Goal: Transaction & Acquisition: Purchase product/service

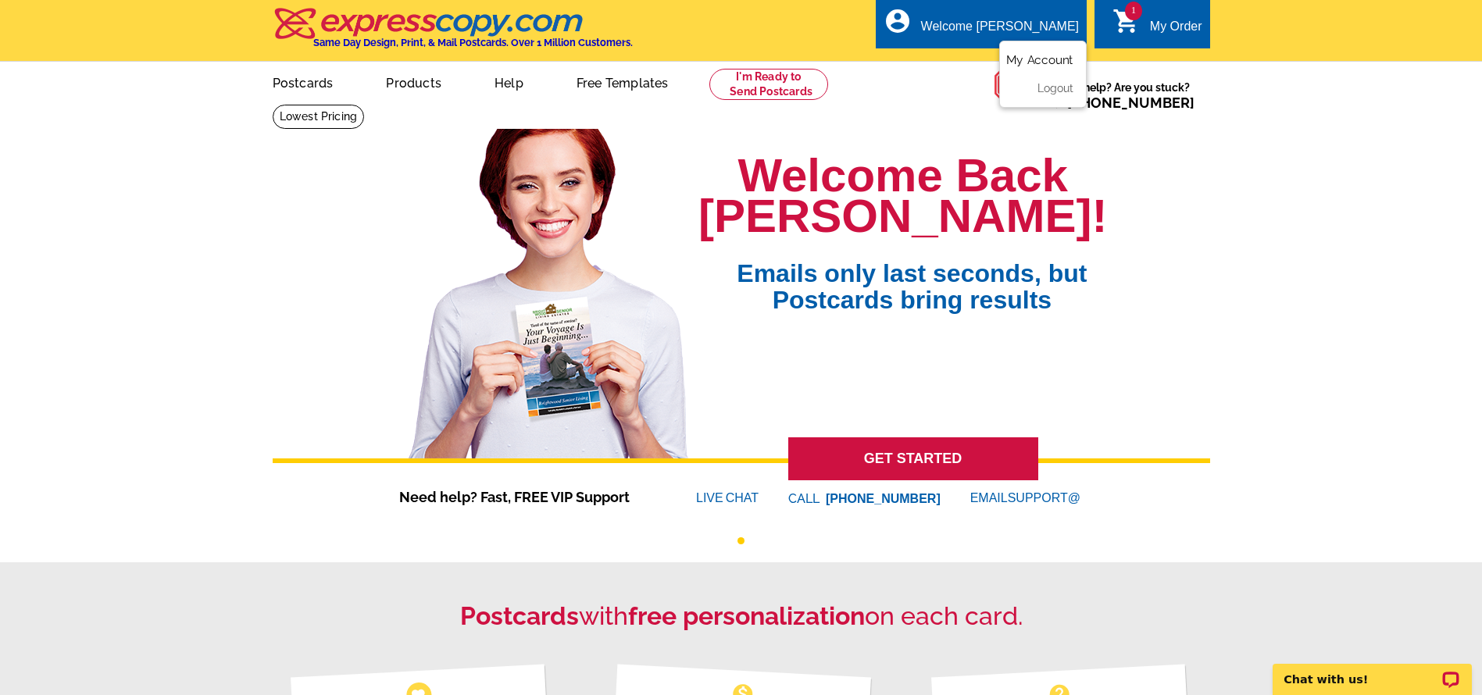
click at [1033, 60] on link "My Account" at bounding box center [1039, 60] width 67 height 14
click at [1022, 25] on div "Welcome [PERSON_NAME]" at bounding box center [1000, 31] width 158 height 22
click at [1039, 59] on link "My Account" at bounding box center [1039, 60] width 67 height 14
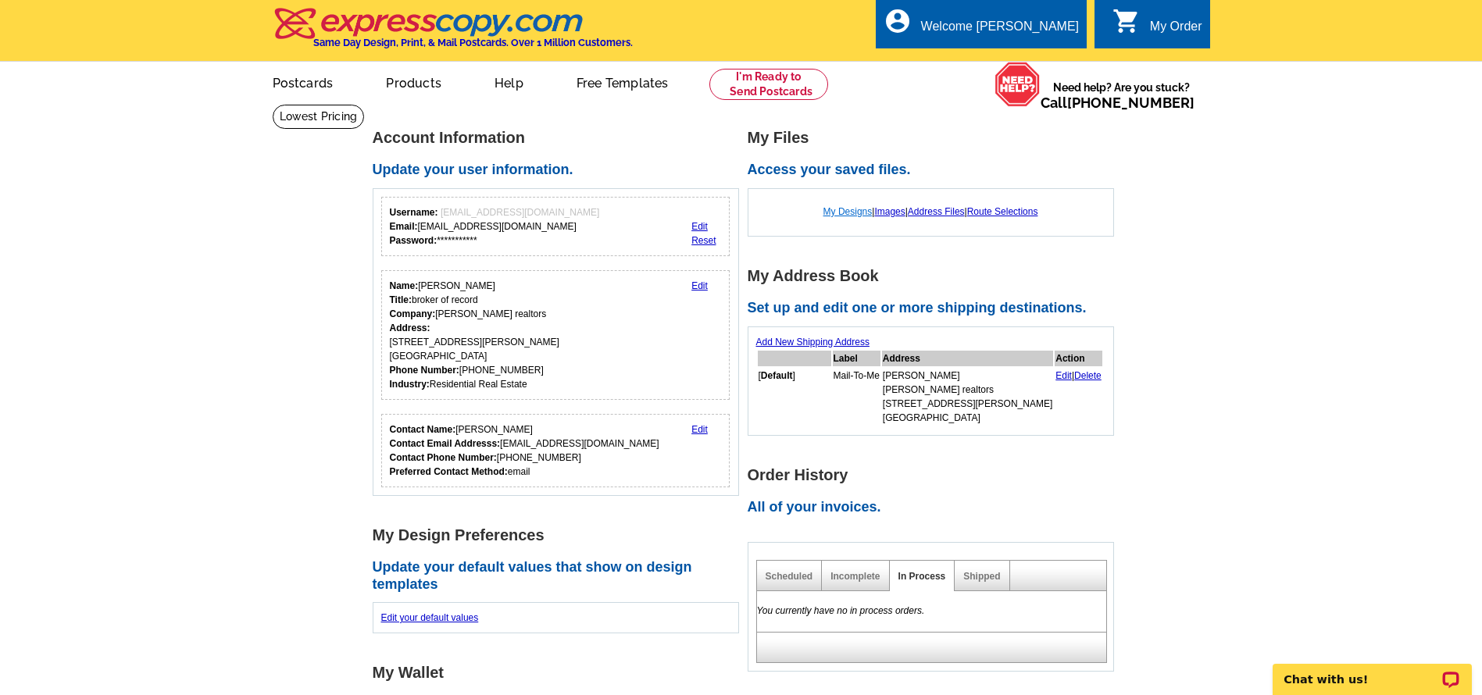
click at [847, 213] on link "My Designs" at bounding box center [847, 211] width 49 height 11
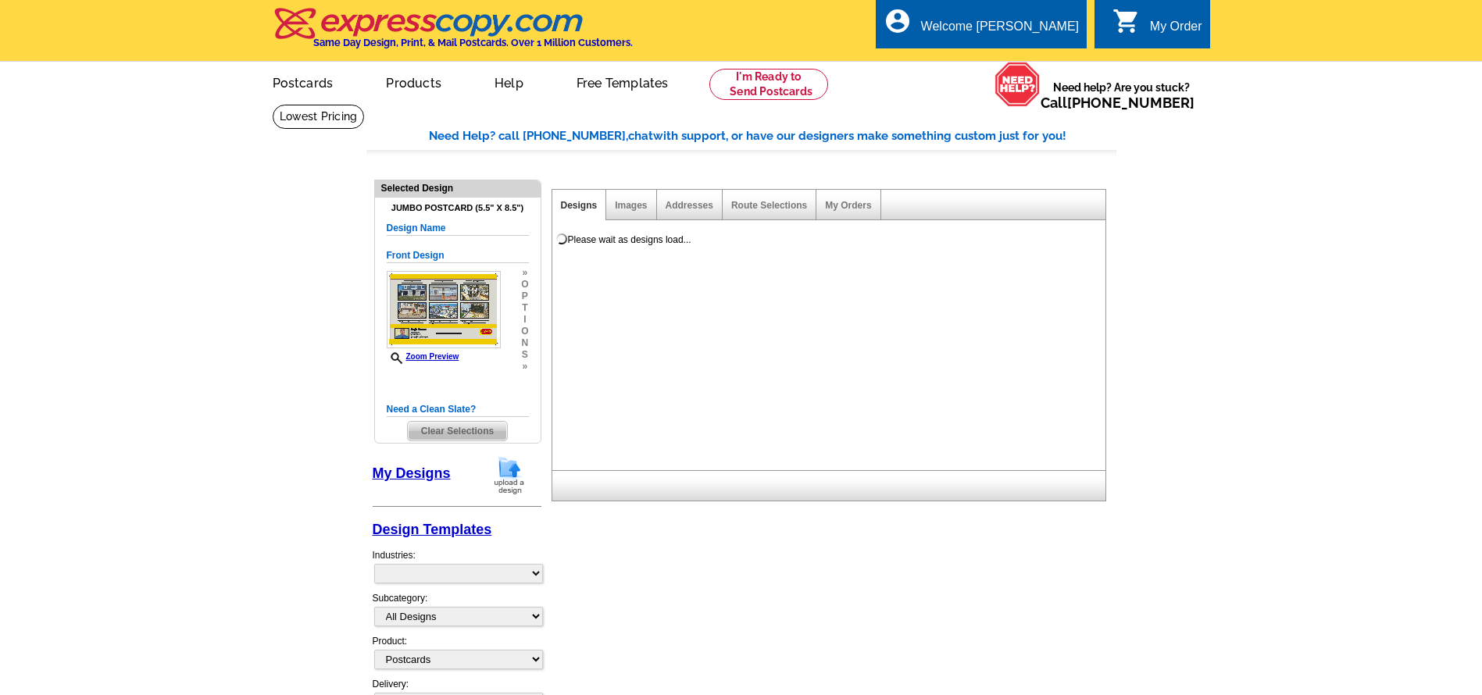
select select "1"
select select "2"
select select "back"
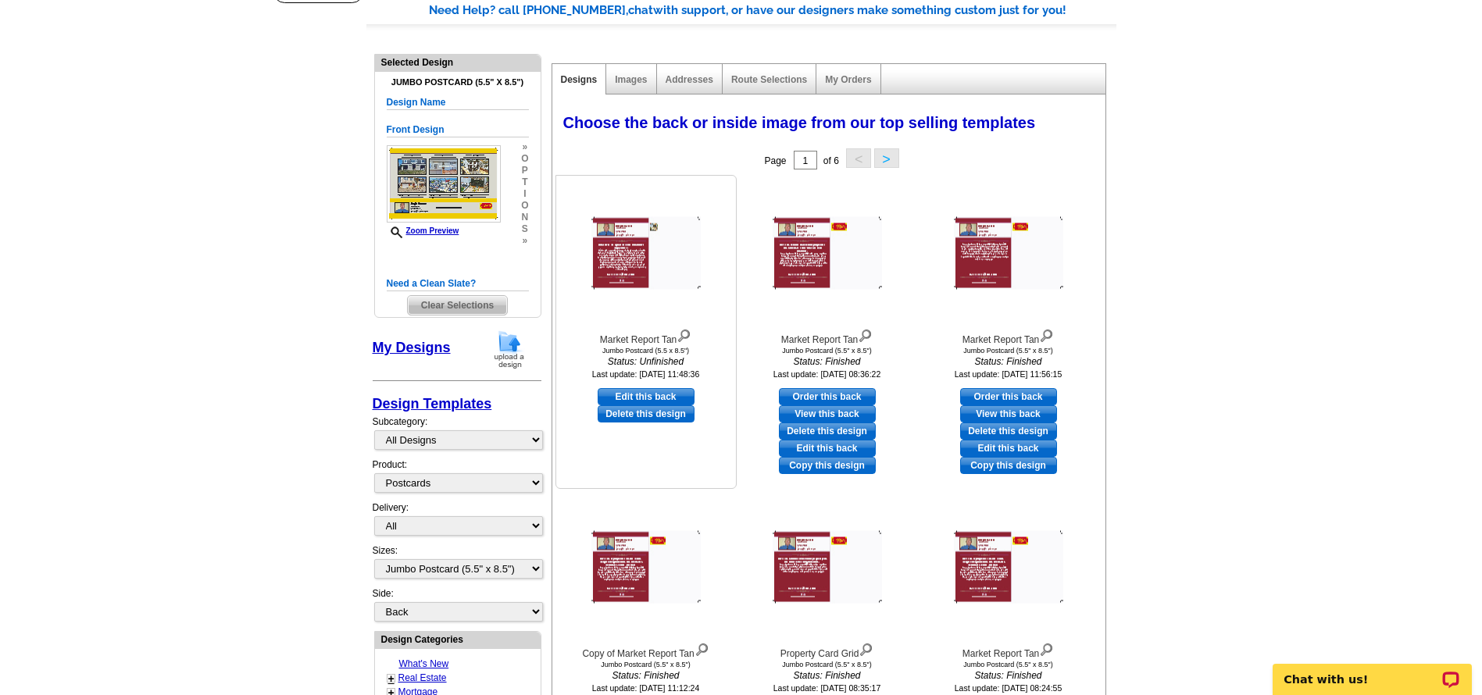
scroll to position [156, 0]
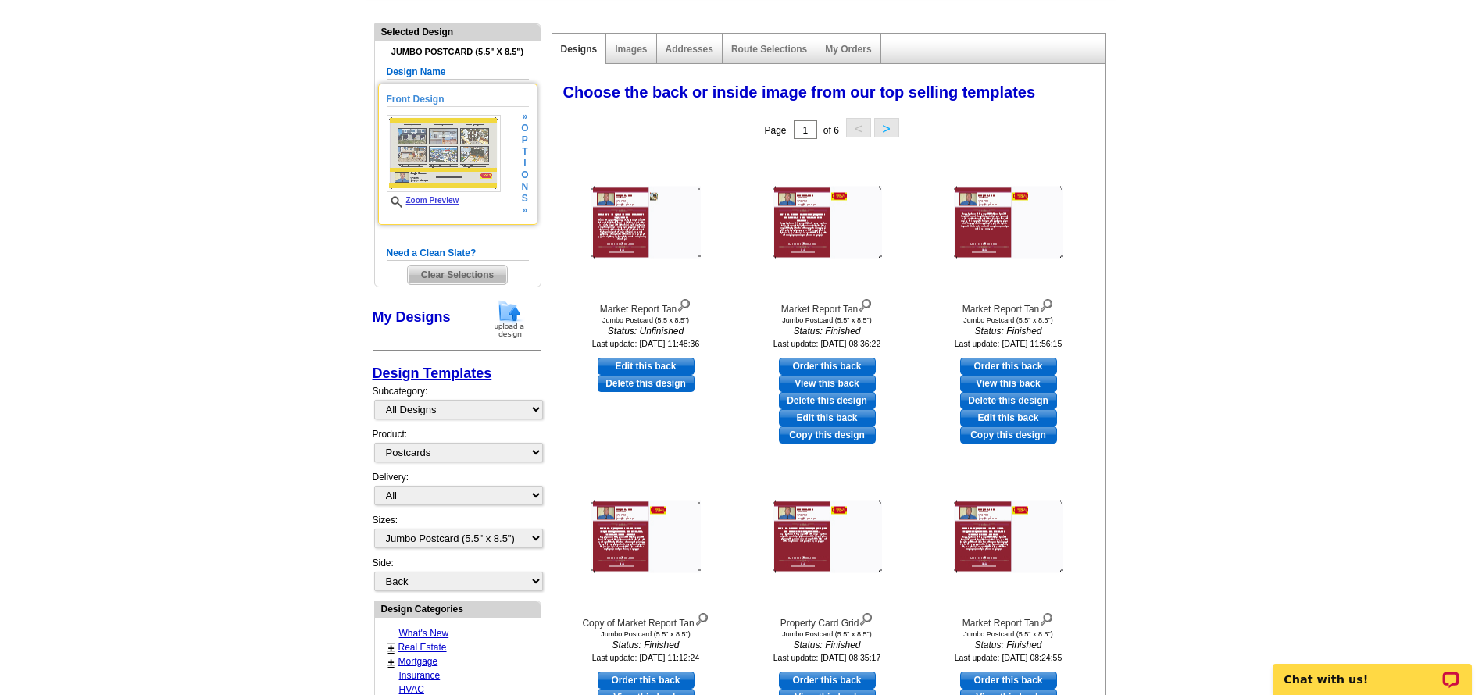
click at [474, 210] on div "Front Design Zoom Preview » o p t i o n s »" at bounding box center [458, 154] width 142 height 124
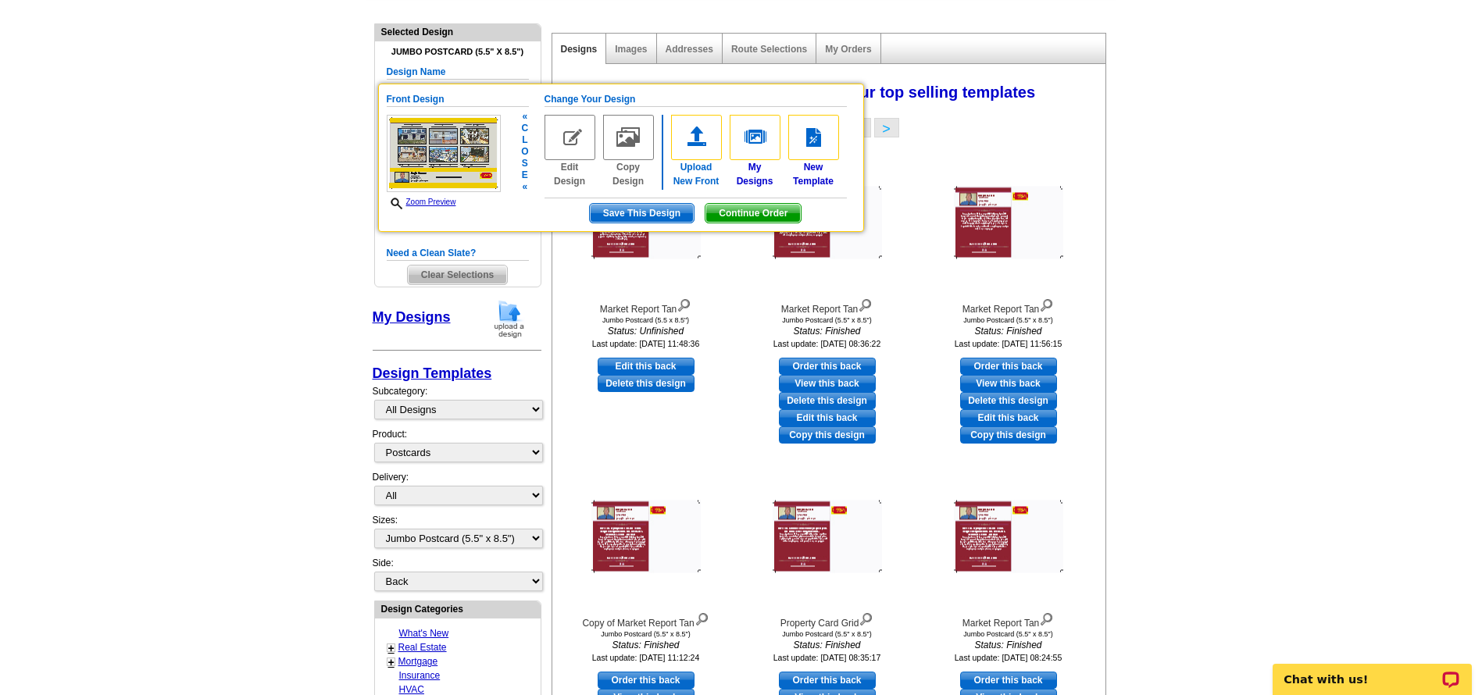
click at [696, 145] on img at bounding box center [696, 137] width 51 height 45
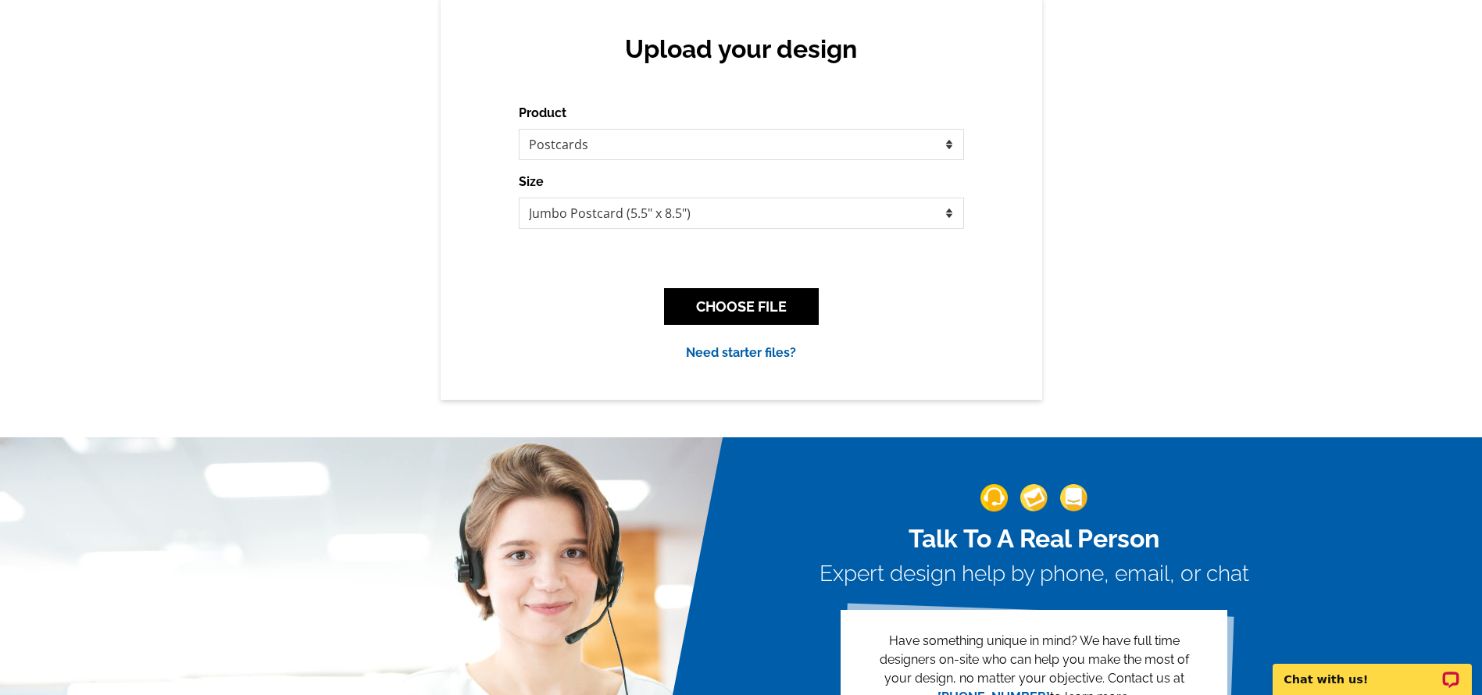
scroll to position [156, 0]
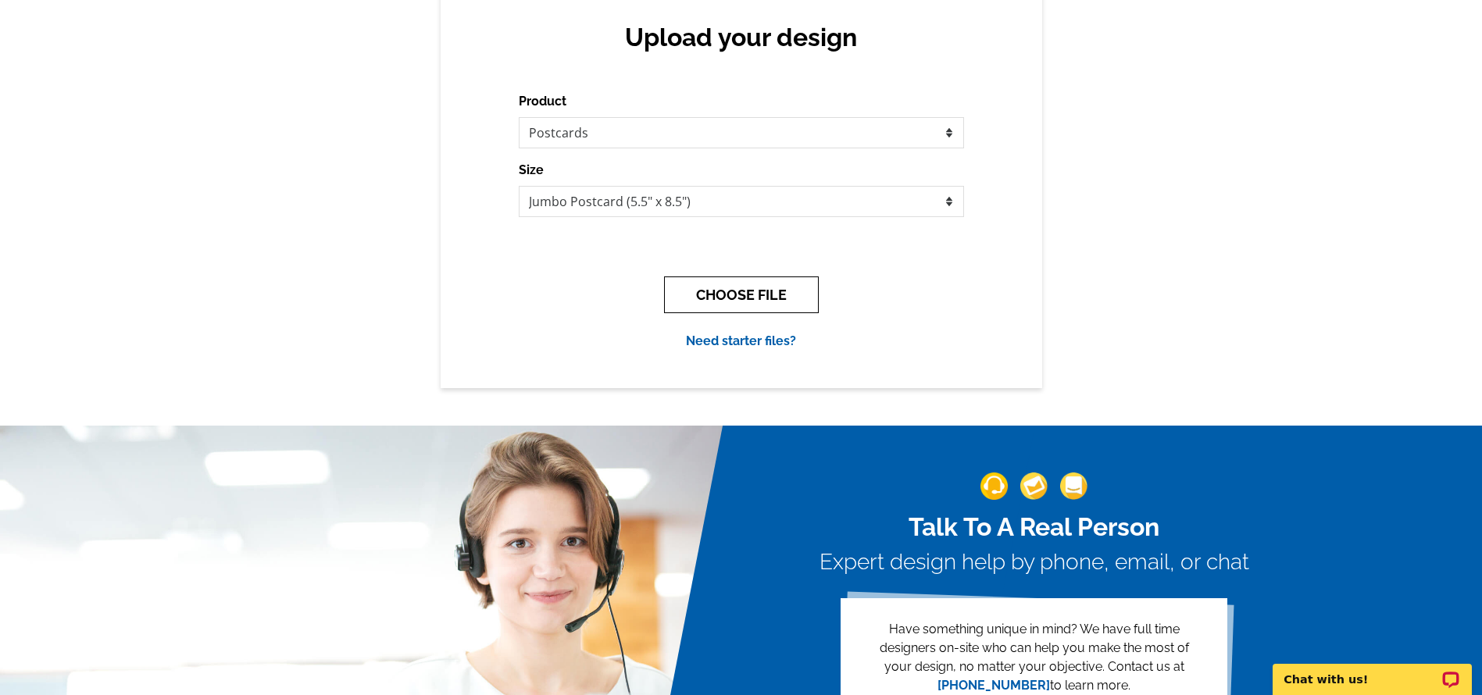
click at [746, 294] on button "CHOOSE FILE" at bounding box center [741, 294] width 155 height 37
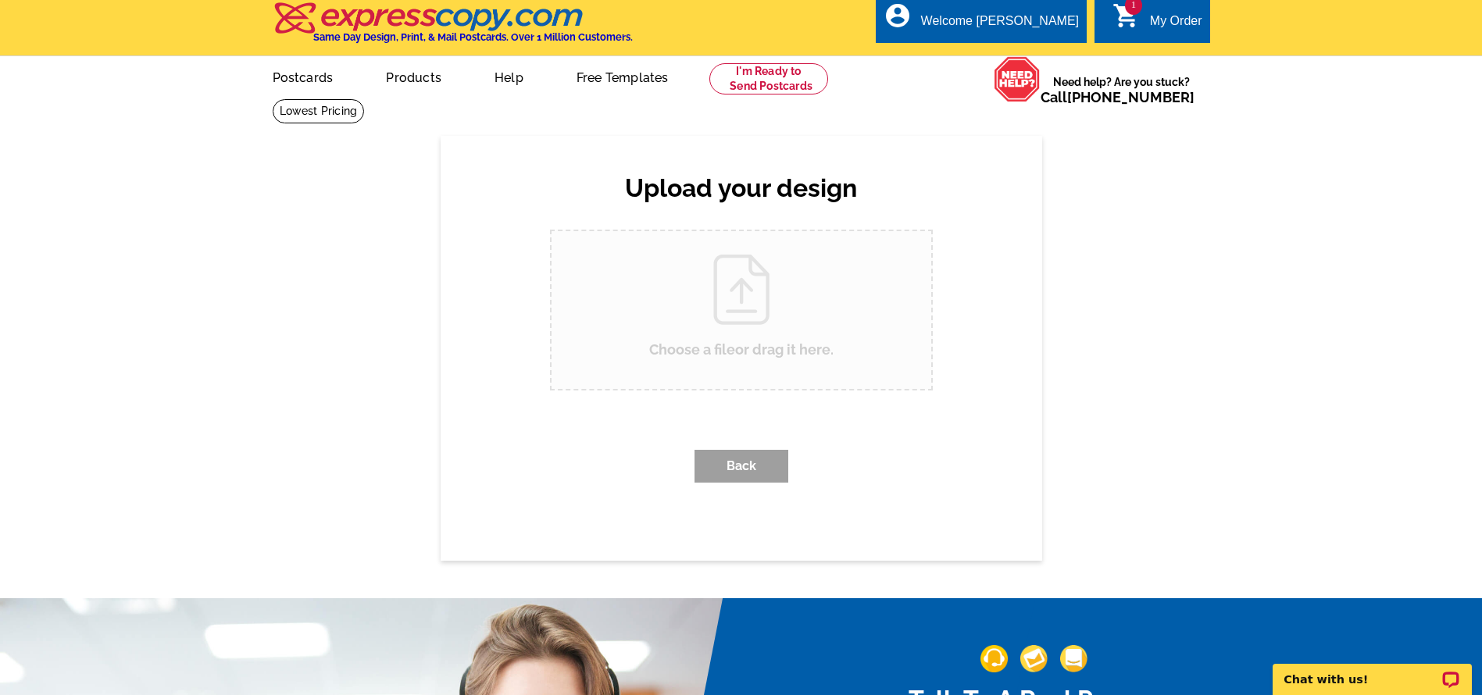
scroll to position [0, 0]
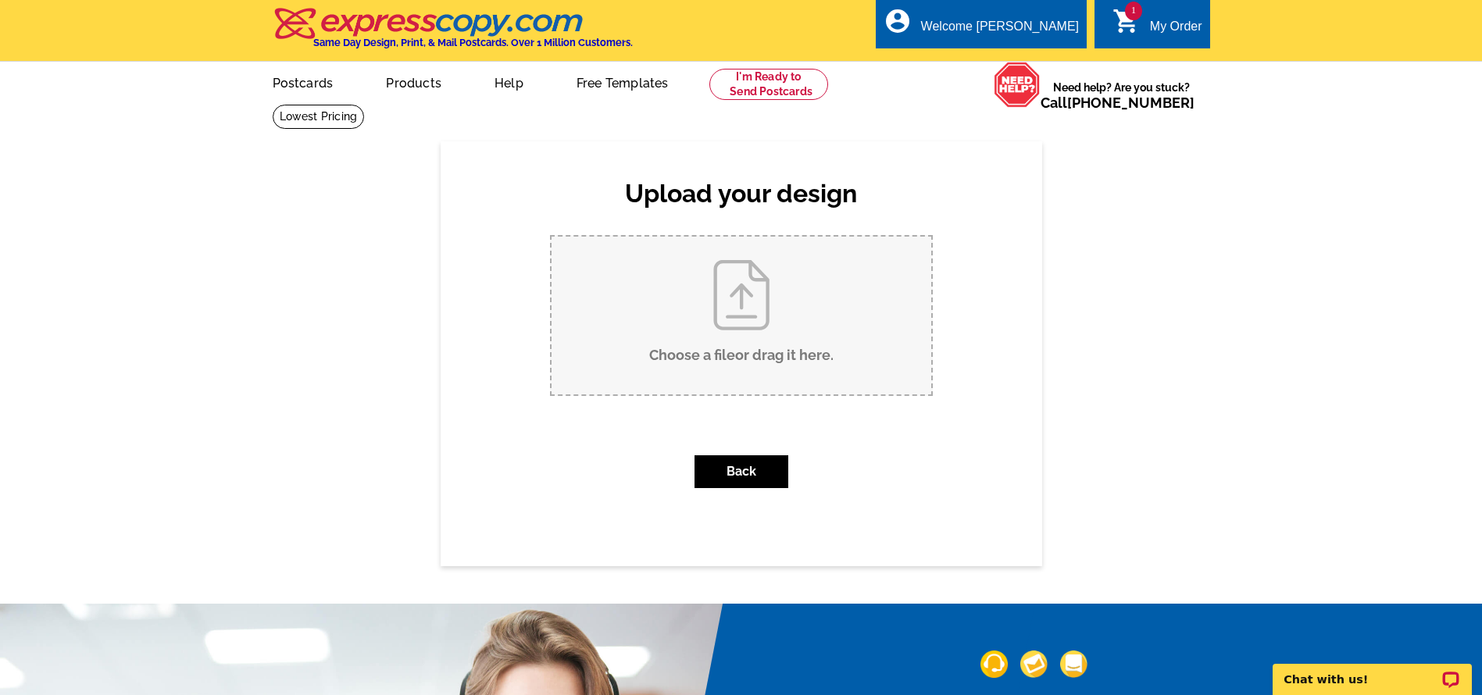
click at [745, 295] on input "Choose a file or drag it here ." at bounding box center [741, 316] width 380 height 158
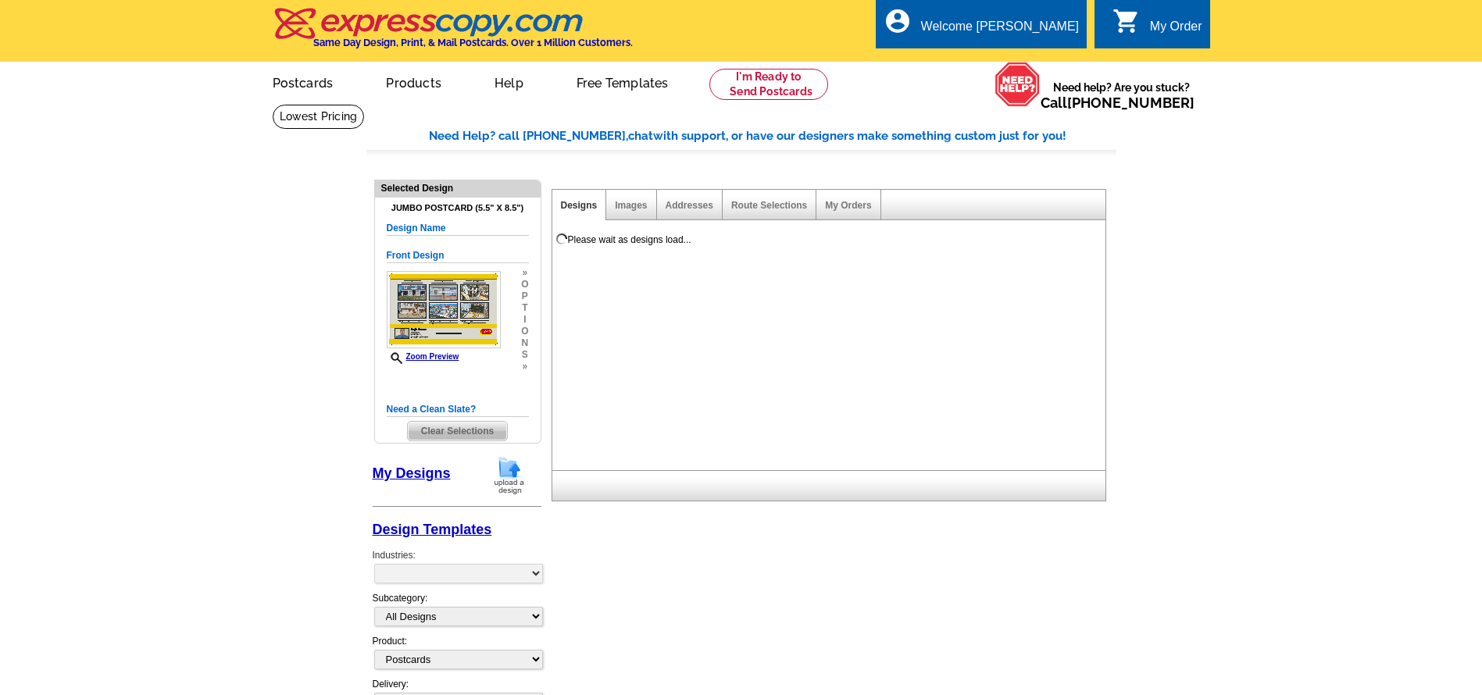
select select "1"
select select "2"
select select "back"
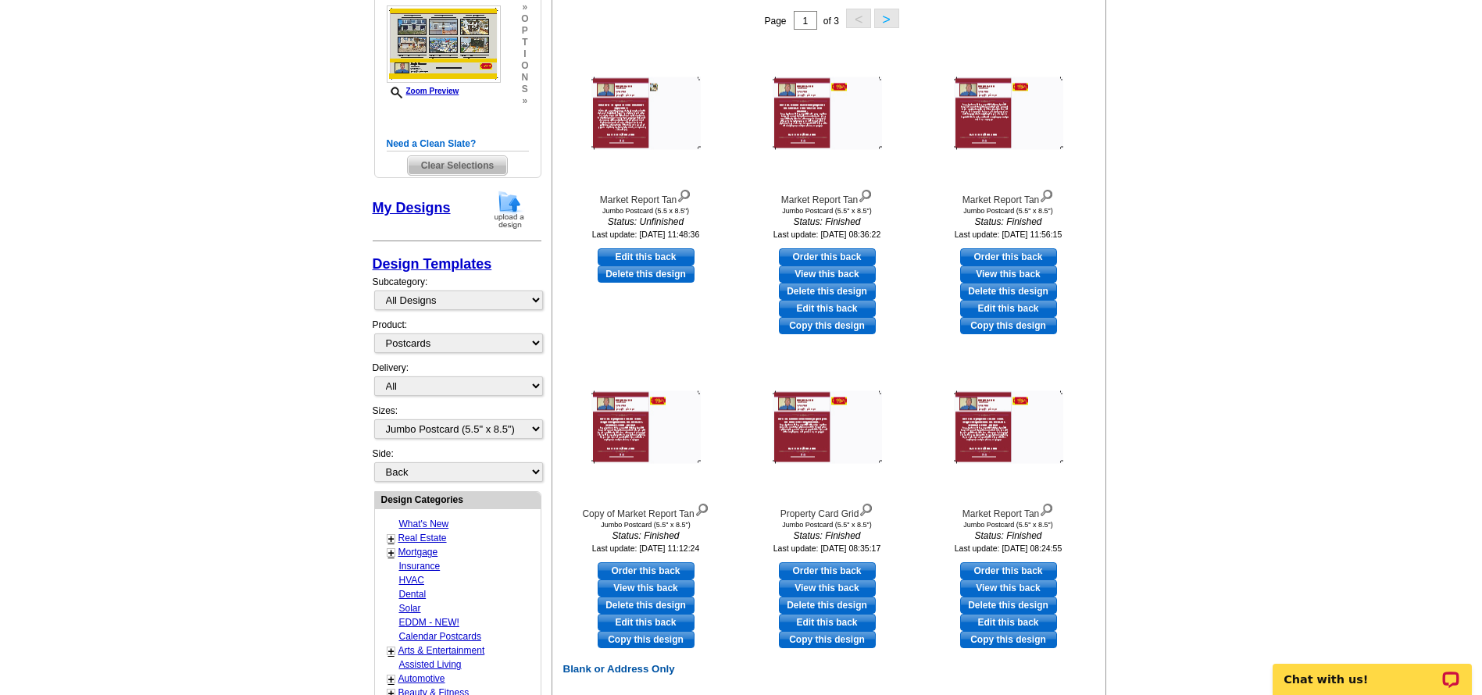
scroll to position [156, 0]
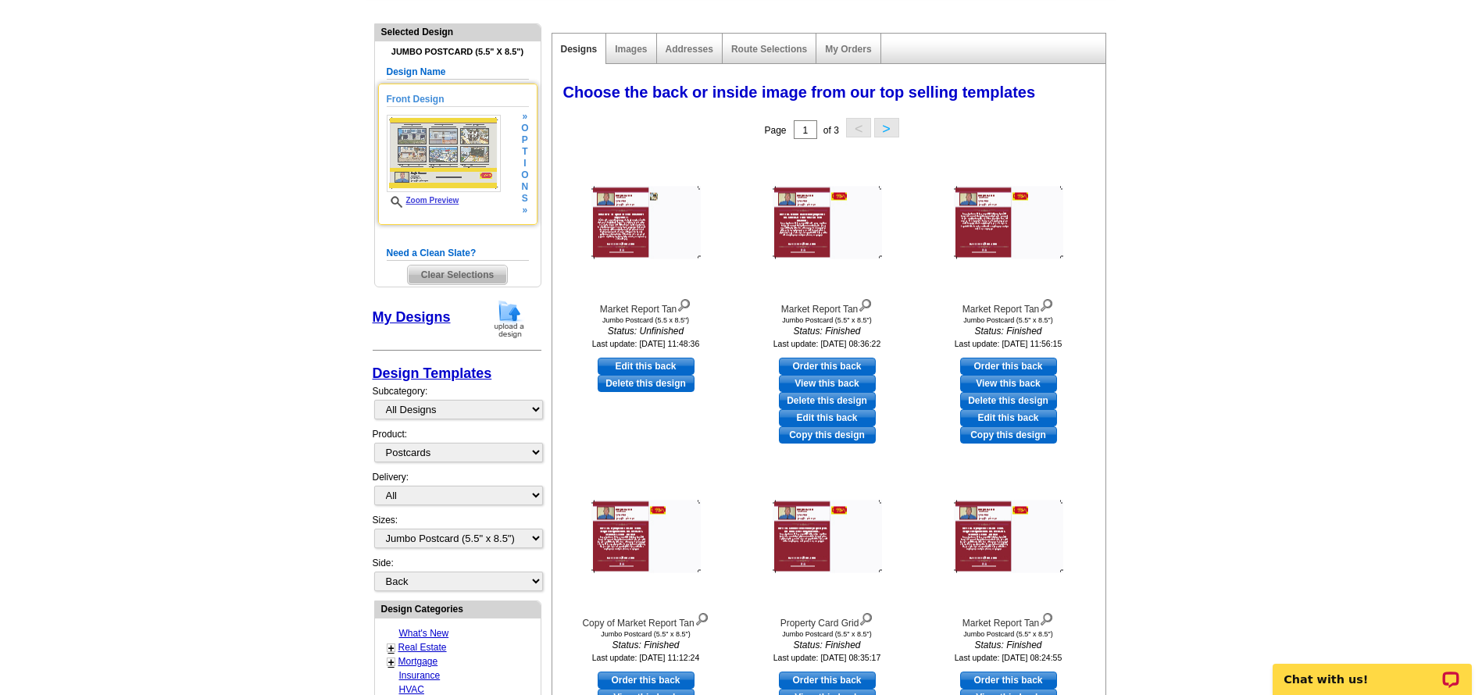
click at [524, 186] on span "n" at bounding box center [524, 187] width 7 height 12
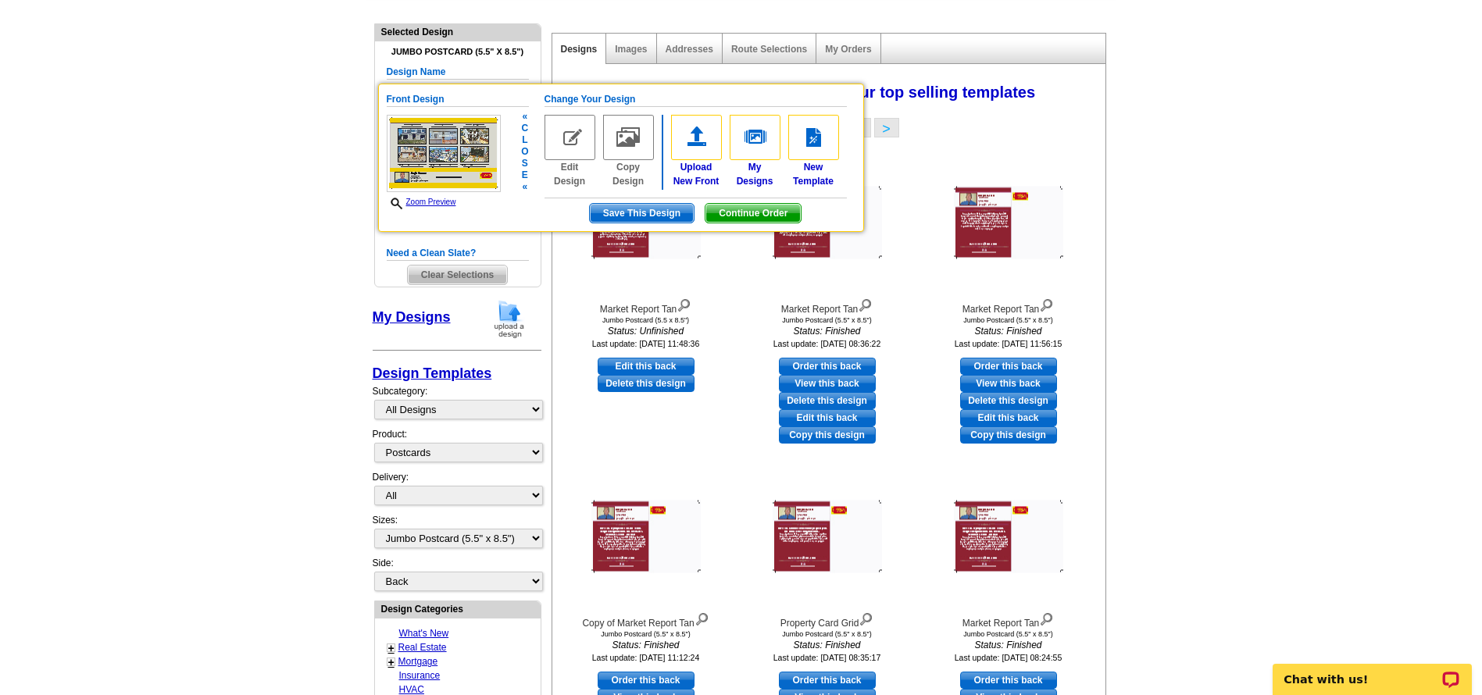
click at [574, 141] on img at bounding box center [569, 137] width 51 height 45
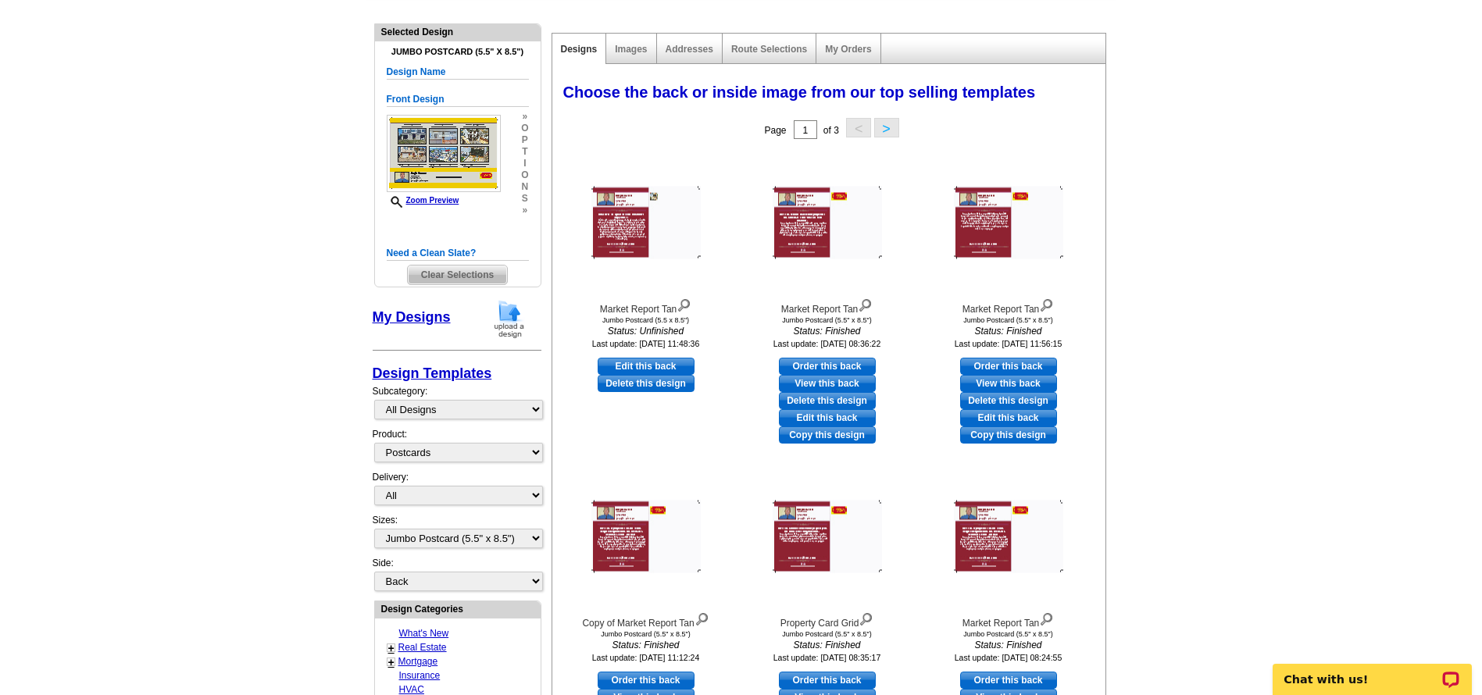
click at [431, 100] on h5 "Front Design" at bounding box center [458, 99] width 142 height 15
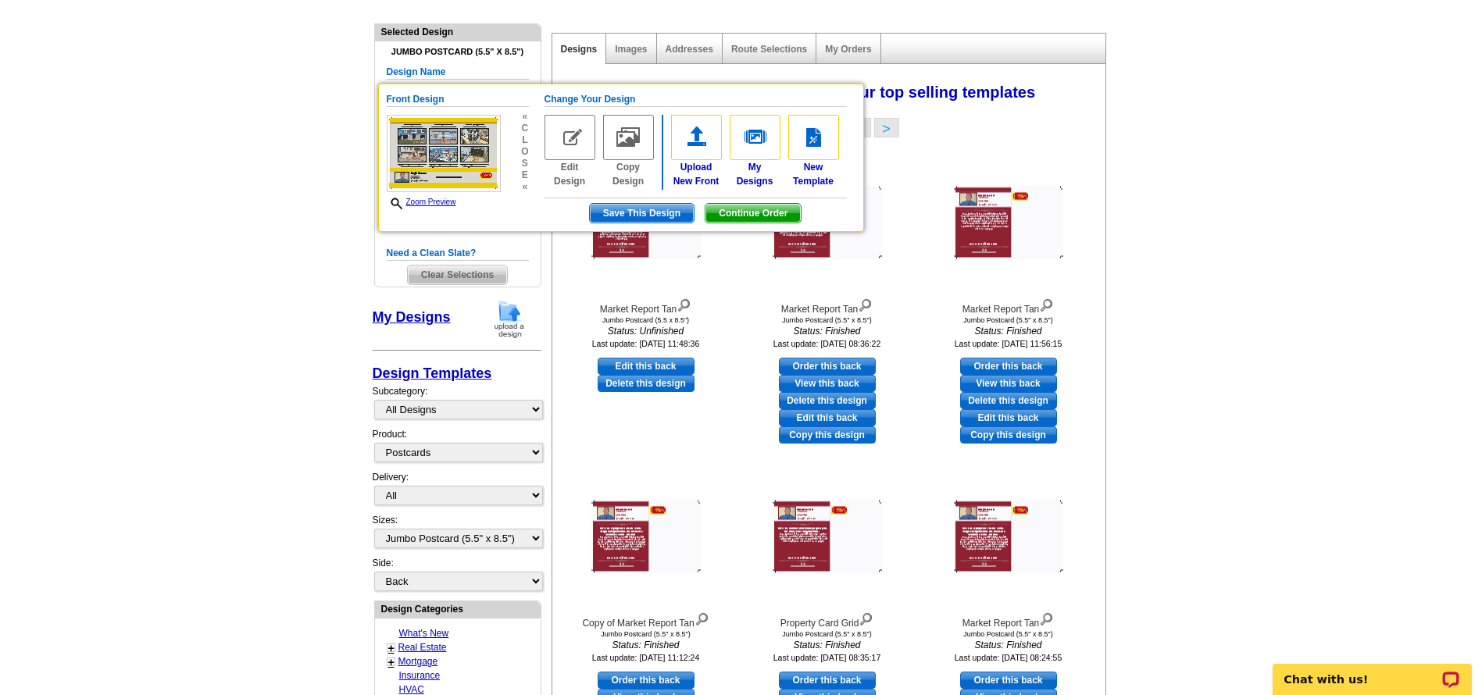
click at [569, 148] on img at bounding box center [569, 137] width 51 height 45
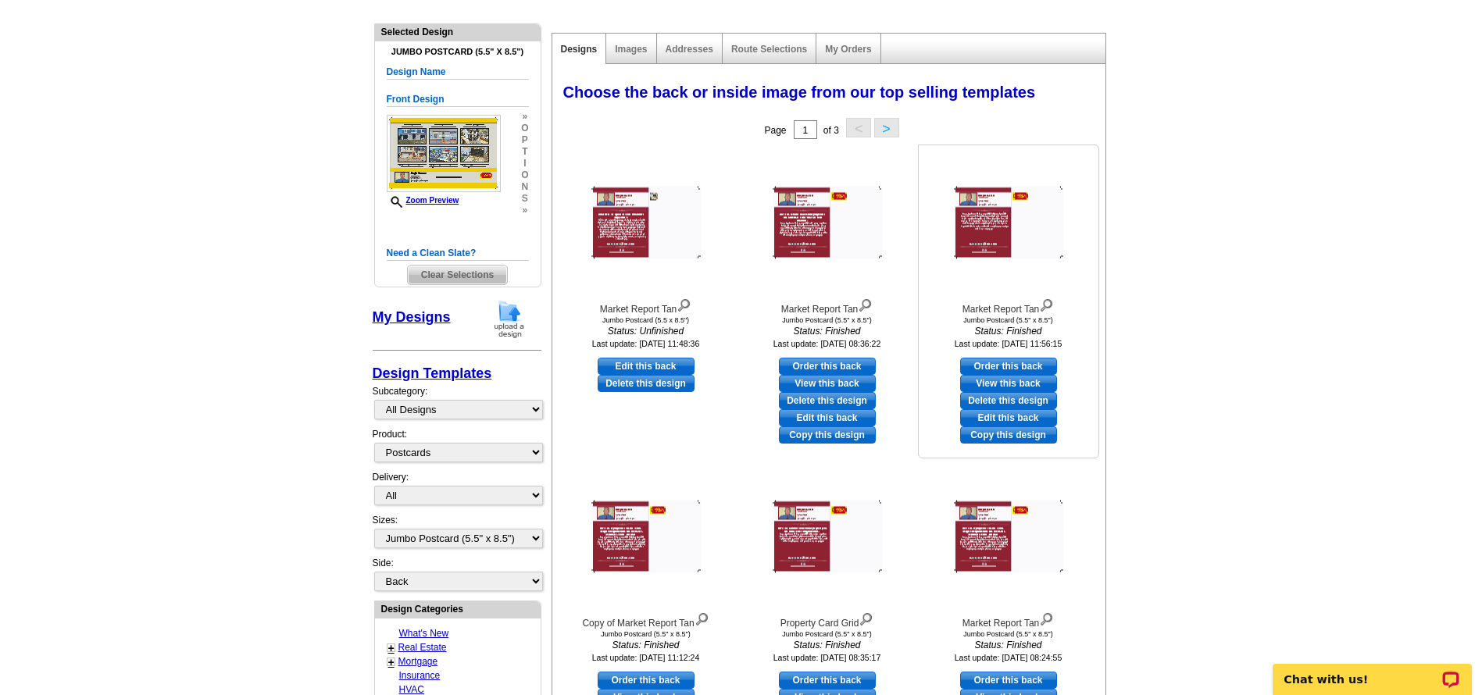
scroll to position [0, 0]
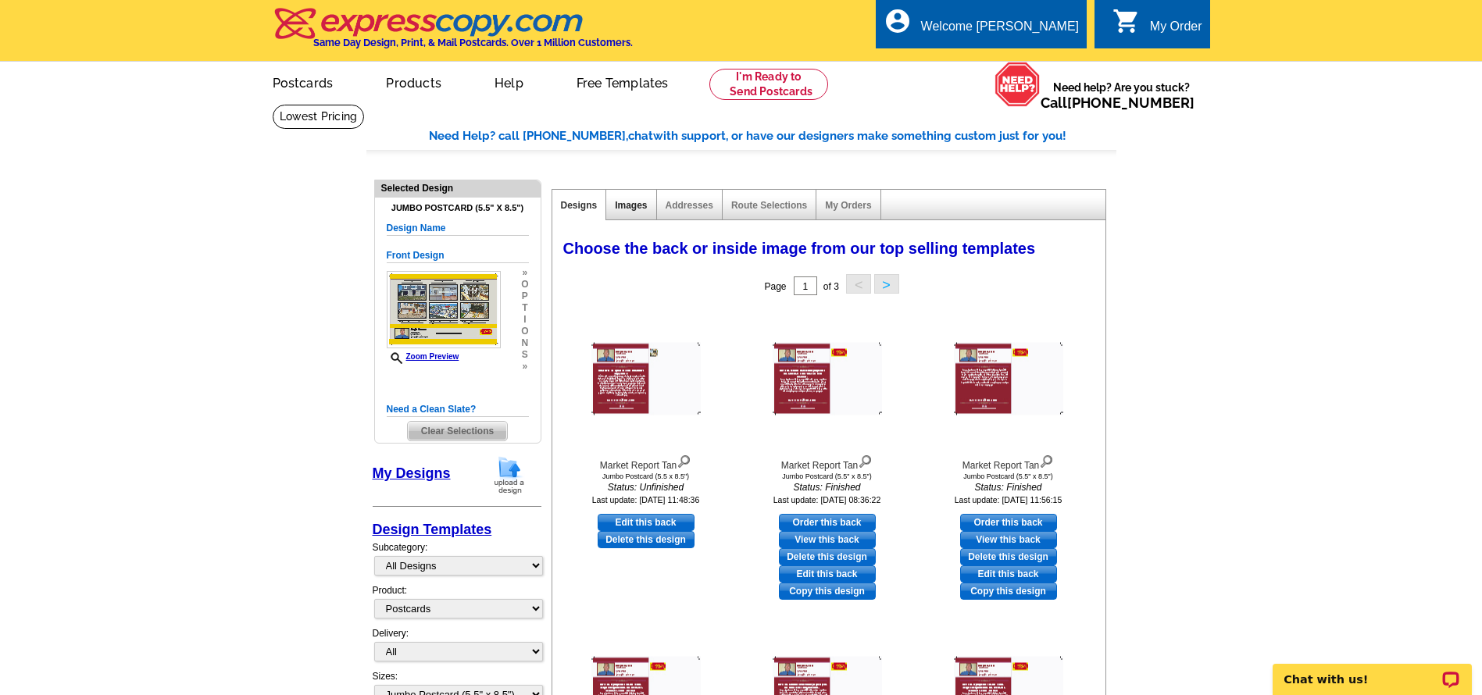
click at [626, 208] on link "Images" at bounding box center [631, 205] width 32 height 11
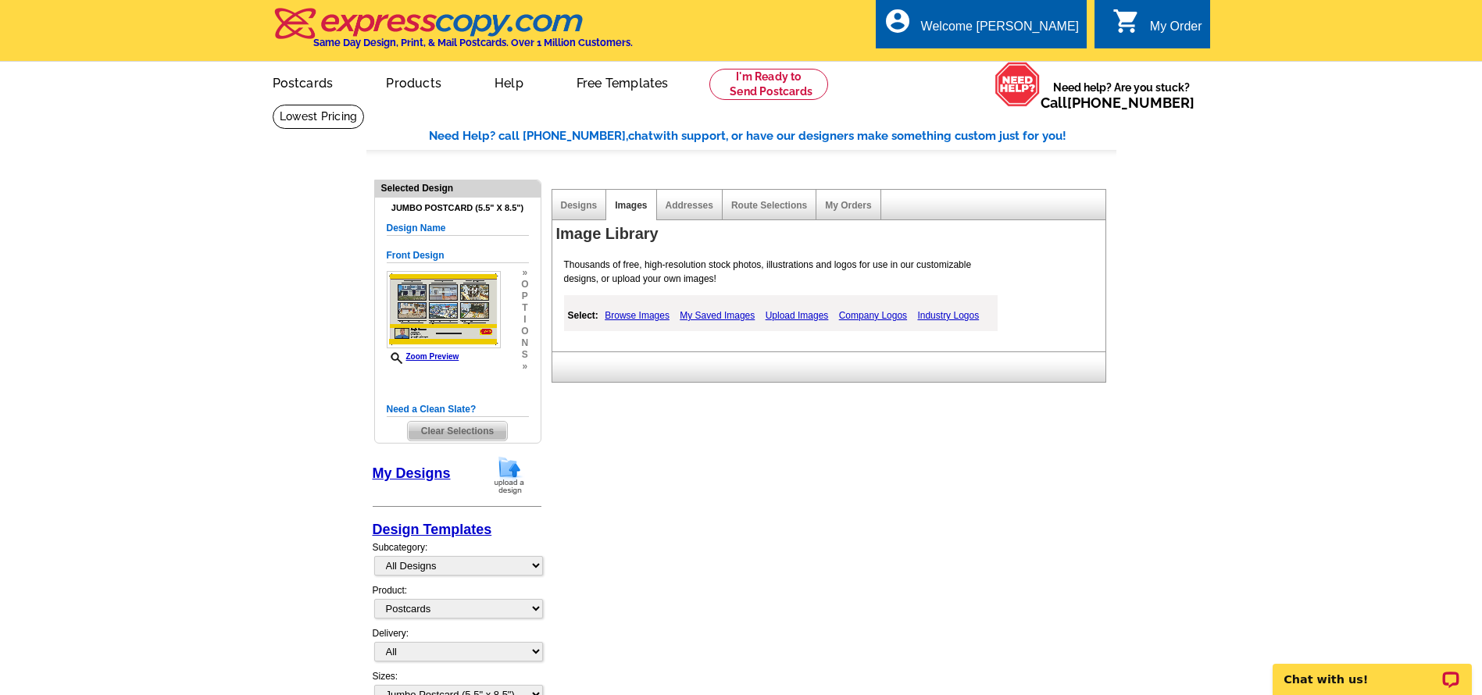
click at [653, 317] on link "Browse Images" at bounding box center [637, 315] width 73 height 19
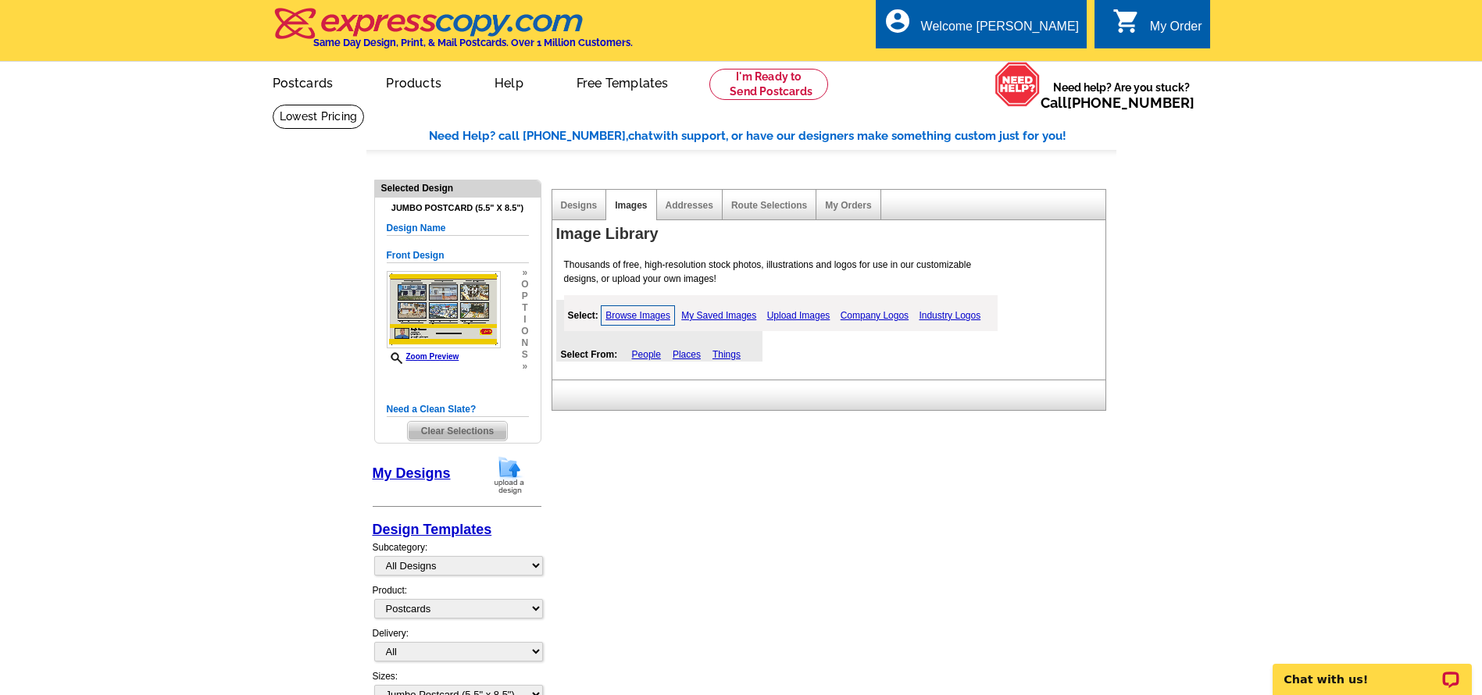
click at [795, 316] on link "Upload Images" at bounding box center [798, 315] width 71 height 19
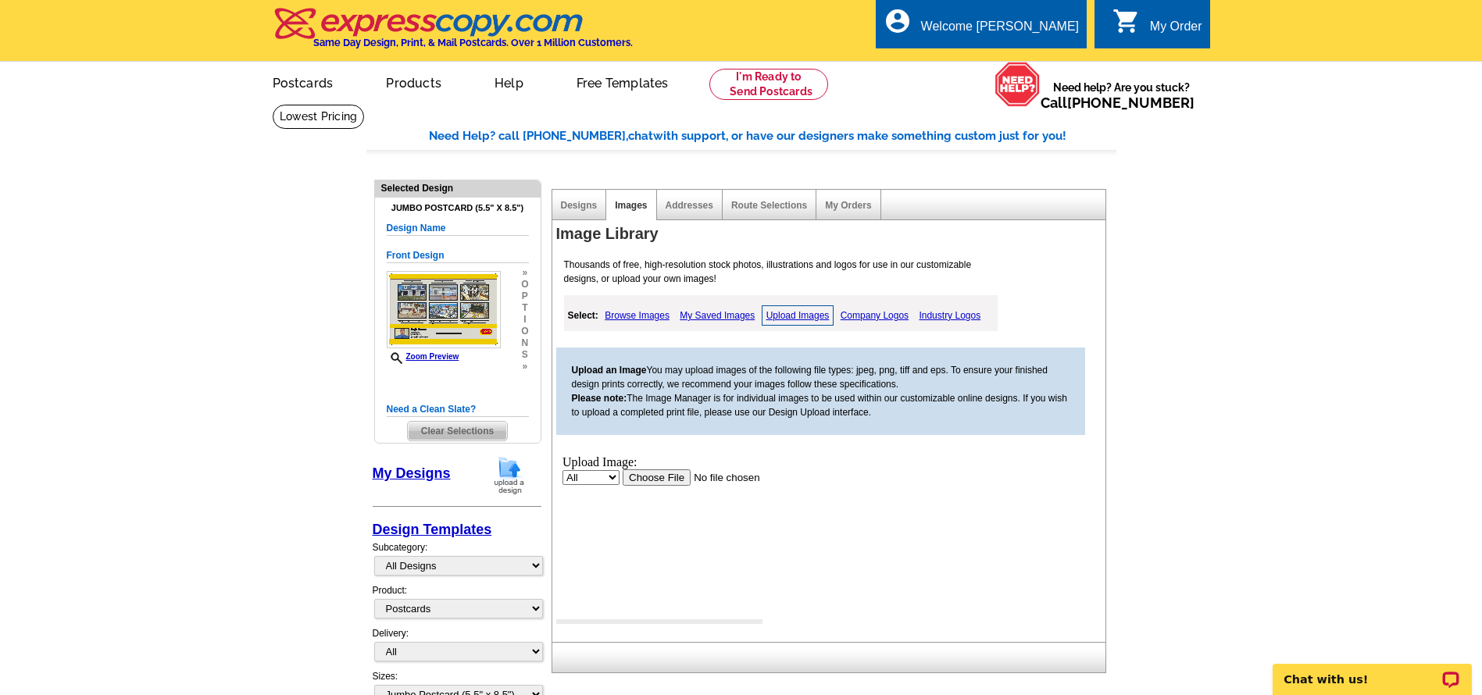
click at [672, 476] on input "file" at bounding box center [721, 477] width 198 height 16
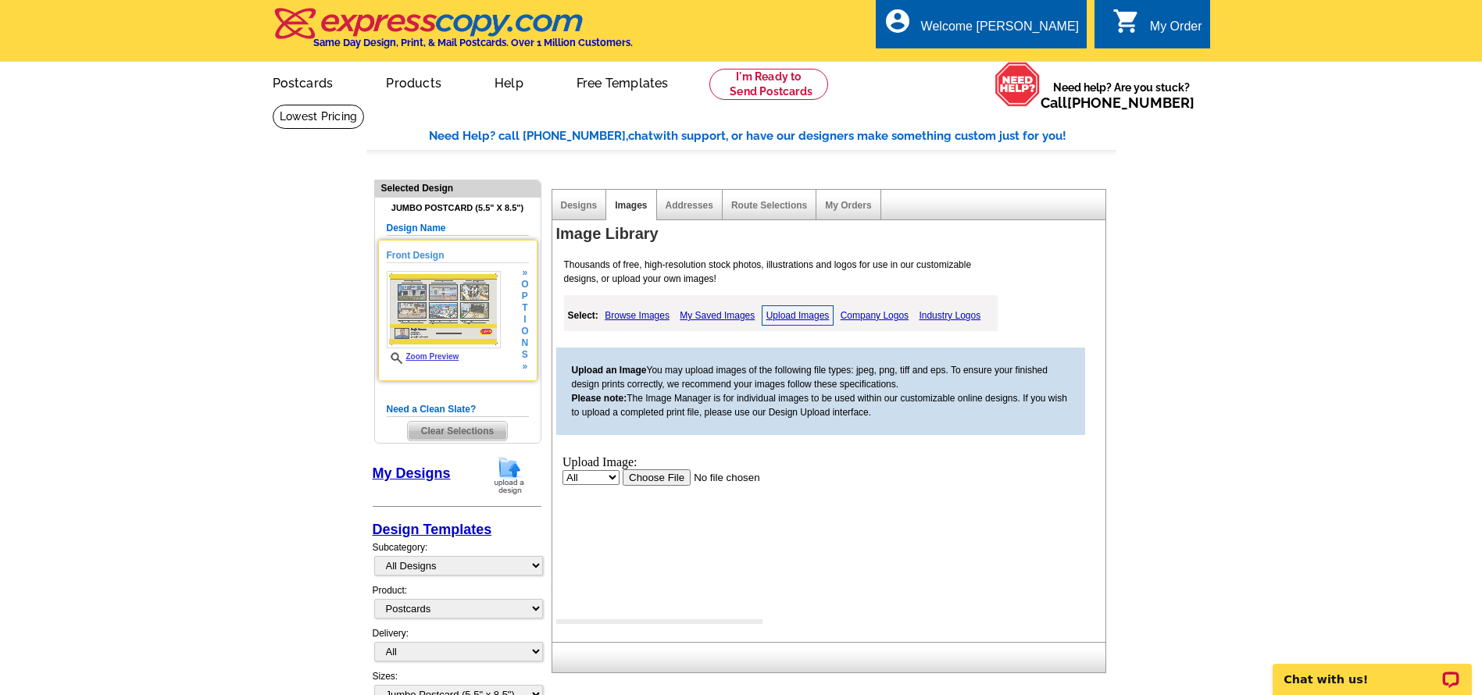
click at [438, 257] on h5 "Front Design" at bounding box center [458, 255] width 142 height 15
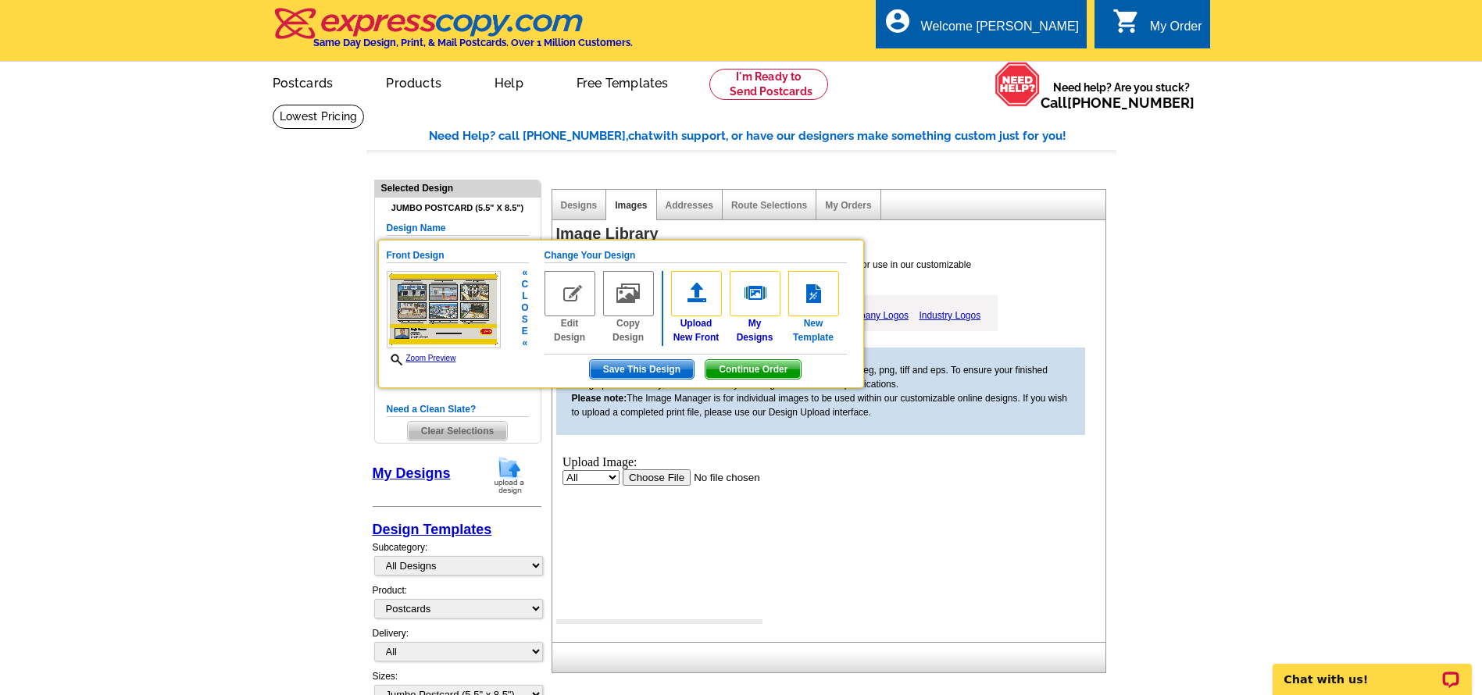
click at [821, 294] on img at bounding box center [813, 293] width 51 height 45
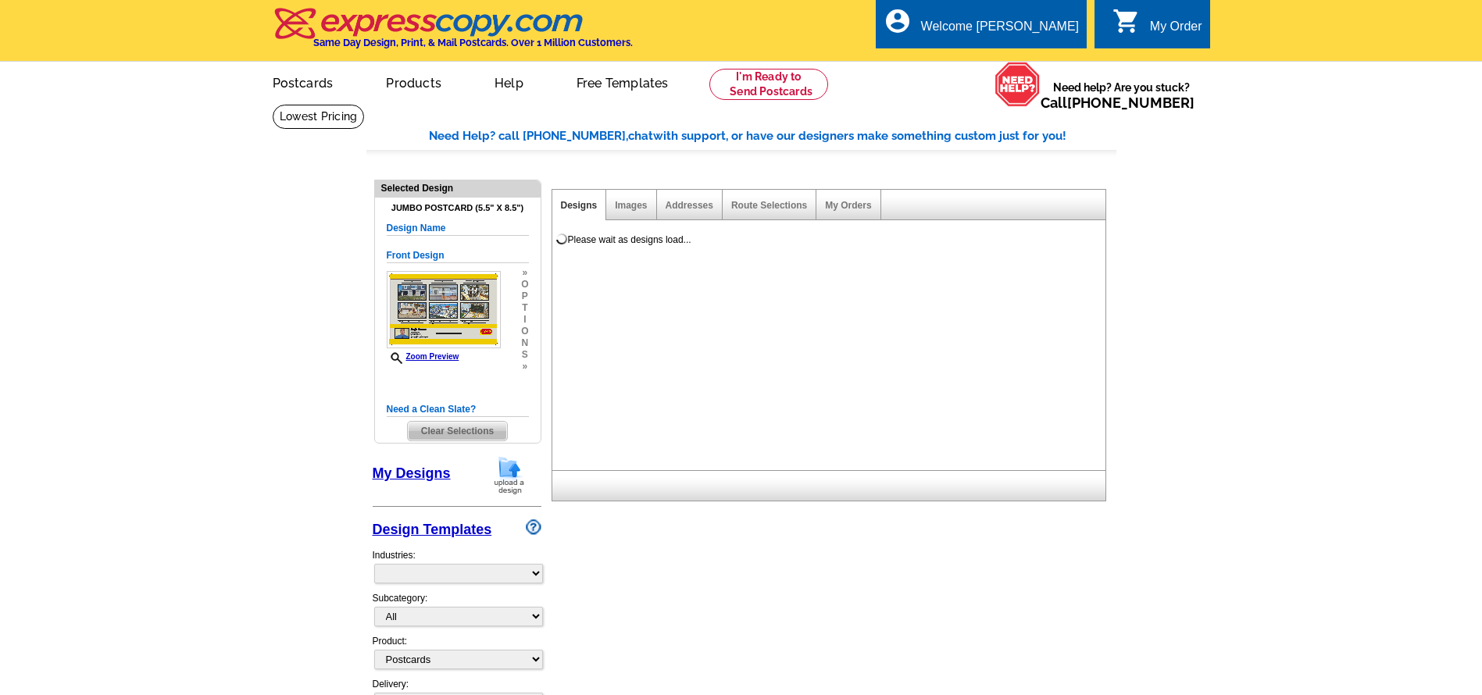
select select "1"
select select "2"
select select "785"
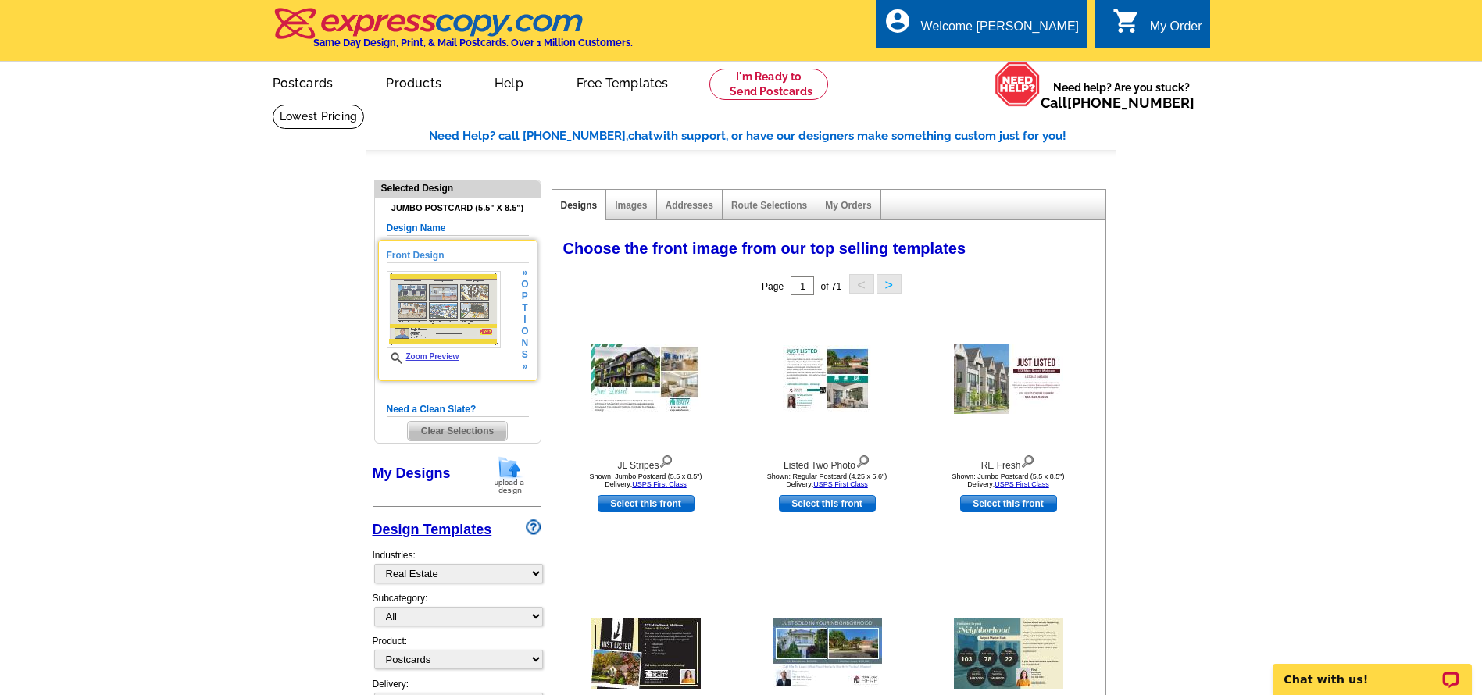
click at [467, 310] on img at bounding box center [444, 309] width 114 height 77
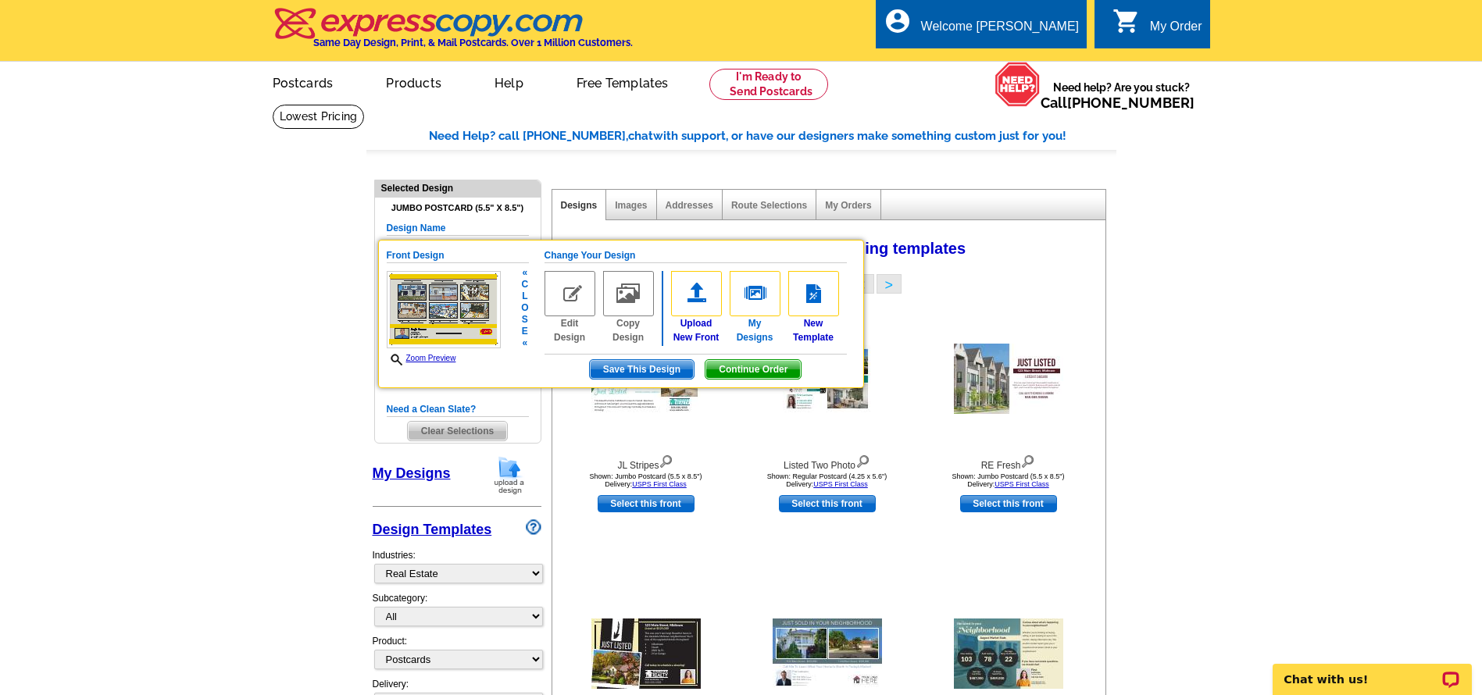
click at [747, 295] on img at bounding box center [754, 293] width 51 height 45
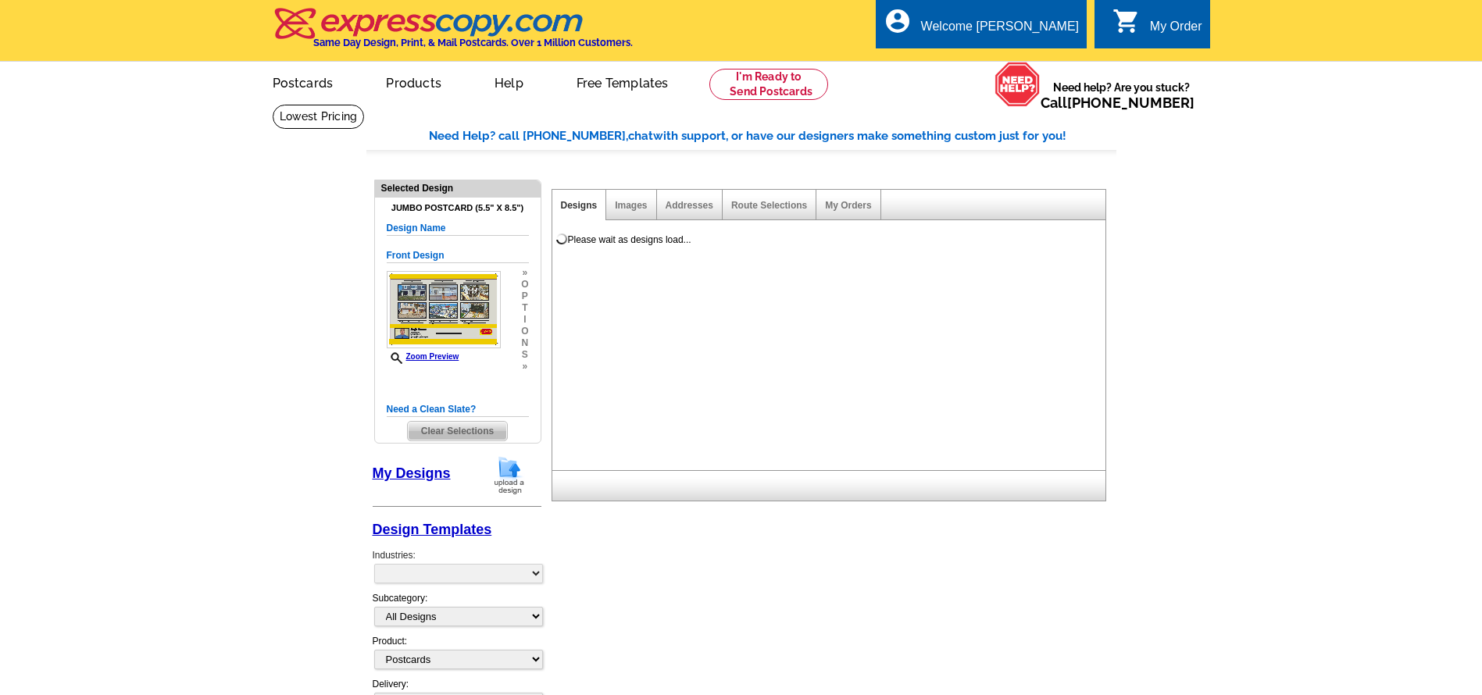
select select "1"
select select "2"
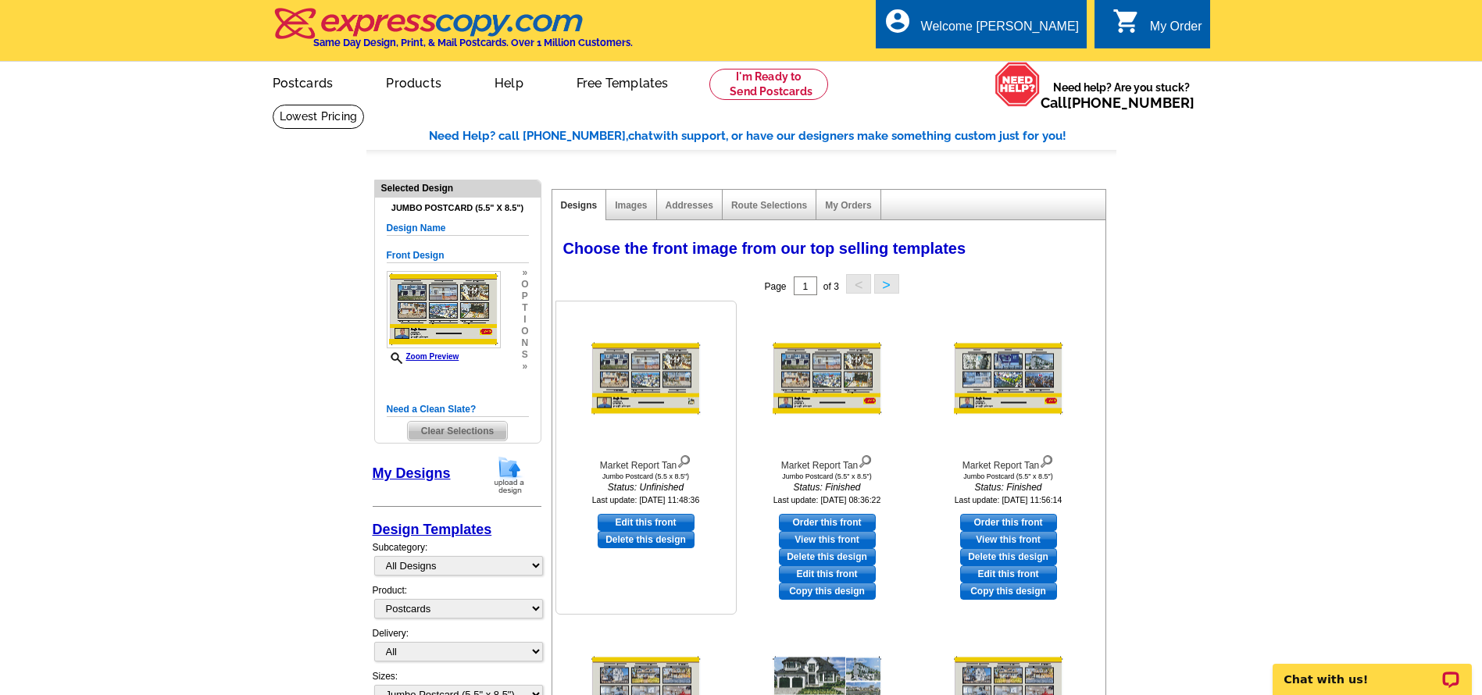
click at [655, 519] on link "Edit this front" at bounding box center [645, 522] width 97 height 17
select select "back"
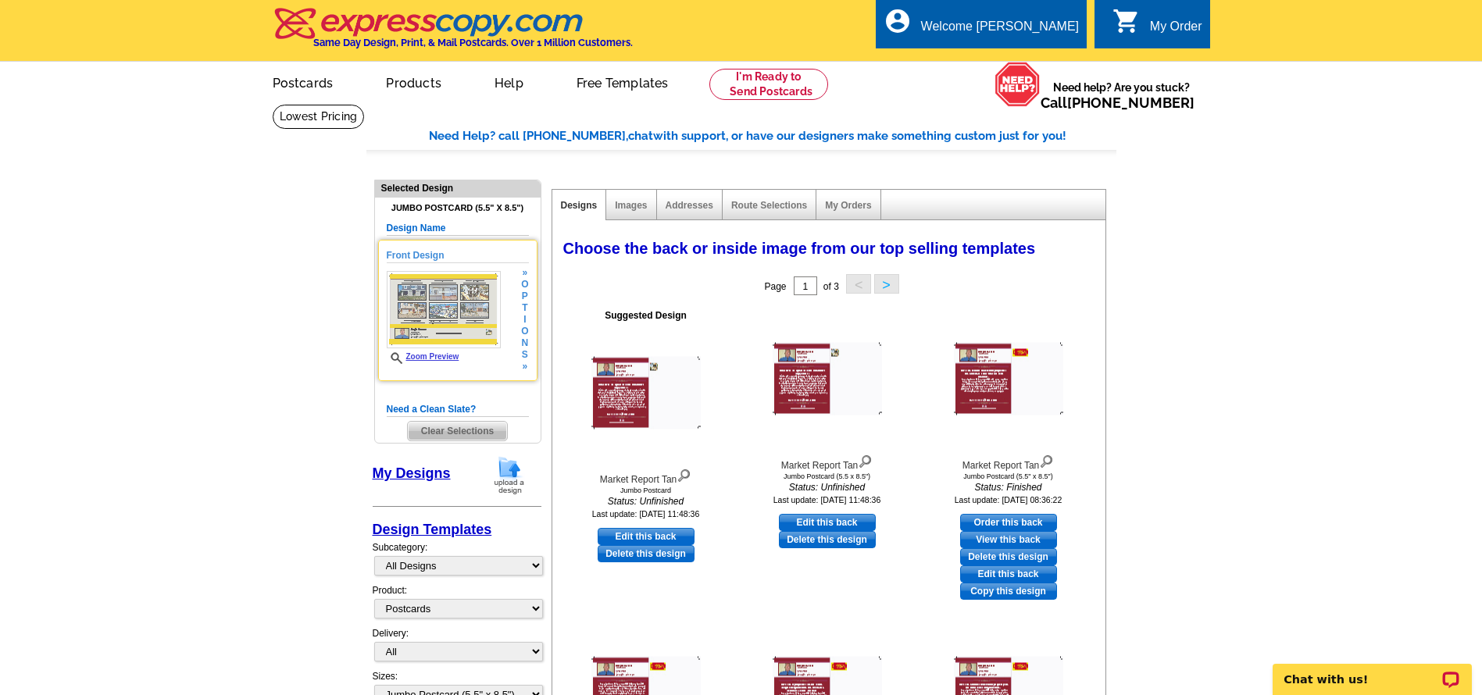
click at [444, 360] on link "Zoom Preview" at bounding box center [423, 356] width 73 height 9
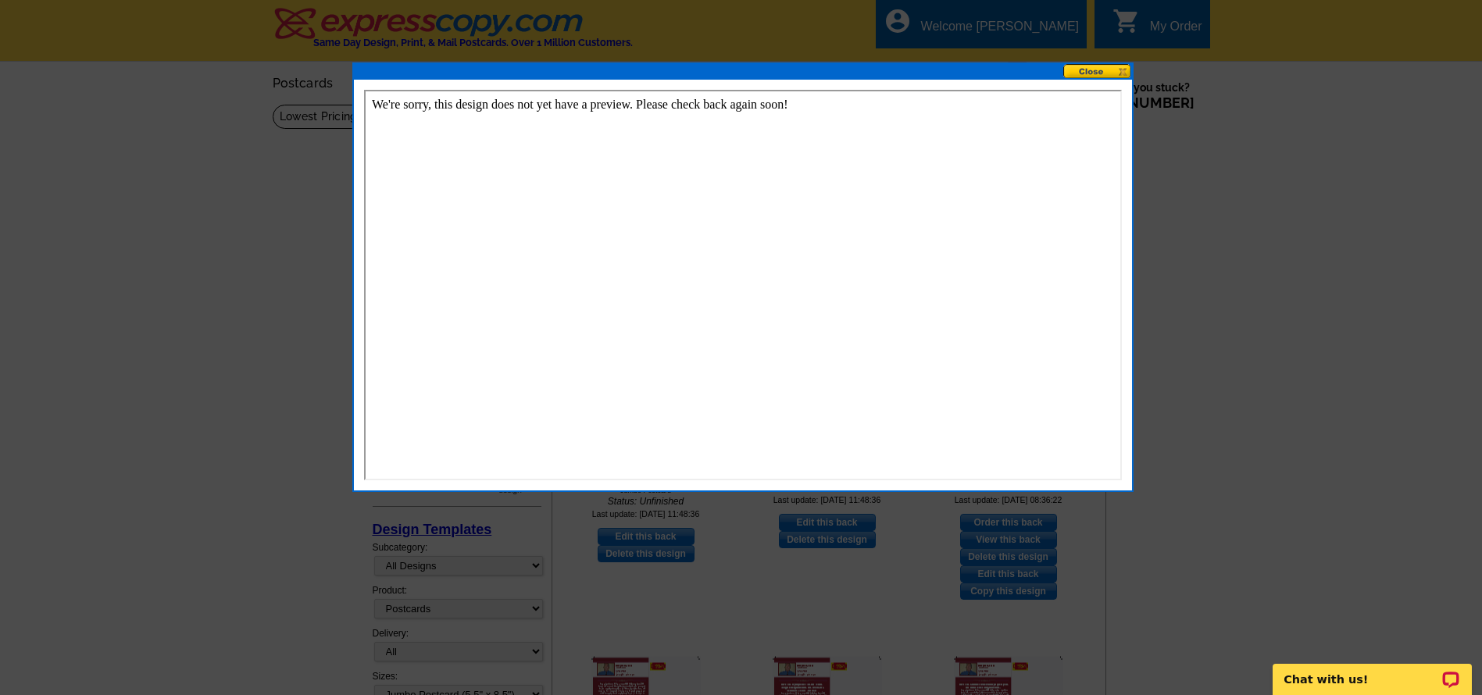
click at [1089, 67] on button at bounding box center [1097, 71] width 69 height 15
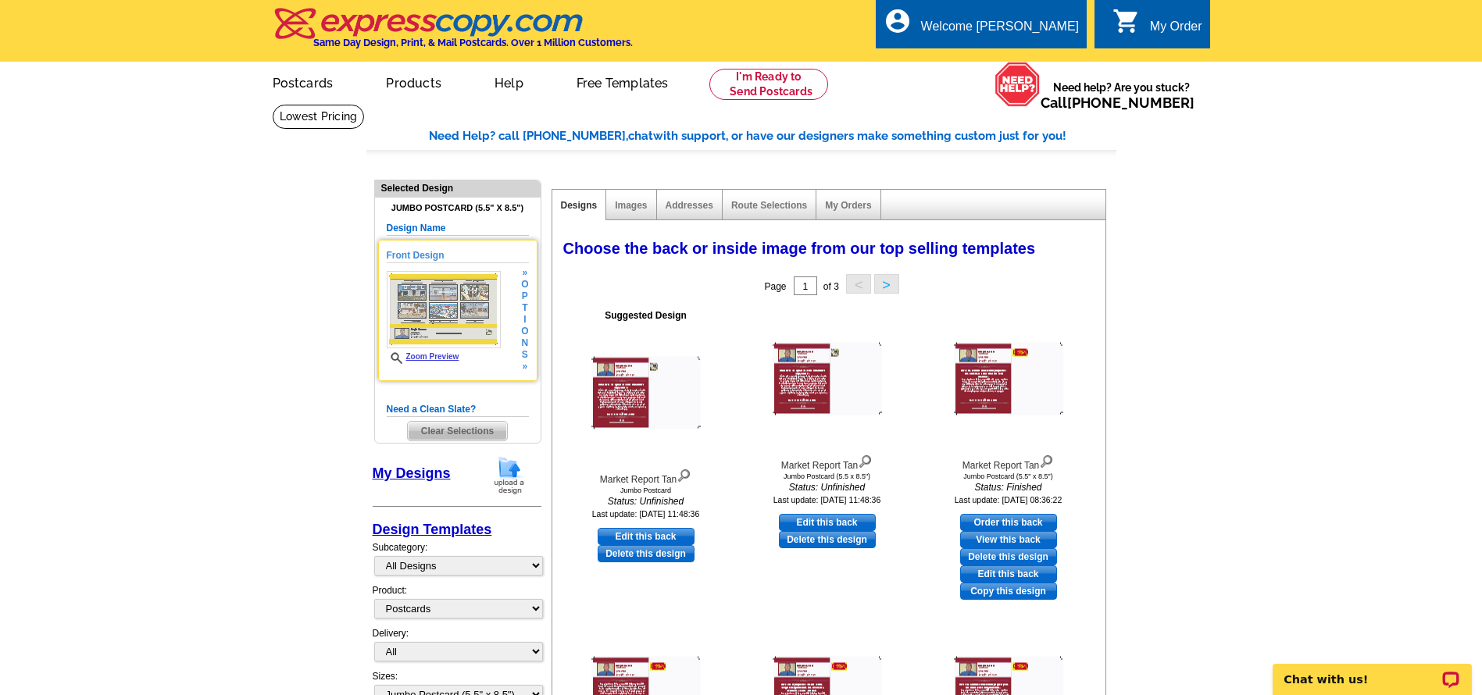
click at [418, 254] on h5 "Front Design" at bounding box center [458, 255] width 142 height 15
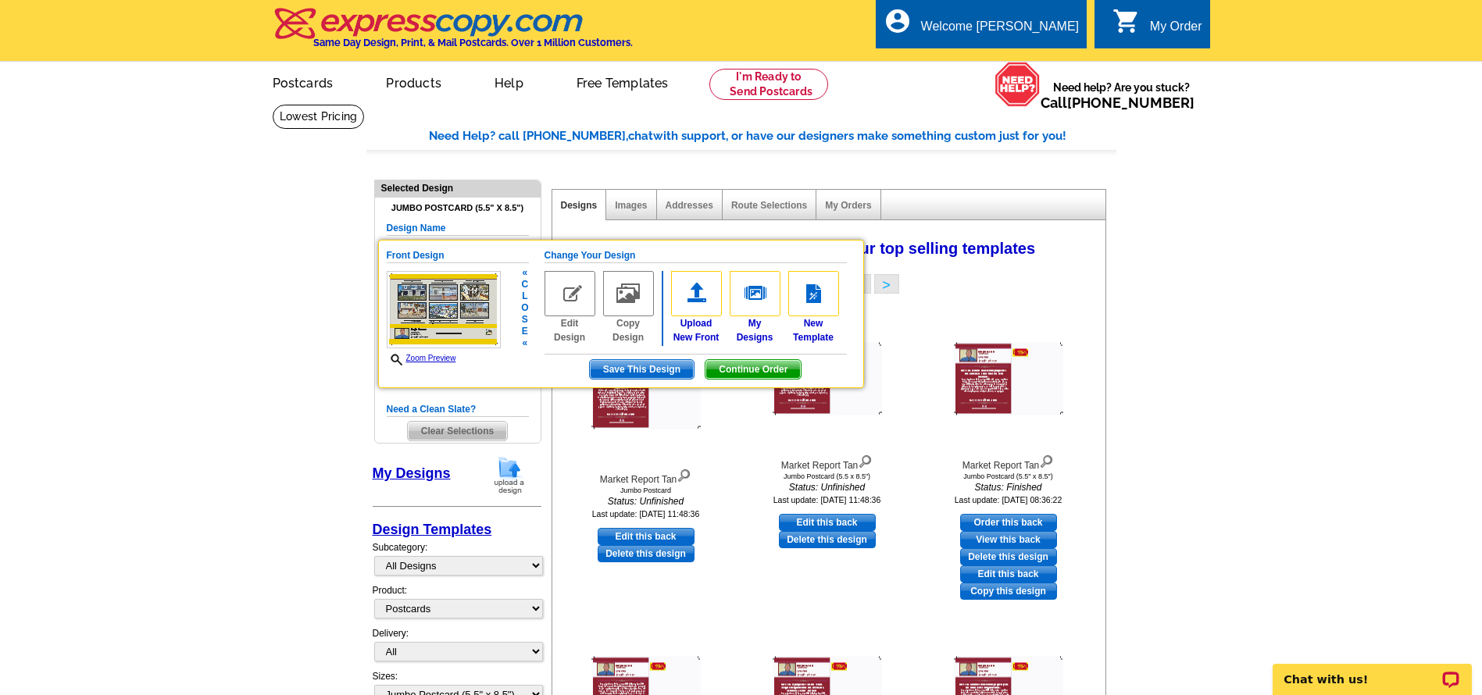
click at [587, 255] on h5 "Change Your Design" at bounding box center [695, 255] width 302 height 15
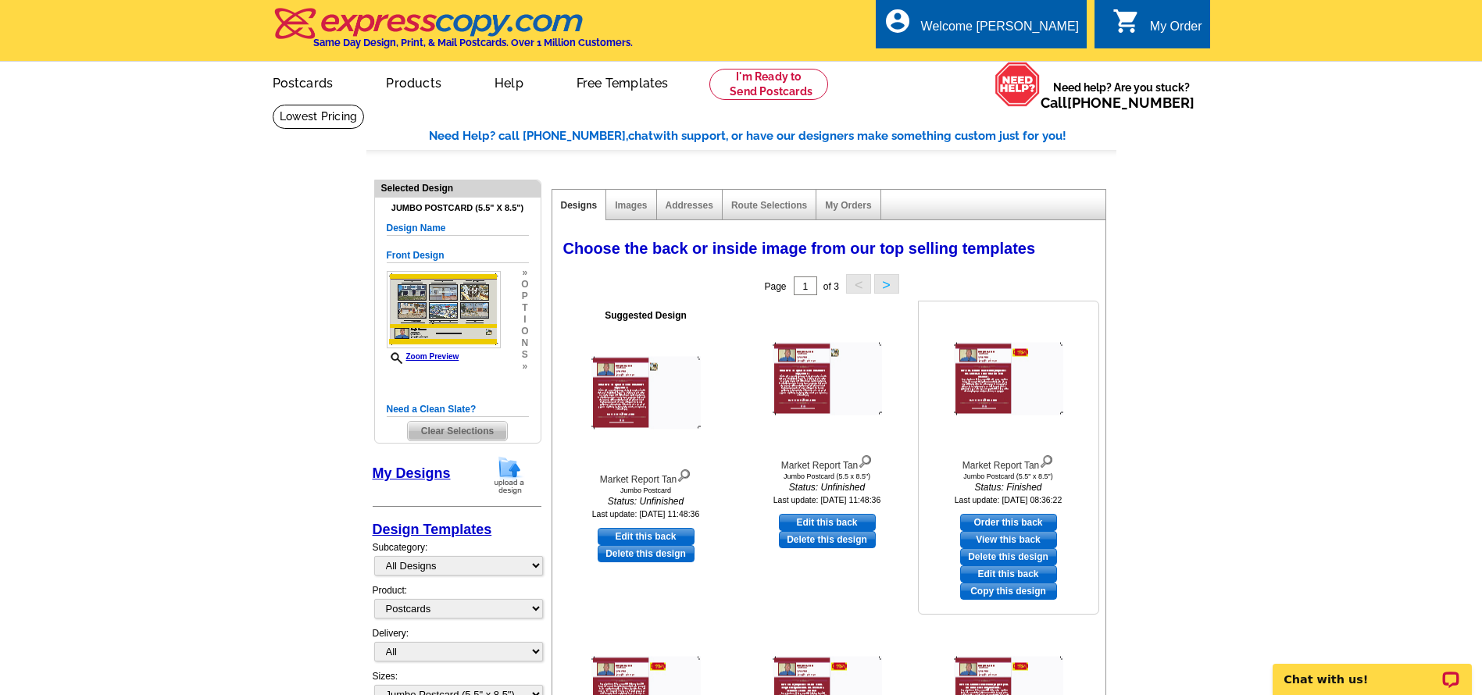
click at [1063, 303] on div "Market Report Tan Jumbo Postcard (5.5" x 8.5") Status: Finished Last update: 20…" at bounding box center [1008, 458] width 181 height 314
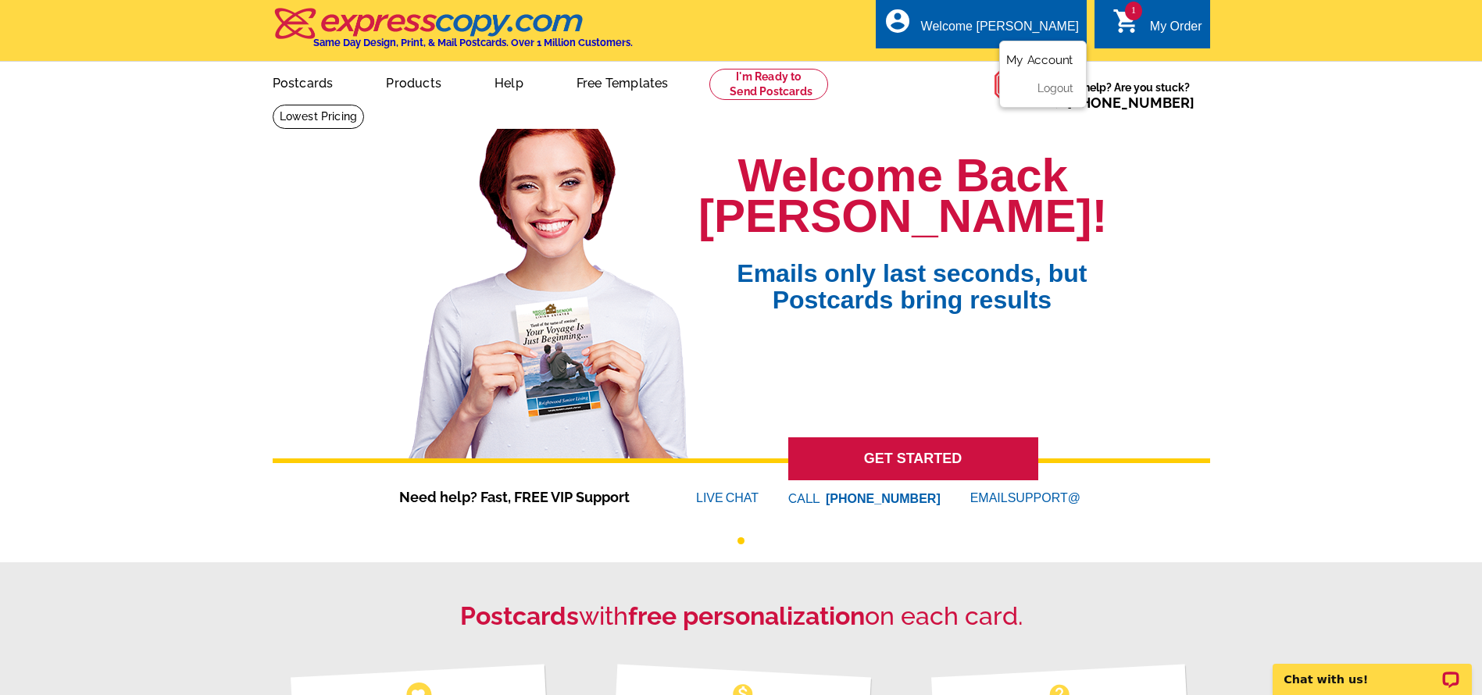
click at [1039, 56] on link "My Account" at bounding box center [1039, 60] width 67 height 14
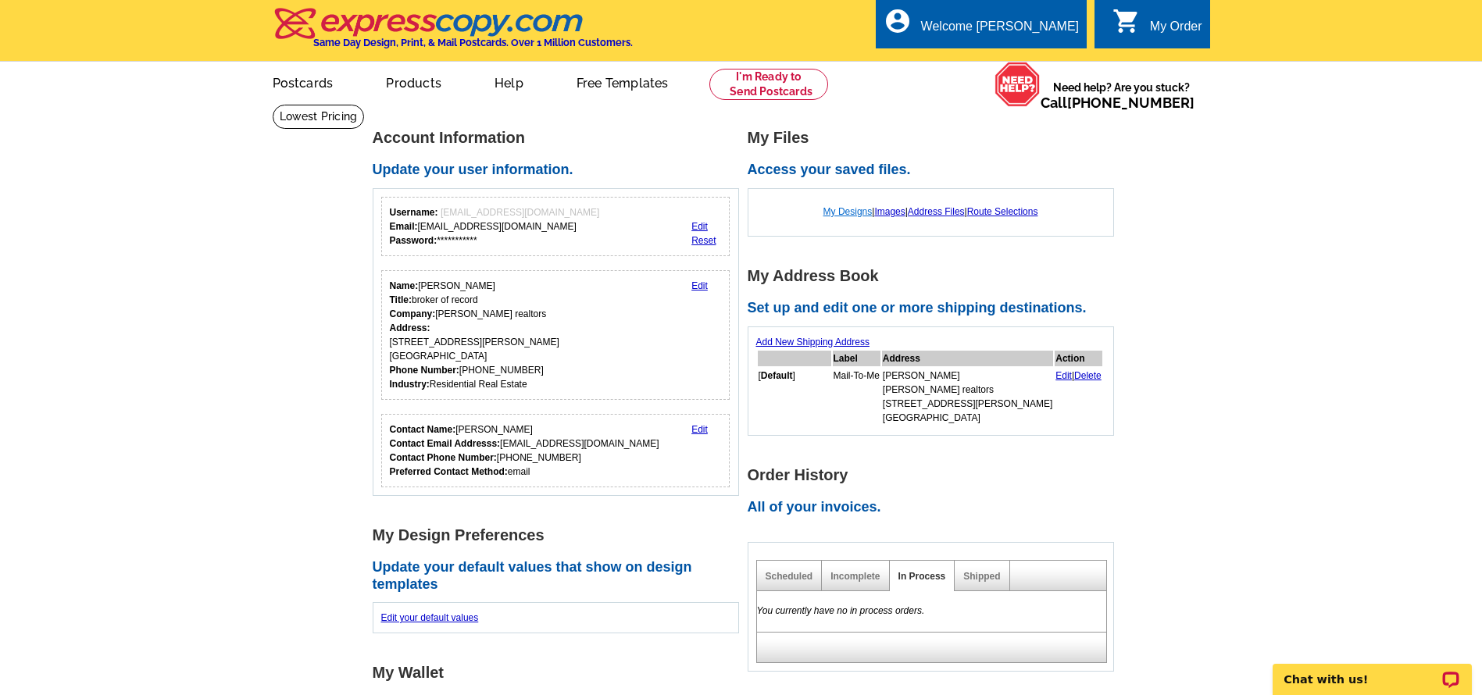
click at [840, 213] on link "My Designs" at bounding box center [847, 211] width 49 height 11
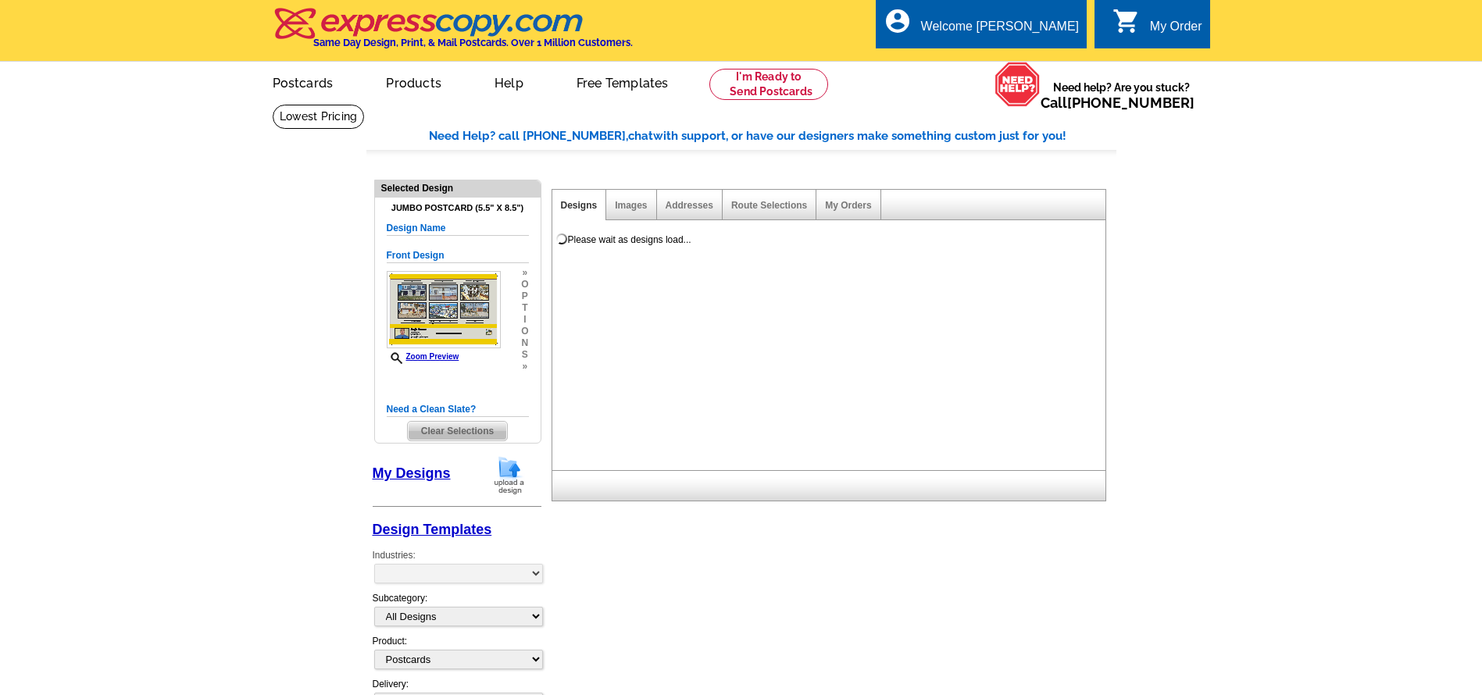
select select "1"
select select "2"
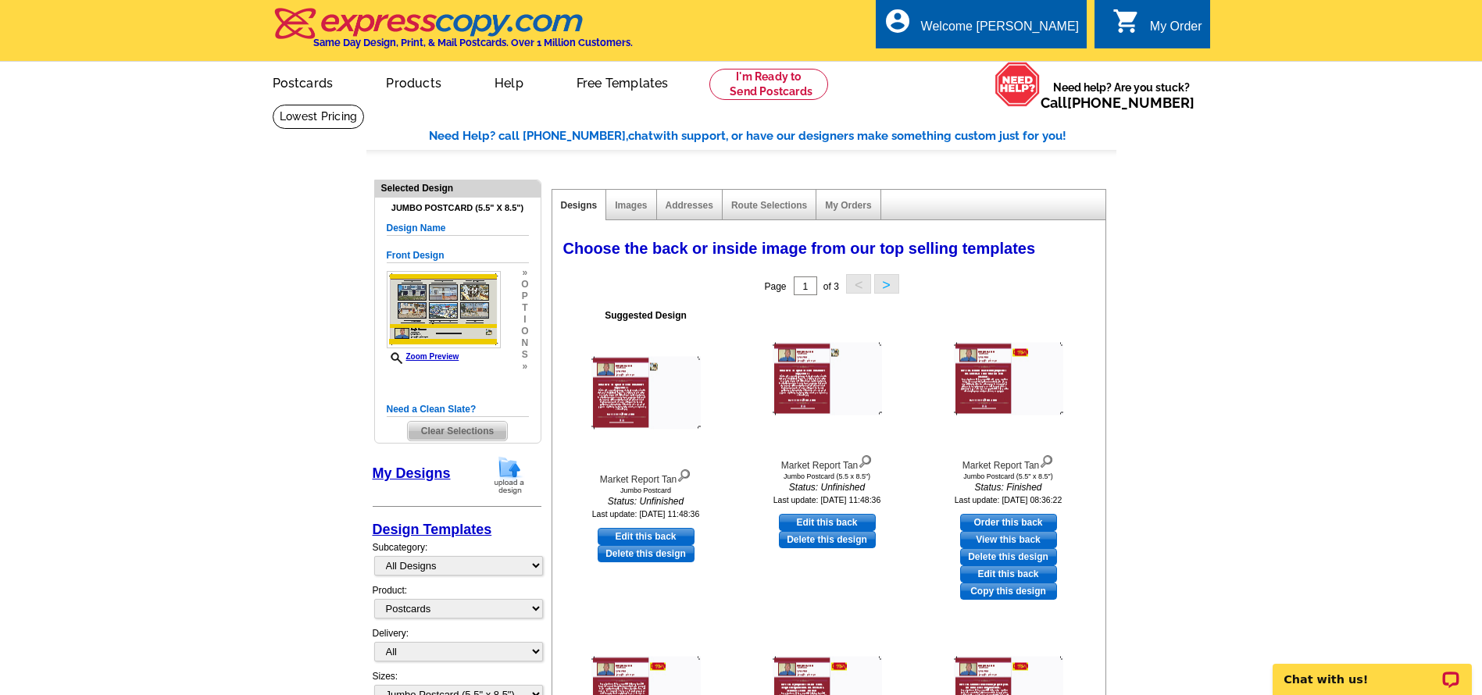
scroll to position [78, 0]
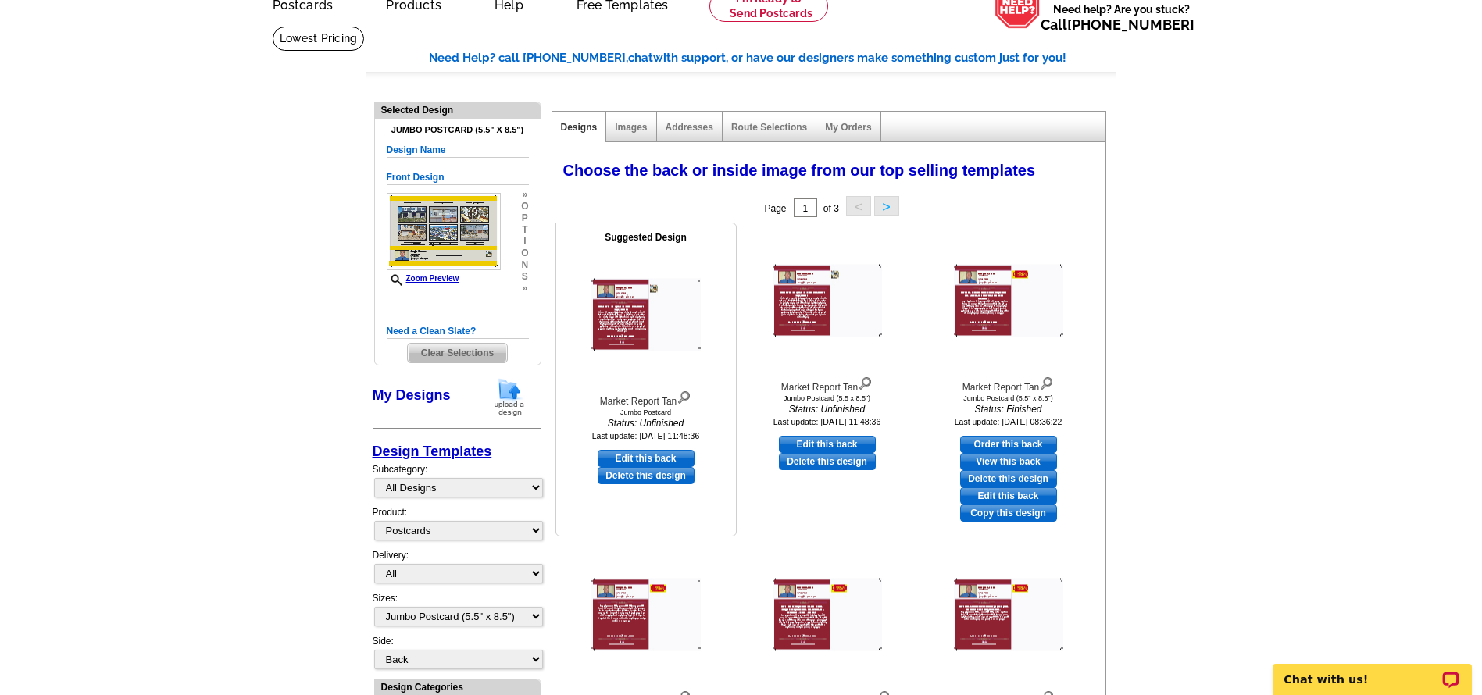
click at [673, 457] on link "Edit this back" at bounding box center [645, 458] width 97 height 17
select select "front"
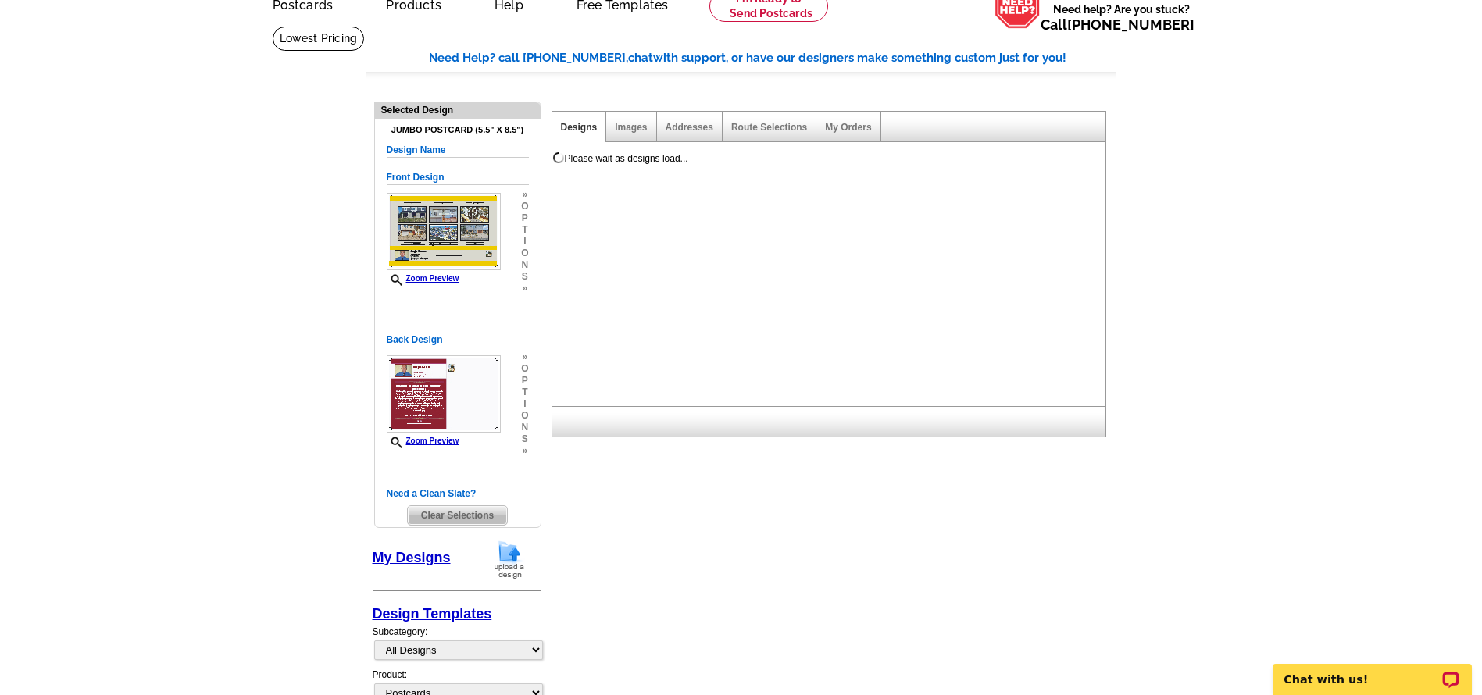
scroll to position [0, 0]
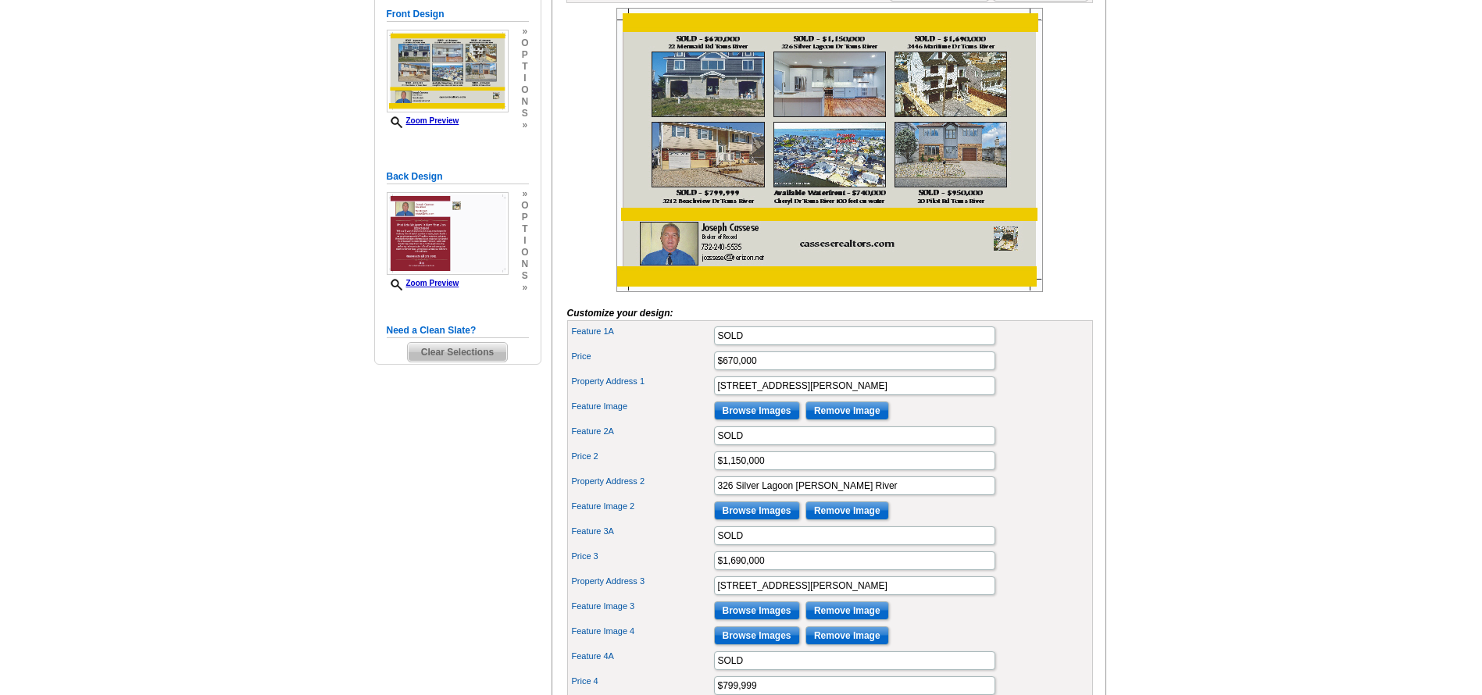
scroll to position [234, 0]
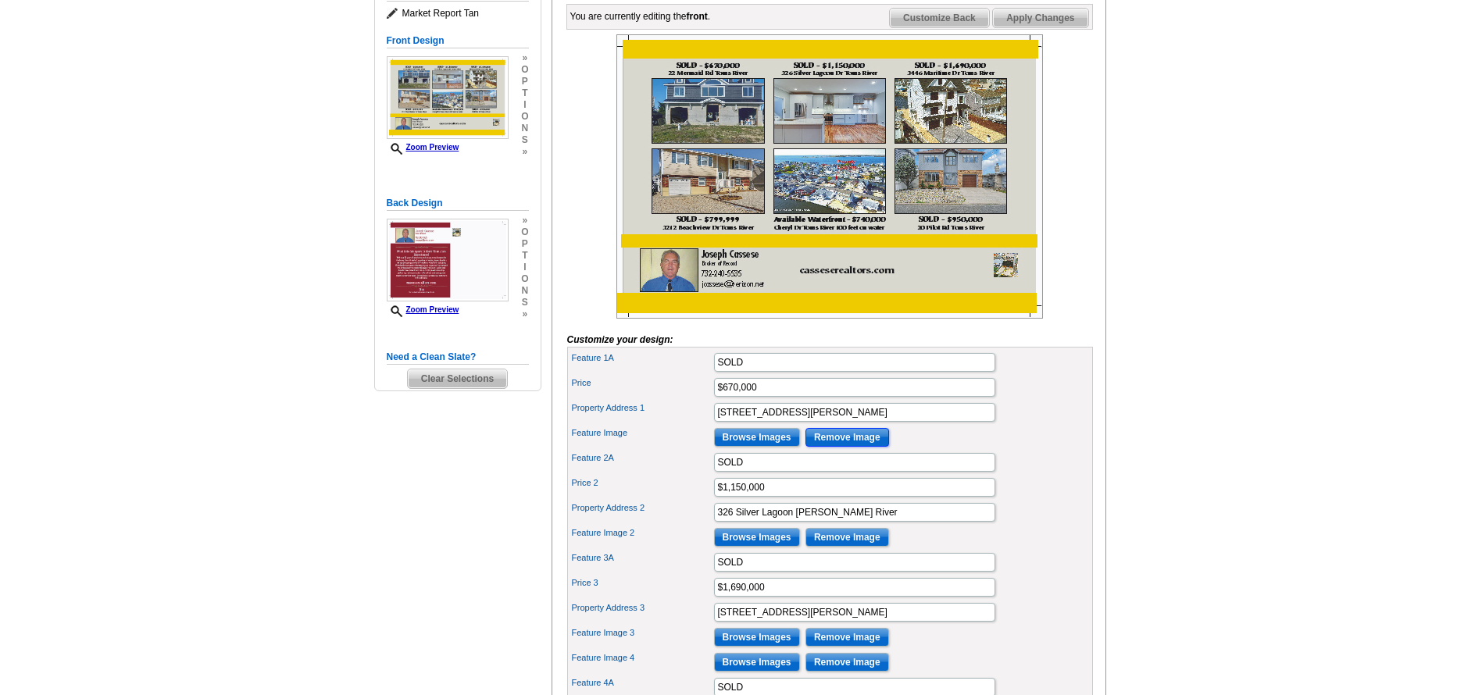
click at [866, 447] on input "Remove Image" at bounding box center [847, 437] width 84 height 19
click at [771, 447] on input "Browse Images" at bounding box center [757, 437] width 86 height 19
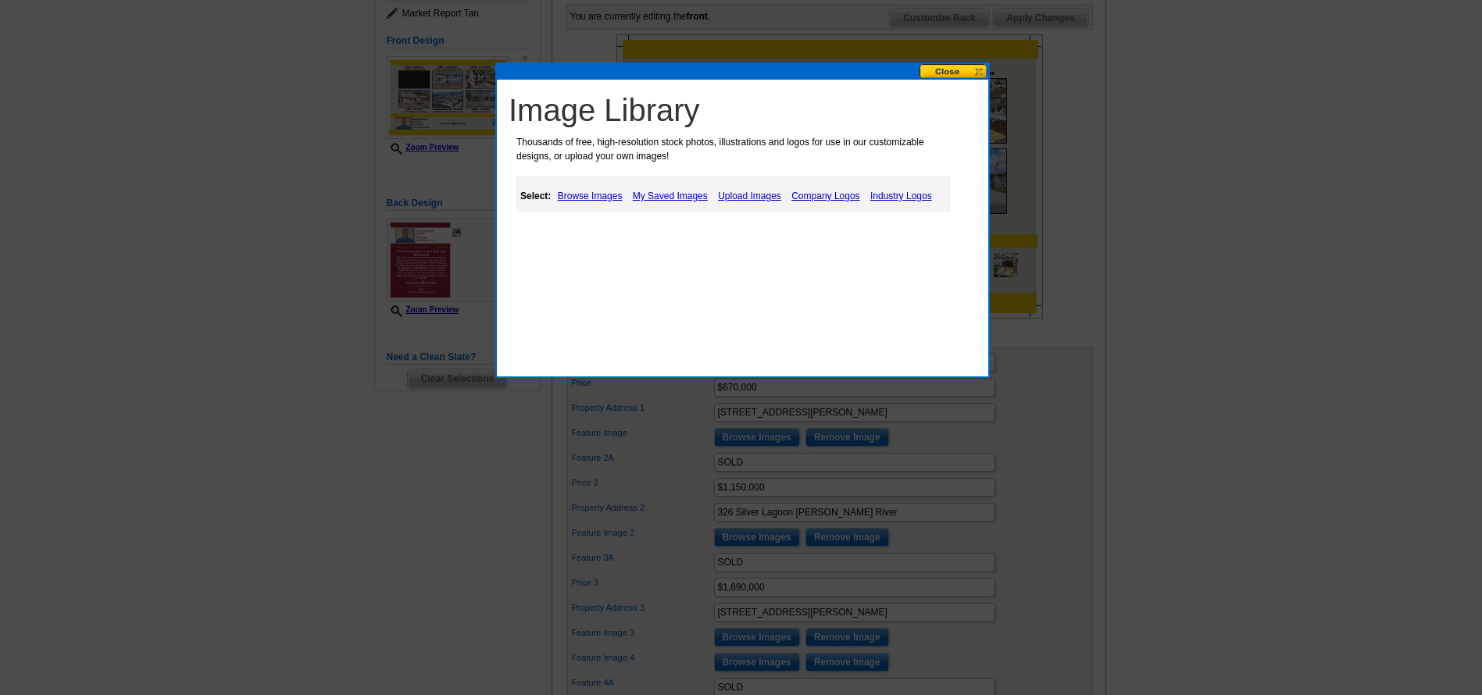
click at [739, 198] on link "Upload Images" at bounding box center [749, 196] width 71 height 19
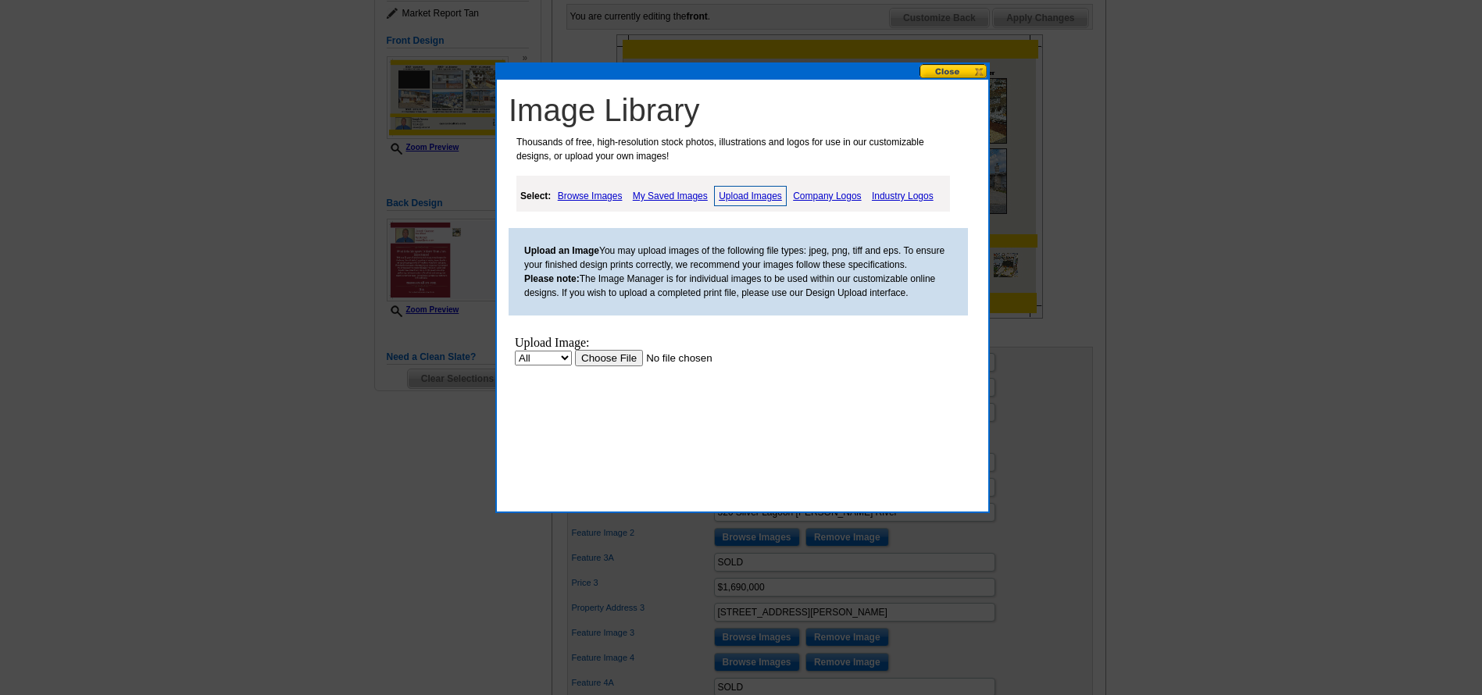
scroll to position [0, 0]
click at [629, 356] on input "file" at bounding box center [674, 358] width 198 height 16
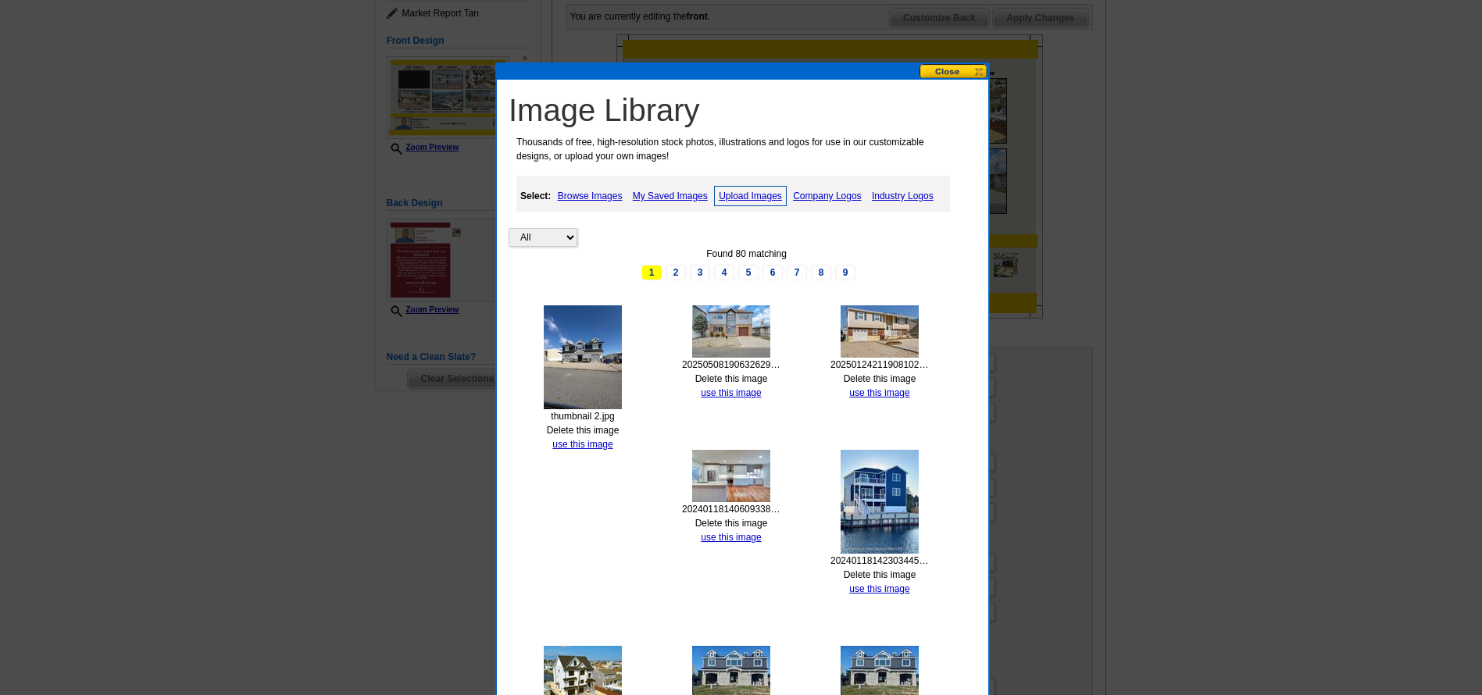
click at [578, 381] on img at bounding box center [583, 357] width 78 height 104
click at [577, 443] on link "use this image" at bounding box center [582, 444] width 60 height 11
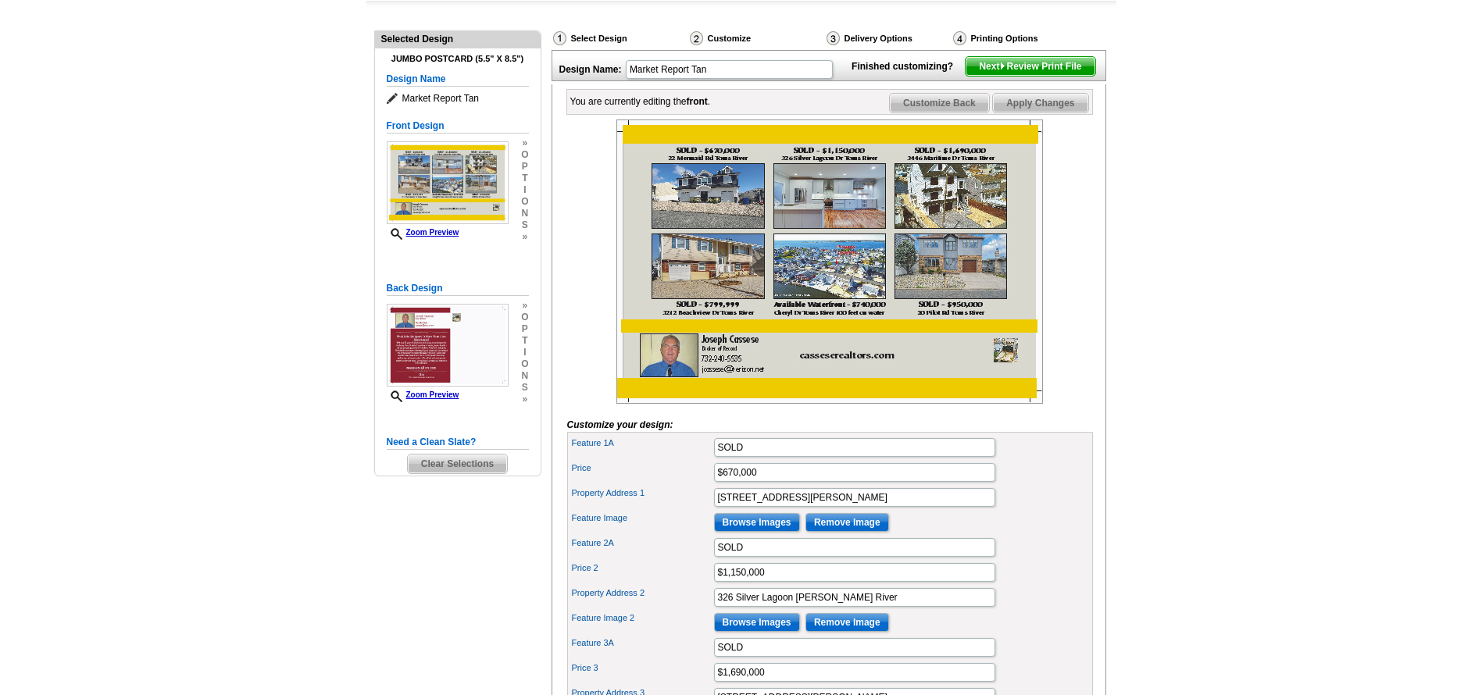
scroll to position [234, 0]
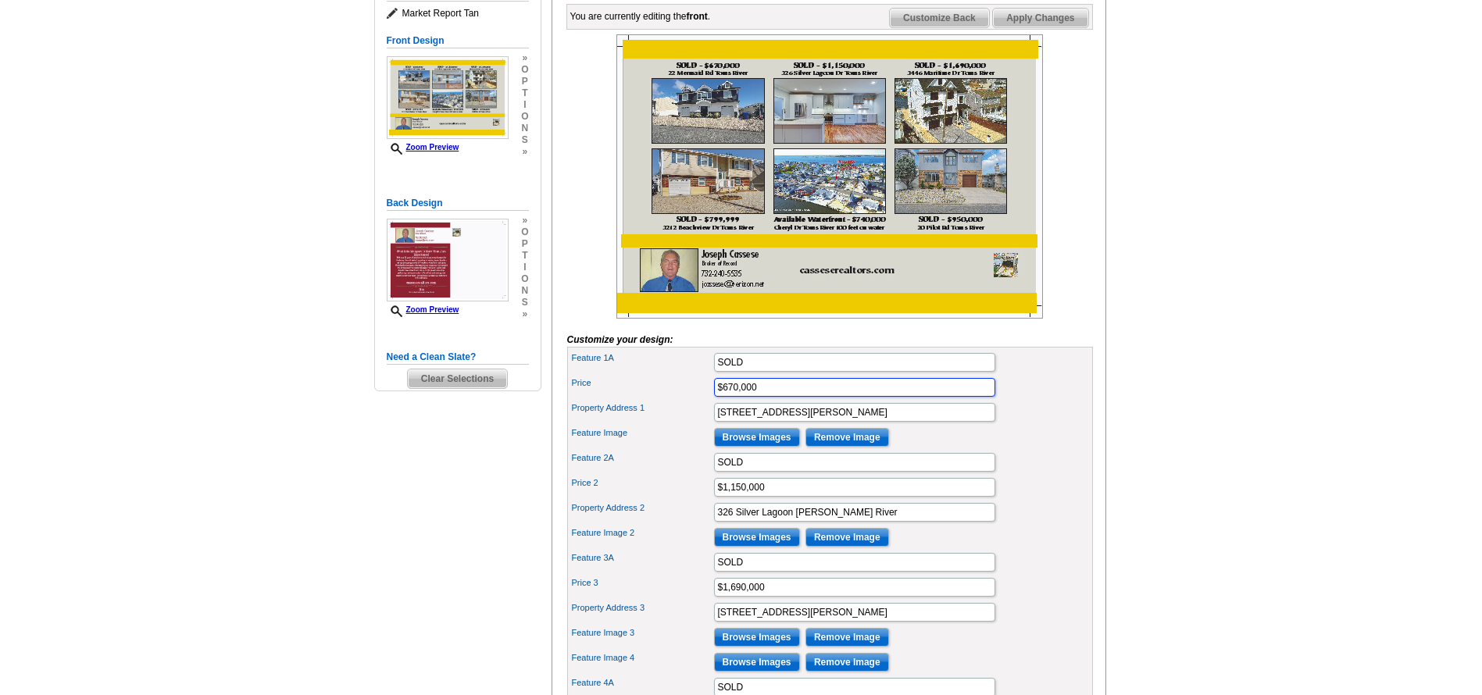
click at [796, 397] on input "$670,000" at bounding box center [854, 387] width 281 height 19
type input "$"
click at [1023, 400] on div "Price" at bounding box center [829, 387] width 519 height 25
click at [839, 134] on img at bounding box center [829, 176] width 426 height 284
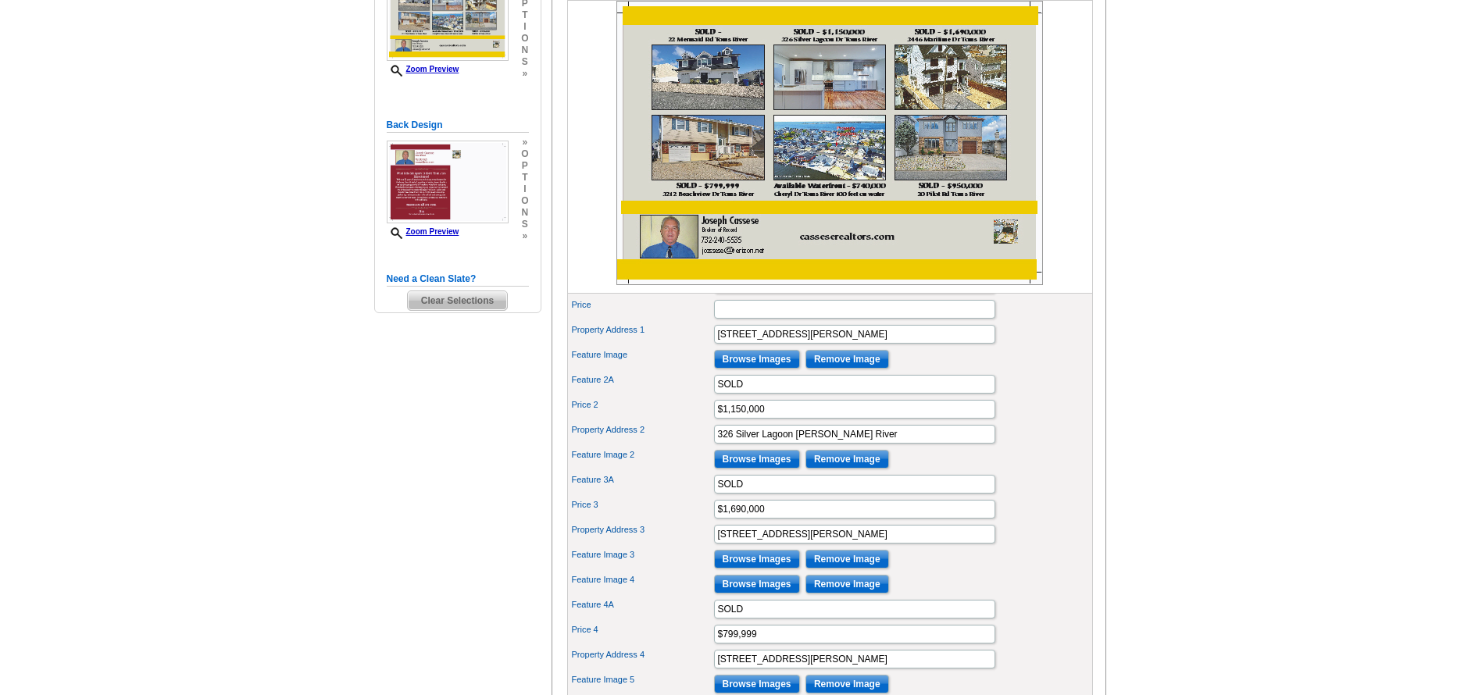
scroll to position [390, 0]
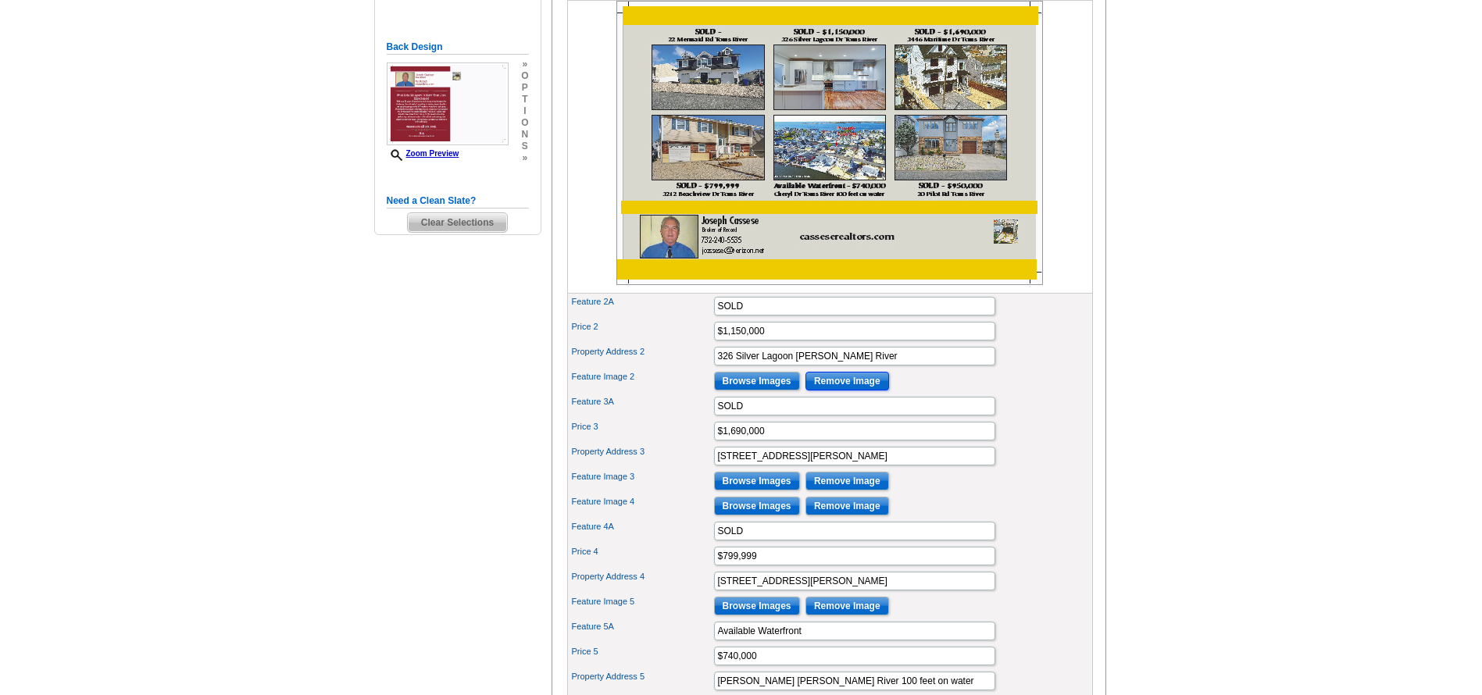
click at [872, 390] on input "Remove Image" at bounding box center [847, 381] width 84 height 19
click at [784, 390] on input "Browse Images" at bounding box center [757, 381] width 86 height 19
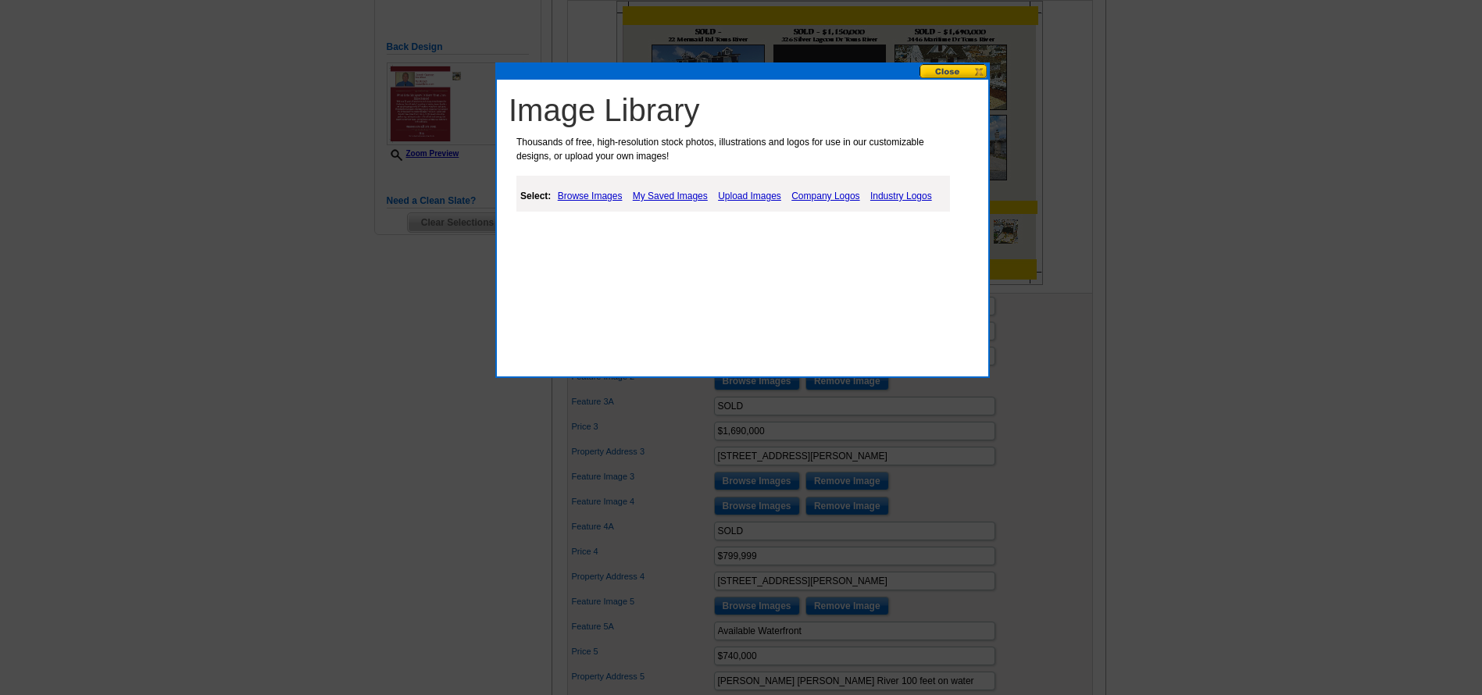
click at [741, 194] on link "Upload Images" at bounding box center [749, 196] width 71 height 19
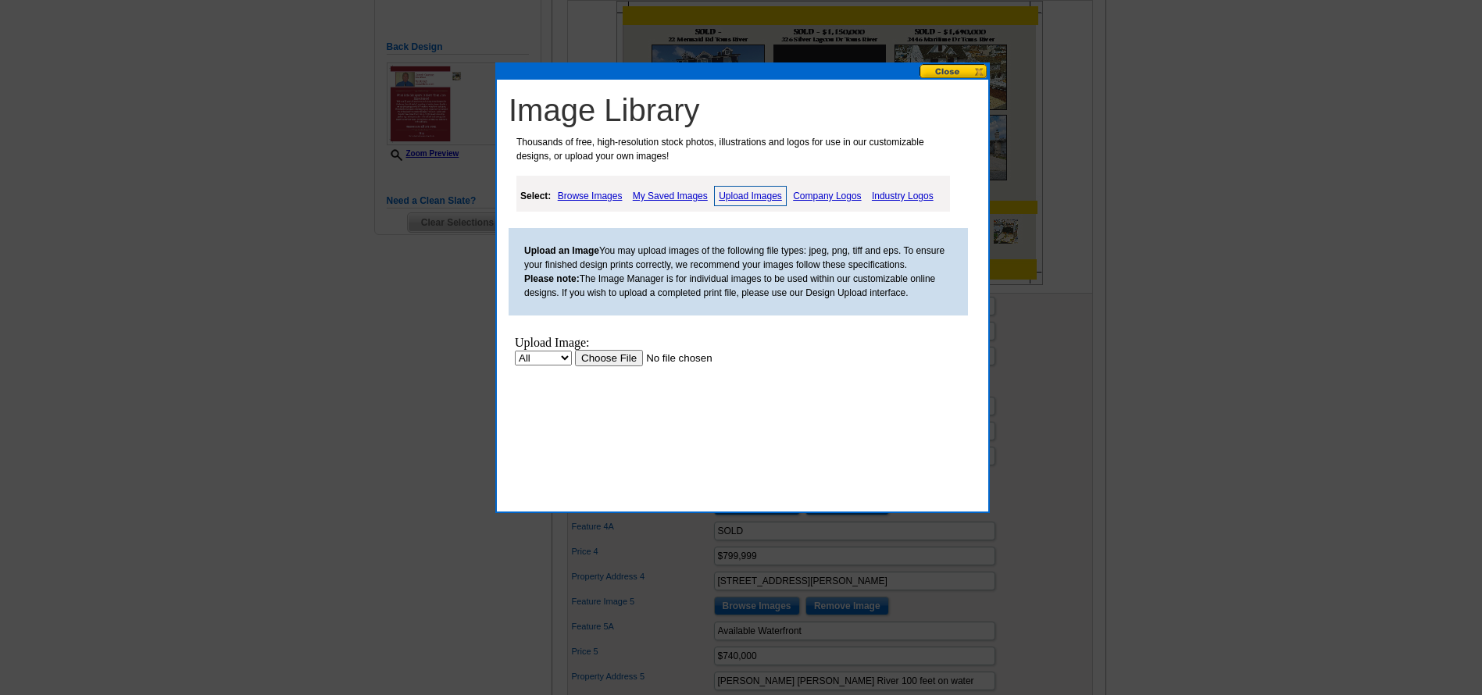
scroll to position [0, 0]
click at [619, 356] on input "file" at bounding box center [674, 358] width 198 height 16
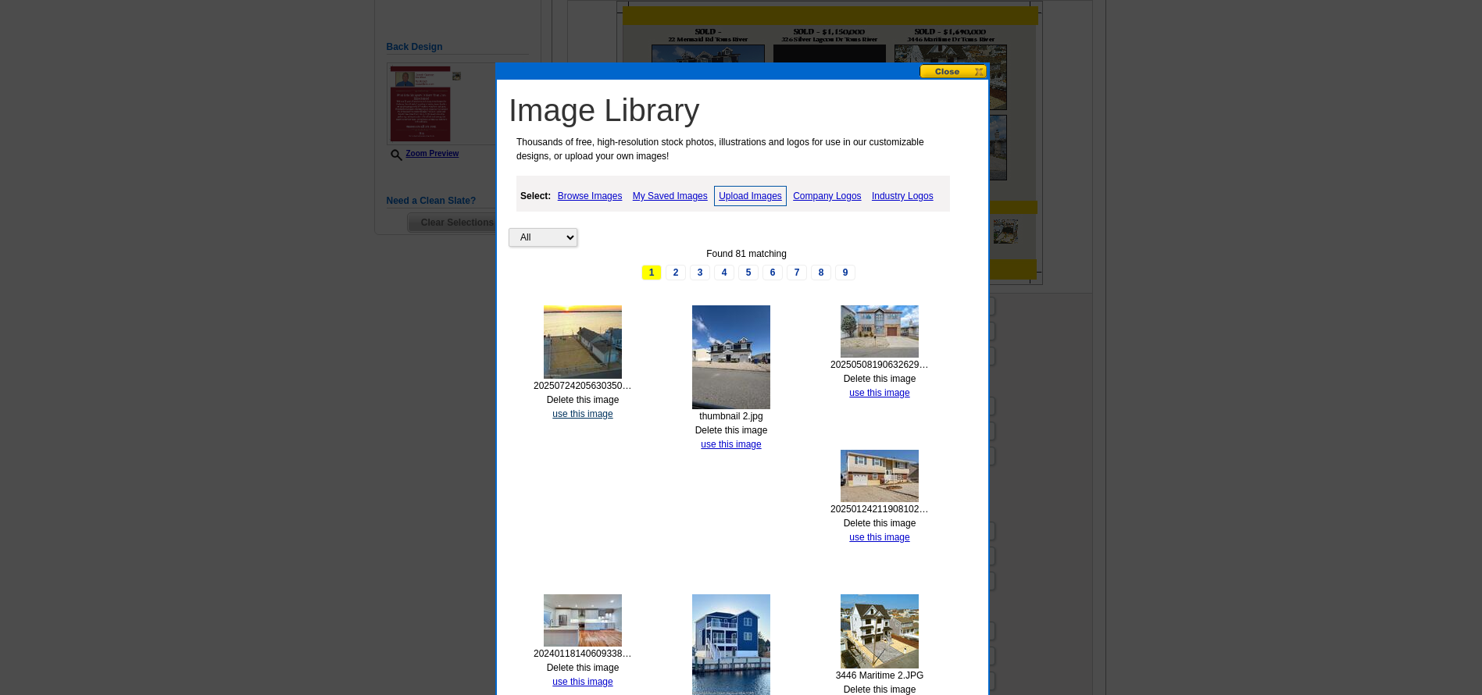
click at [593, 412] on link "use this image" at bounding box center [582, 413] width 60 height 11
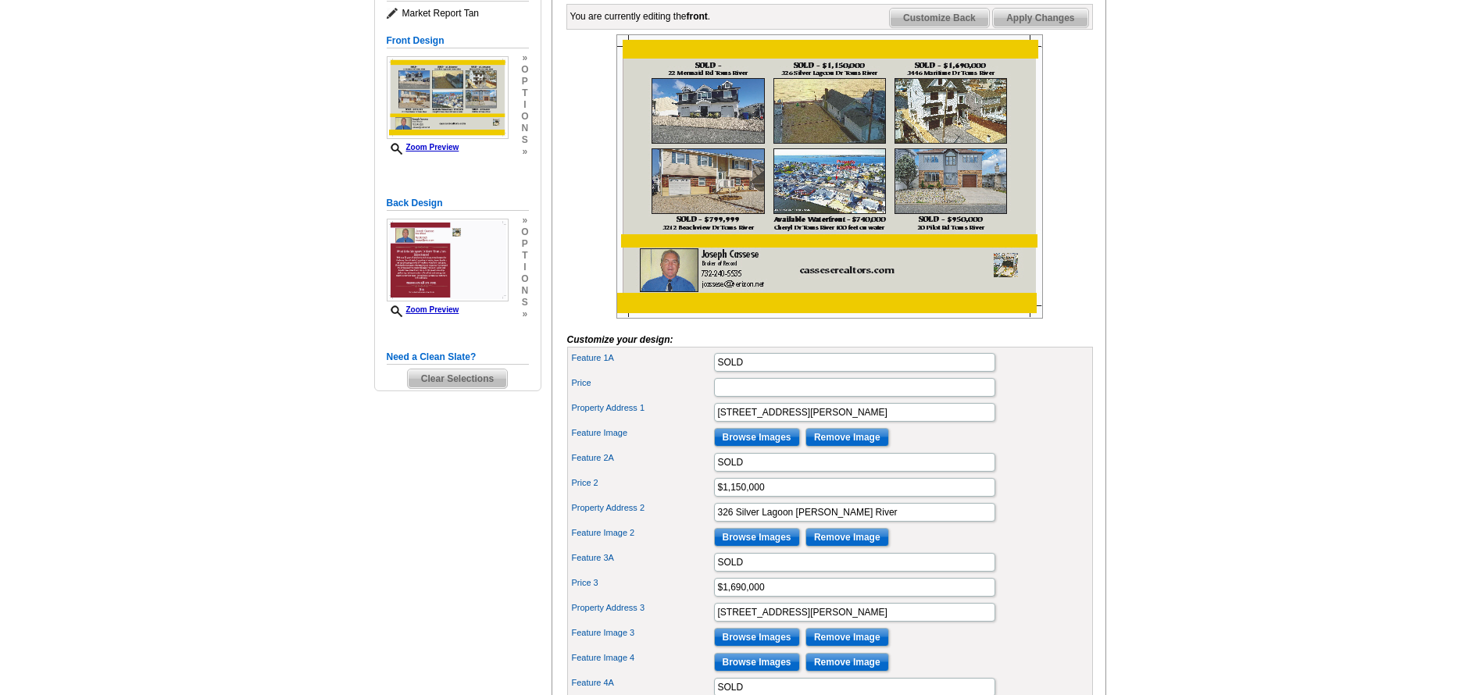
scroll to position [312, 0]
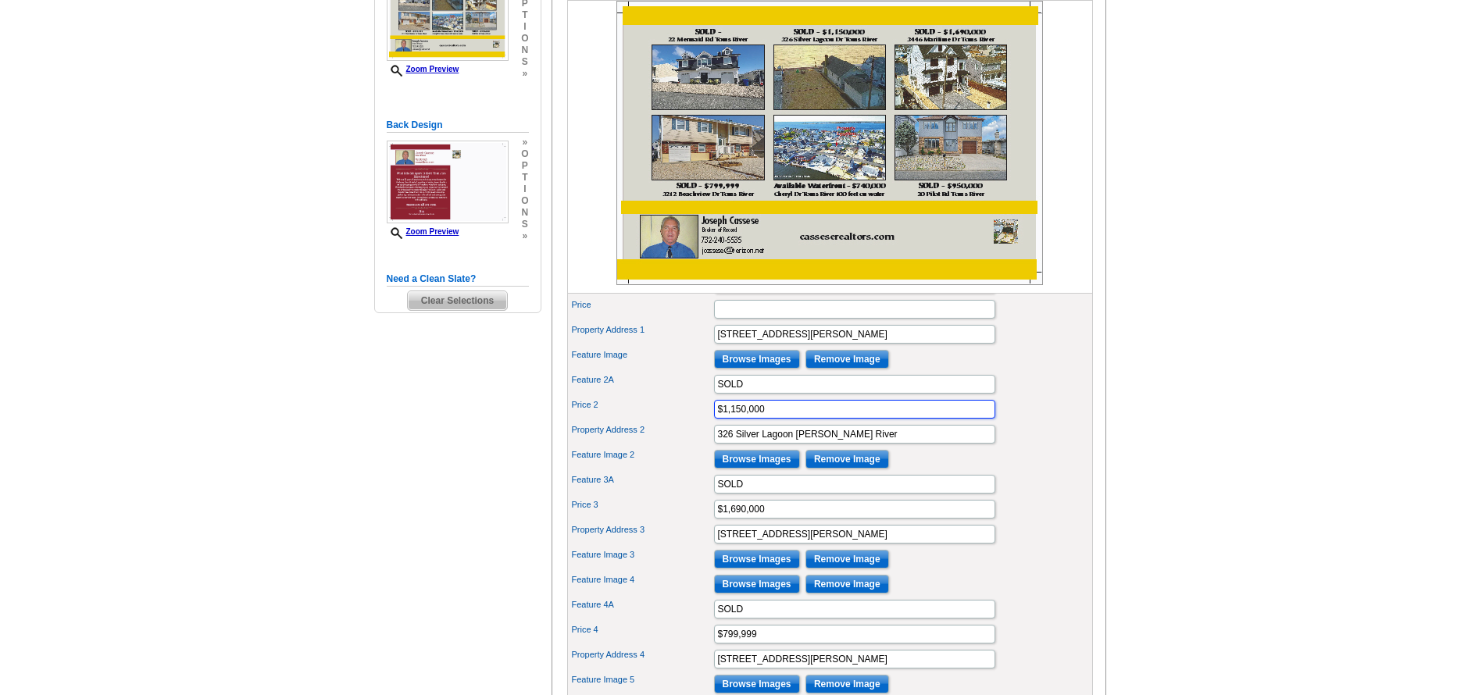
click at [829, 419] on input "$1,150,000" at bounding box center [854, 409] width 281 height 19
type input "$"
type input "$850,000"
click at [733, 444] on input "326 Silver Lagoon Dr Toms River" at bounding box center [854, 434] width 281 height 19
click at [806, 444] on input "328 Silver Lagoon Dr Toms River" at bounding box center [854, 434] width 281 height 19
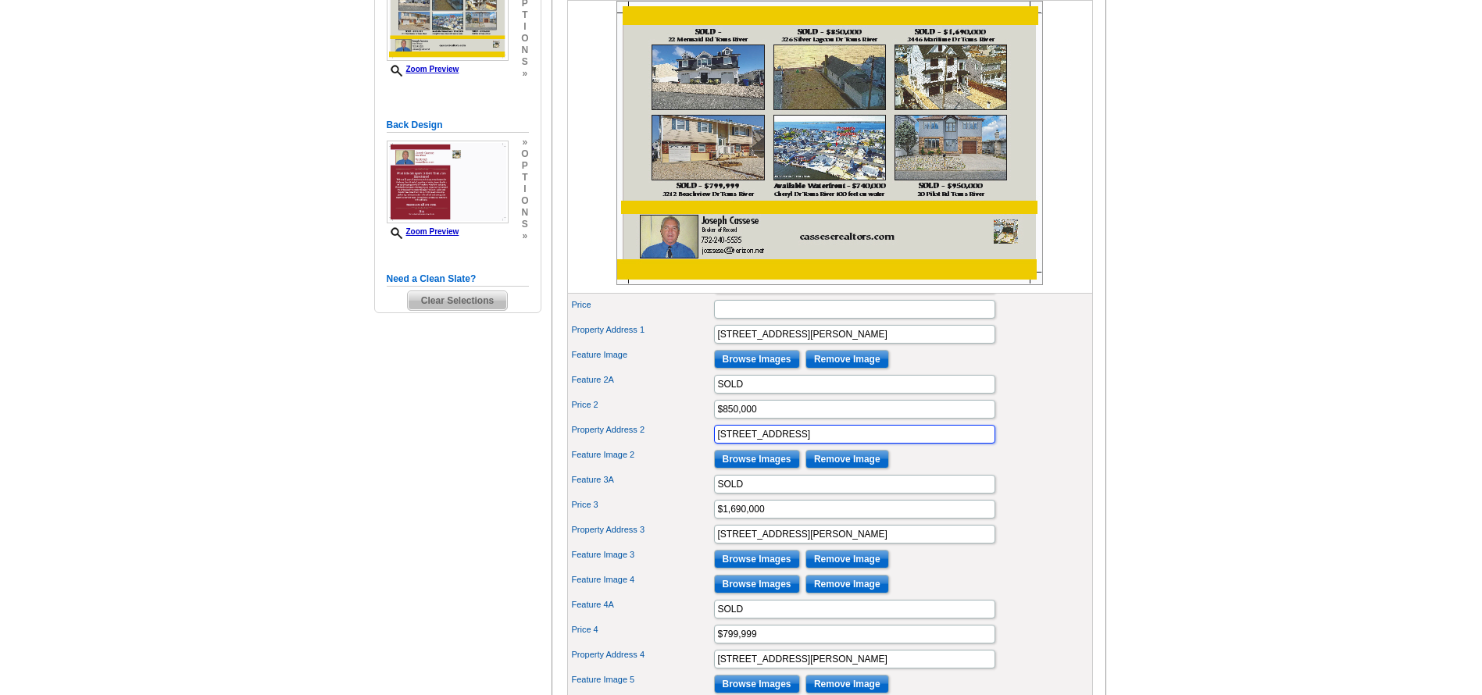
click at [840, 444] on input "328 Sunset Dr N Toms River" at bounding box center [854, 434] width 281 height 19
type input "[STREET_ADDRESS]"
click at [1040, 422] on div "Price 2 $850,000" at bounding box center [829, 409] width 519 height 25
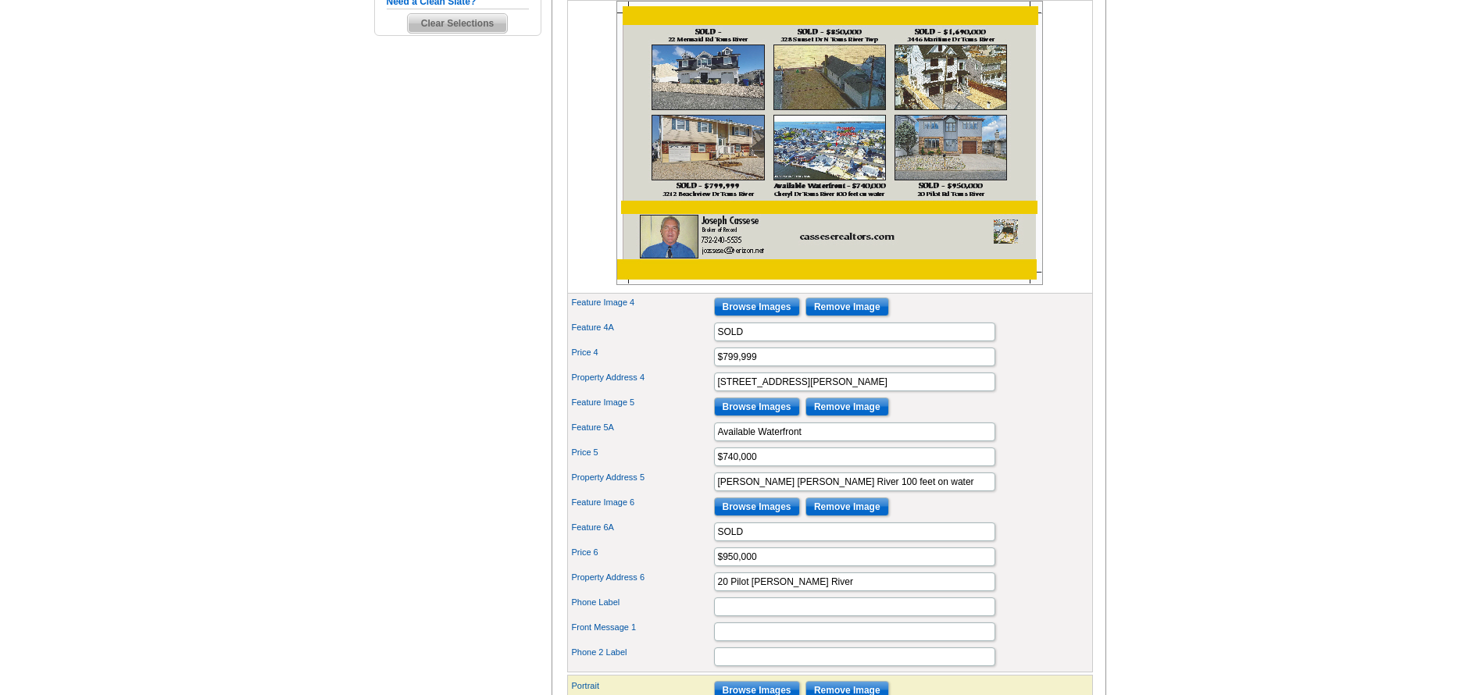
scroll to position [625, 0]
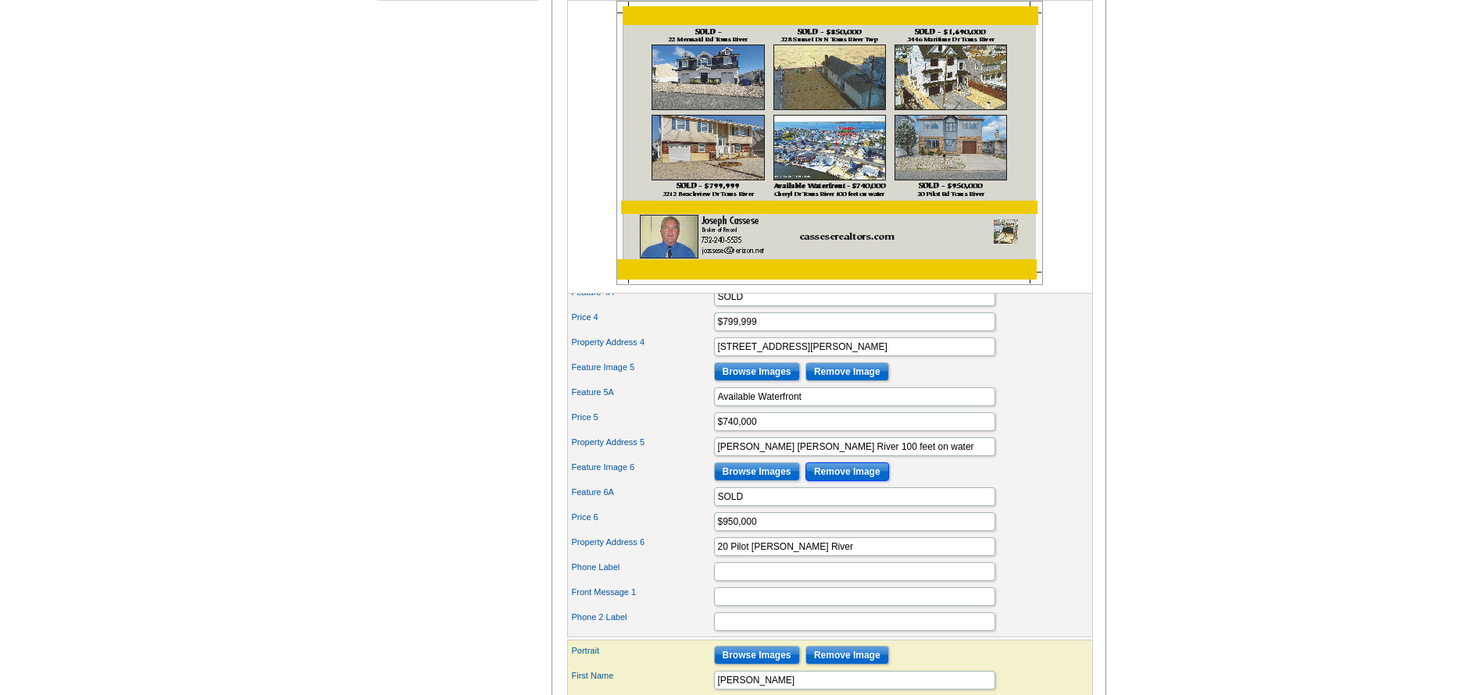
click at [849, 481] on input "Remove Image" at bounding box center [847, 471] width 84 height 19
click at [776, 481] on input "Browse Images" at bounding box center [757, 471] width 86 height 19
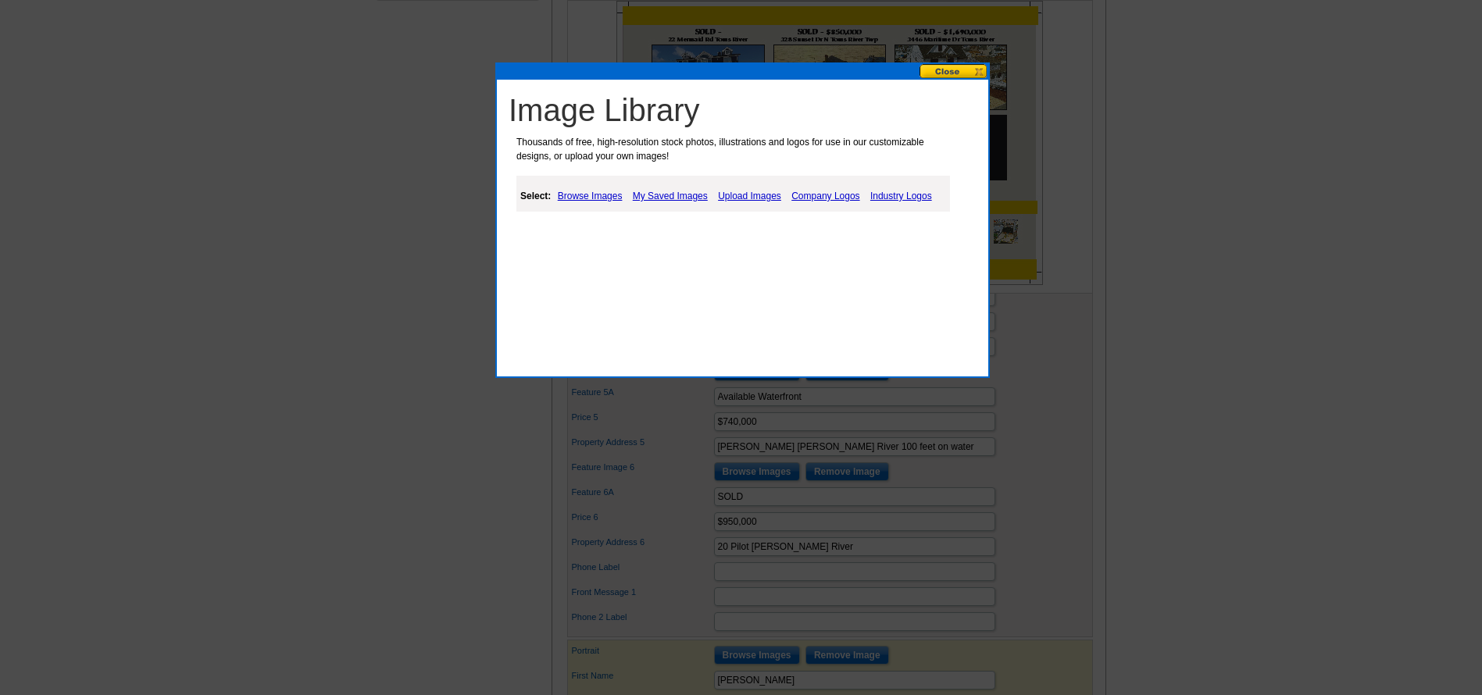
click at [752, 194] on link "Upload Images" at bounding box center [749, 196] width 71 height 19
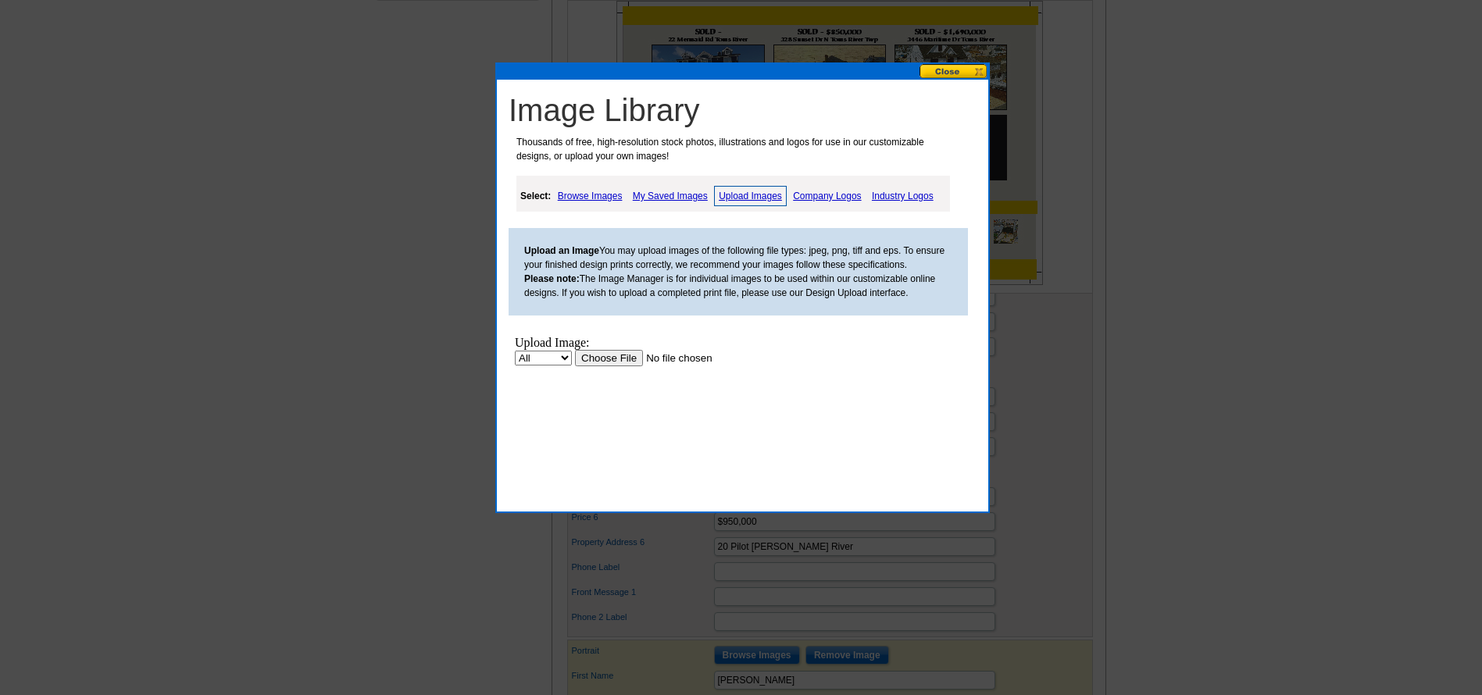
scroll to position [0, 0]
click at [624, 355] on input "file" at bounding box center [674, 358] width 198 height 16
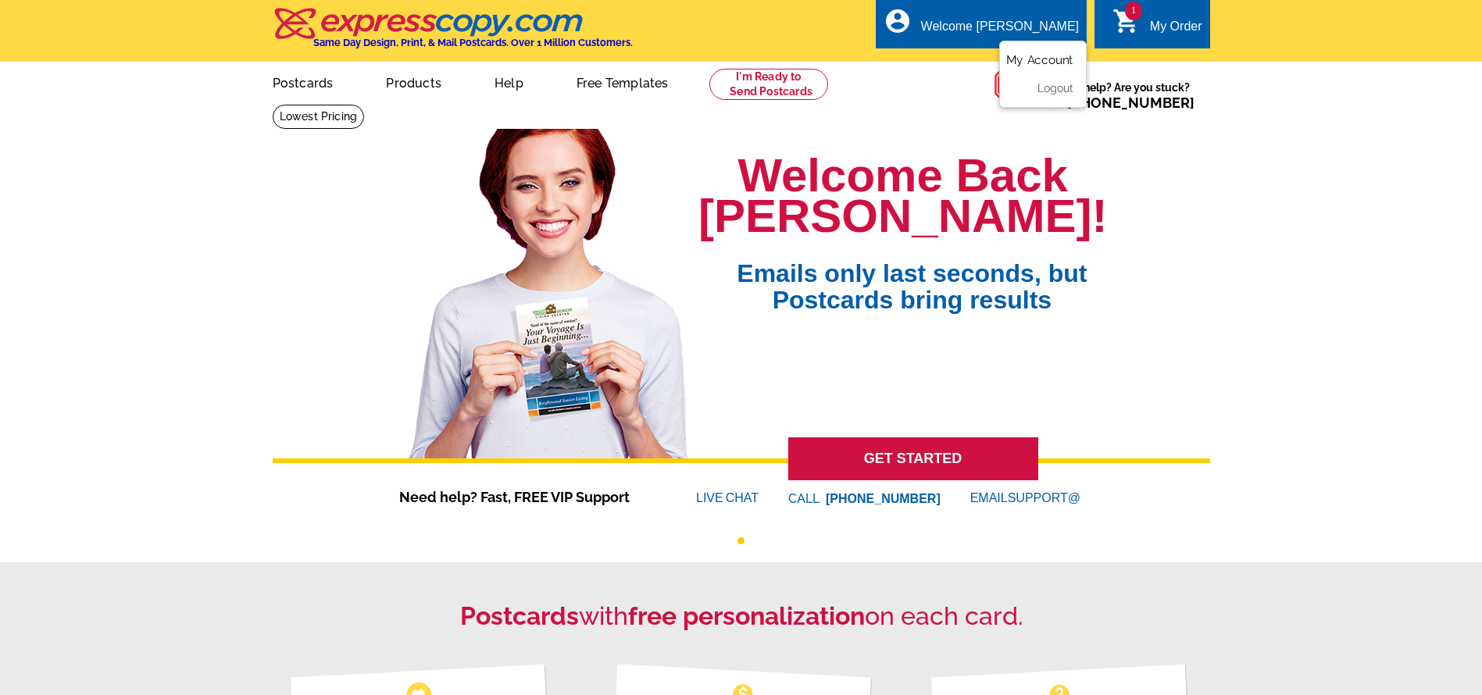
click at [1024, 61] on link "My Account" at bounding box center [1039, 60] width 67 height 14
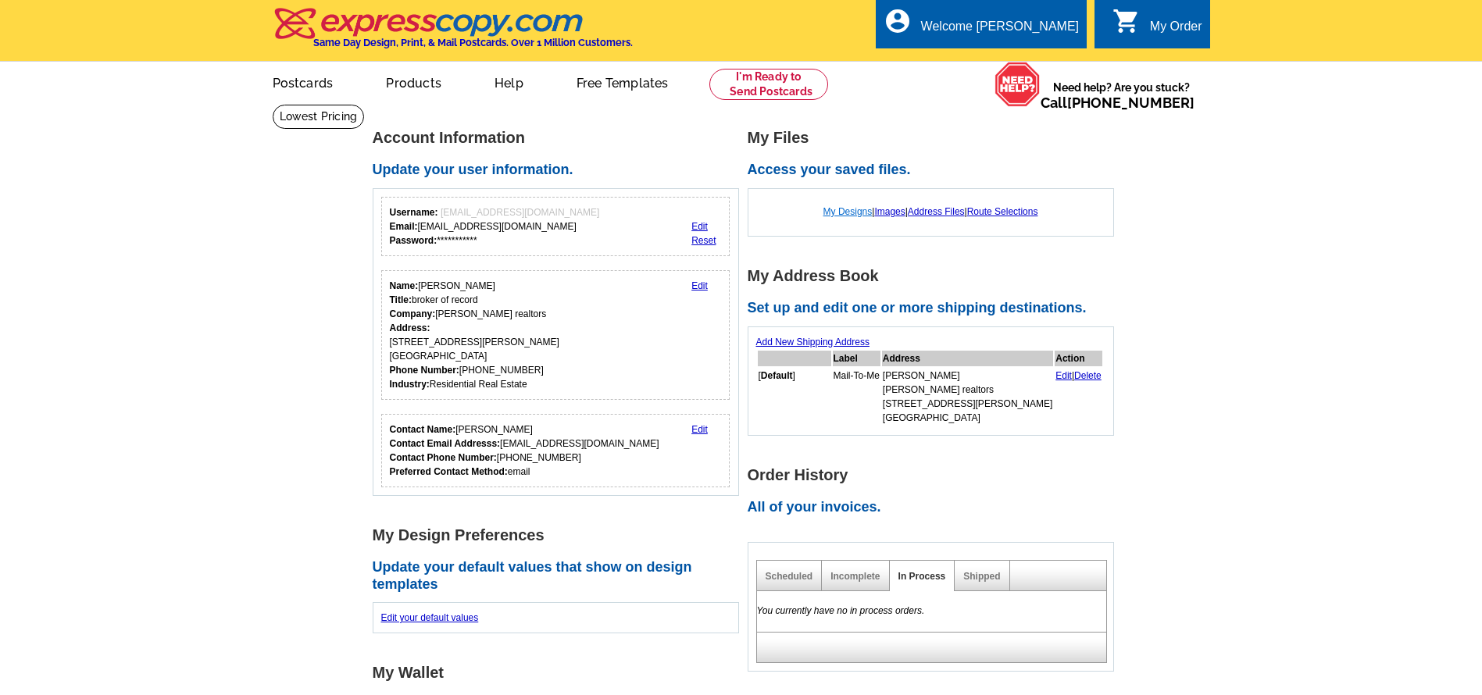
click at [836, 216] on link "My Designs" at bounding box center [847, 211] width 49 height 11
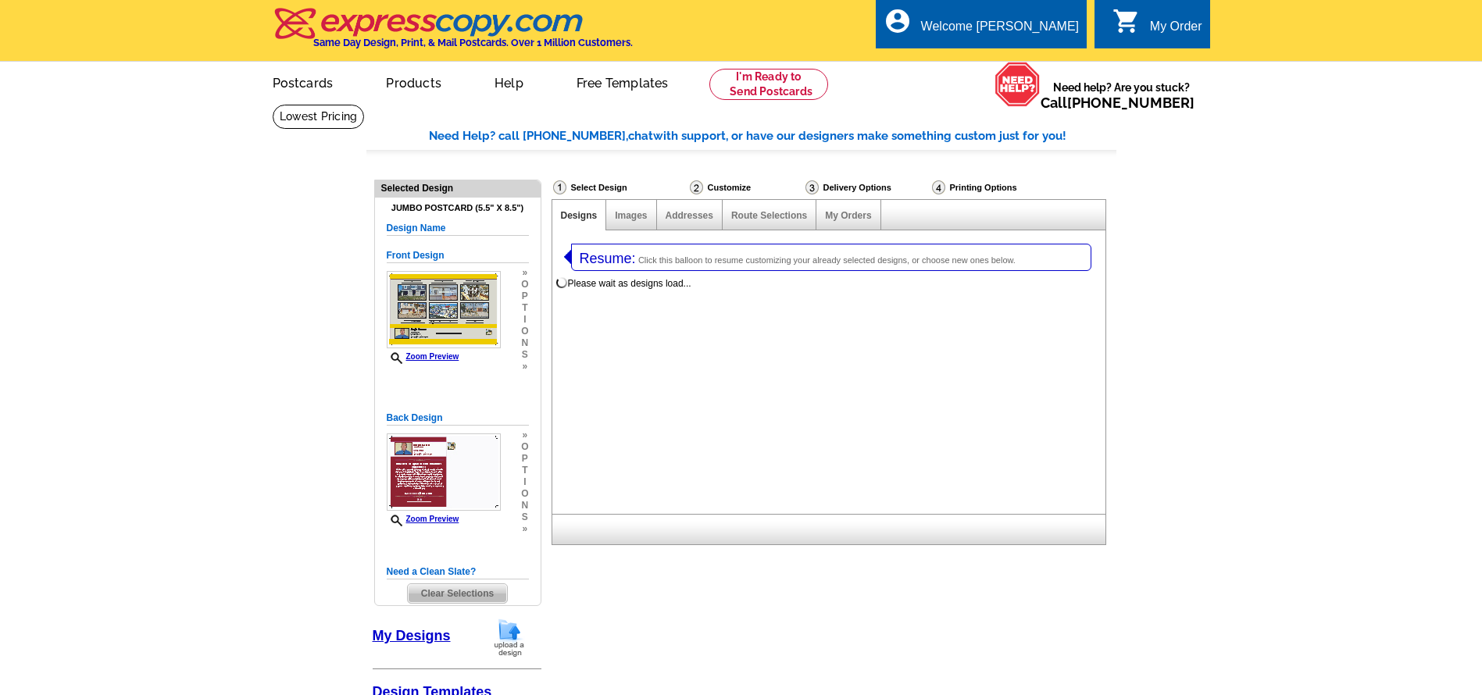
select select "1"
select select "2"
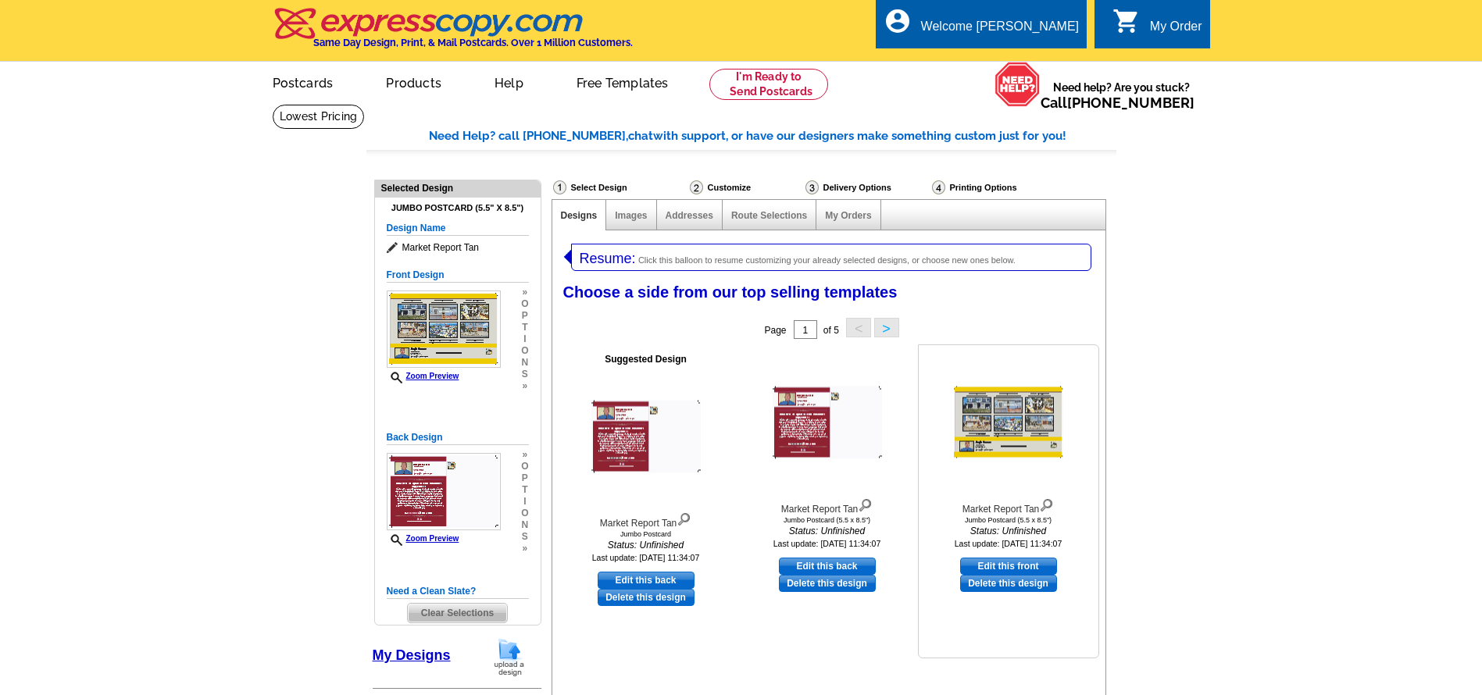
click at [1039, 565] on link "Edit this front" at bounding box center [1008, 566] width 97 height 17
select select "back"
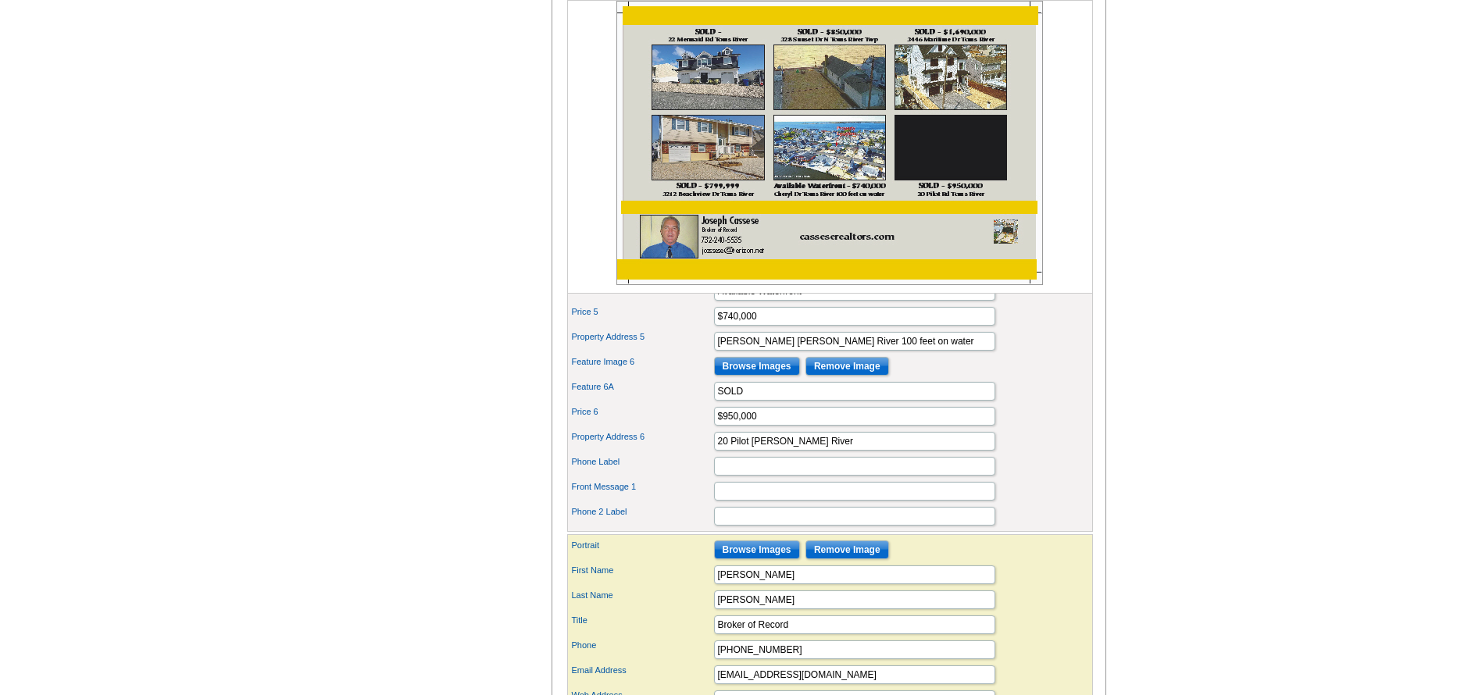
scroll to position [703, 0]
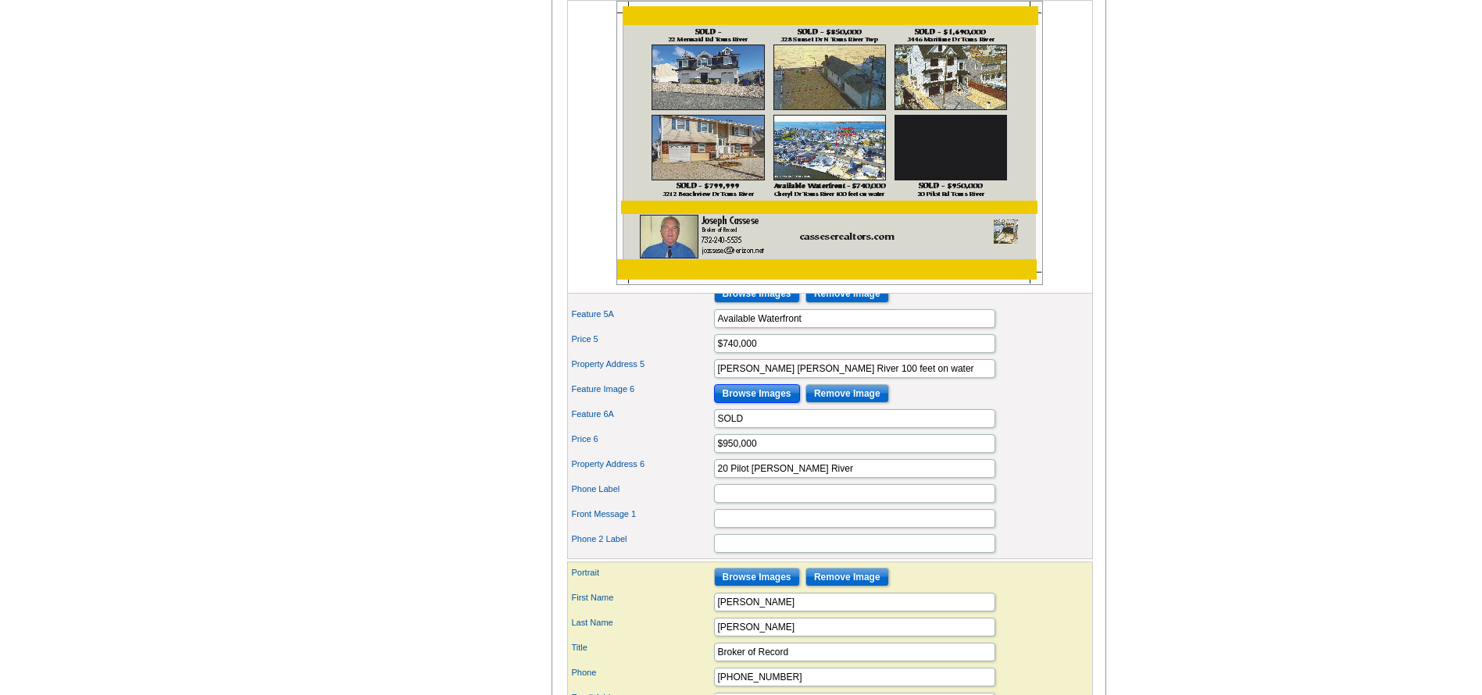
click at [774, 403] on input "Browse Images" at bounding box center [757, 393] width 86 height 19
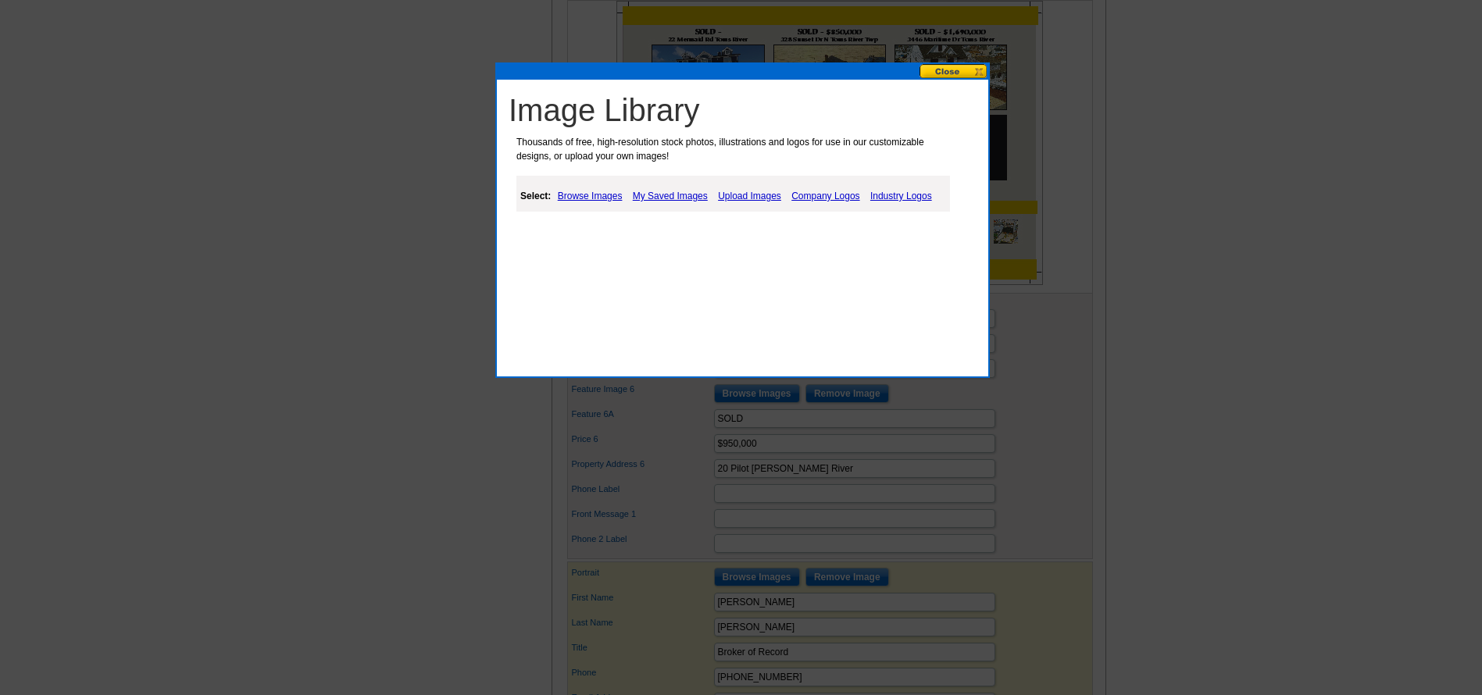
click at [744, 196] on link "Upload Images" at bounding box center [749, 196] width 71 height 19
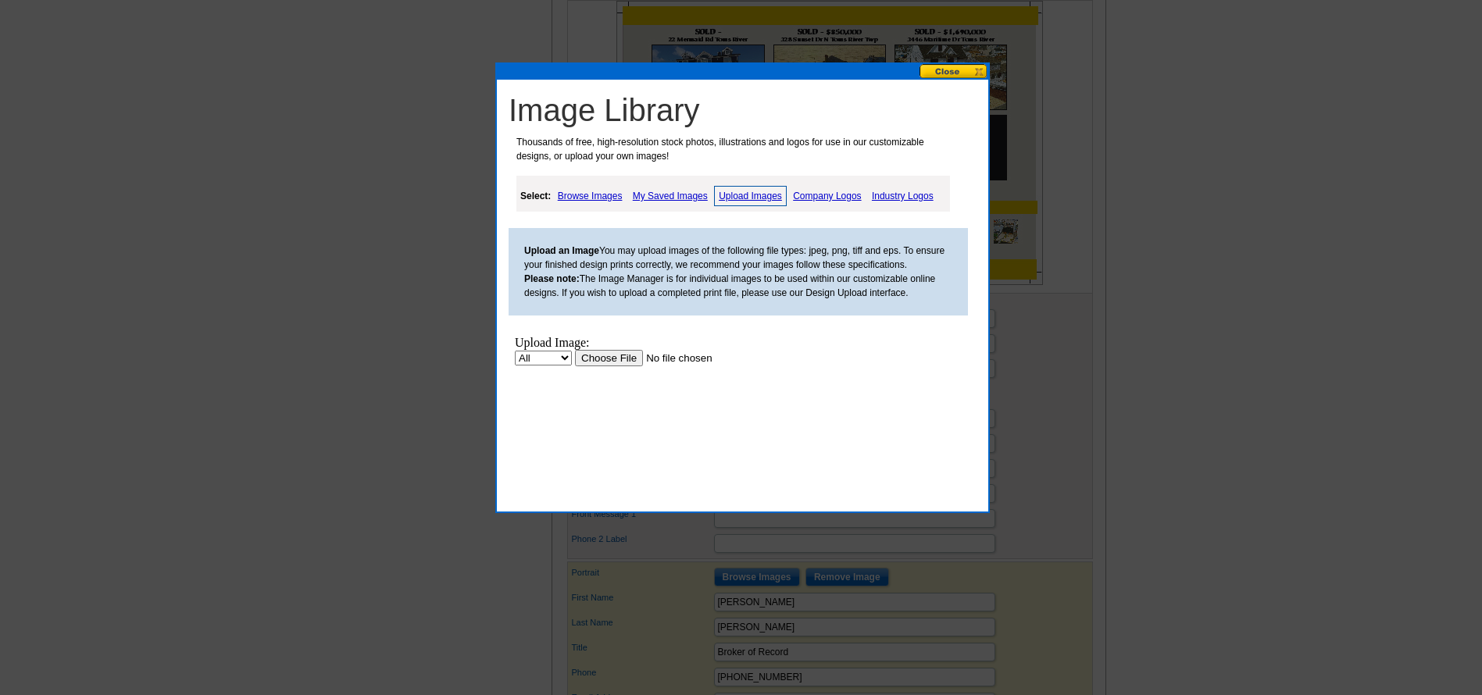
scroll to position [0, 0]
click at [622, 356] on input "file" at bounding box center [674, 358] width 198 height 16
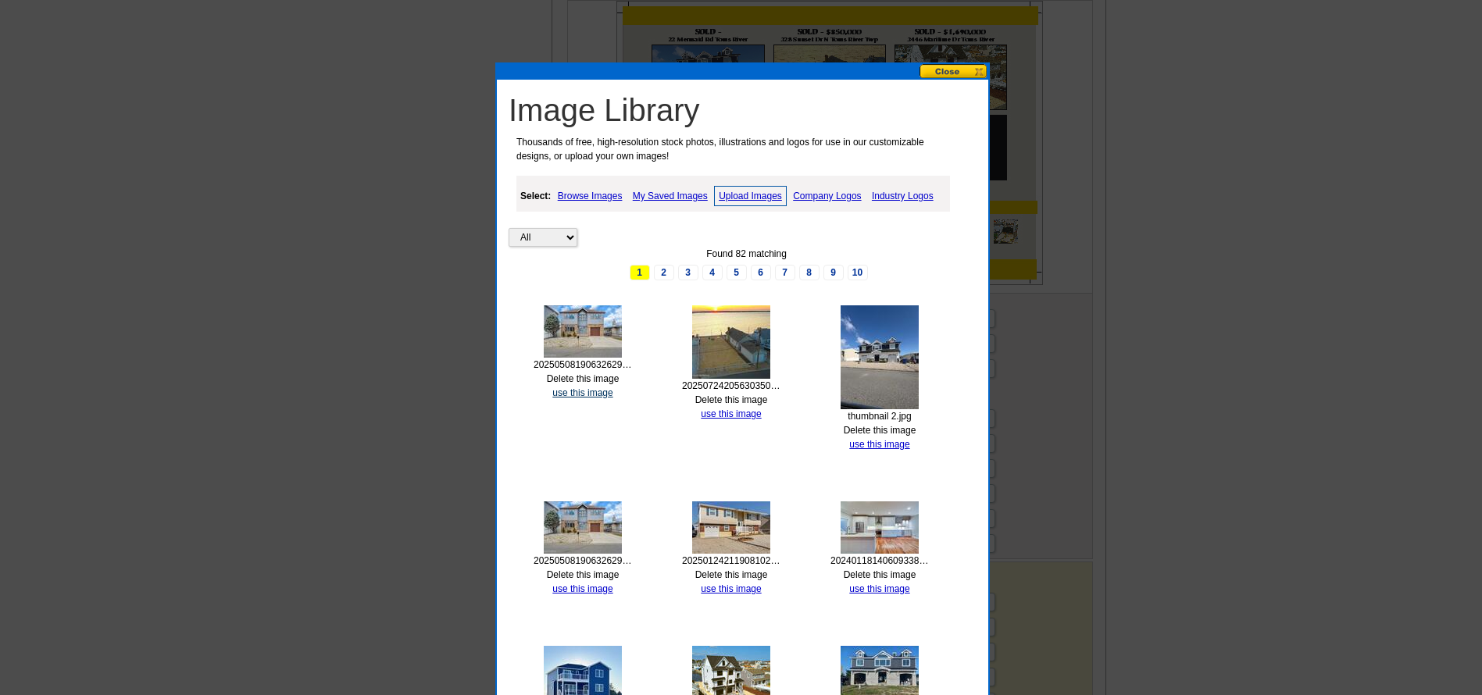
click at [597, 393] on link "use this image" at bounding box center [582, 392] width 60 height 11
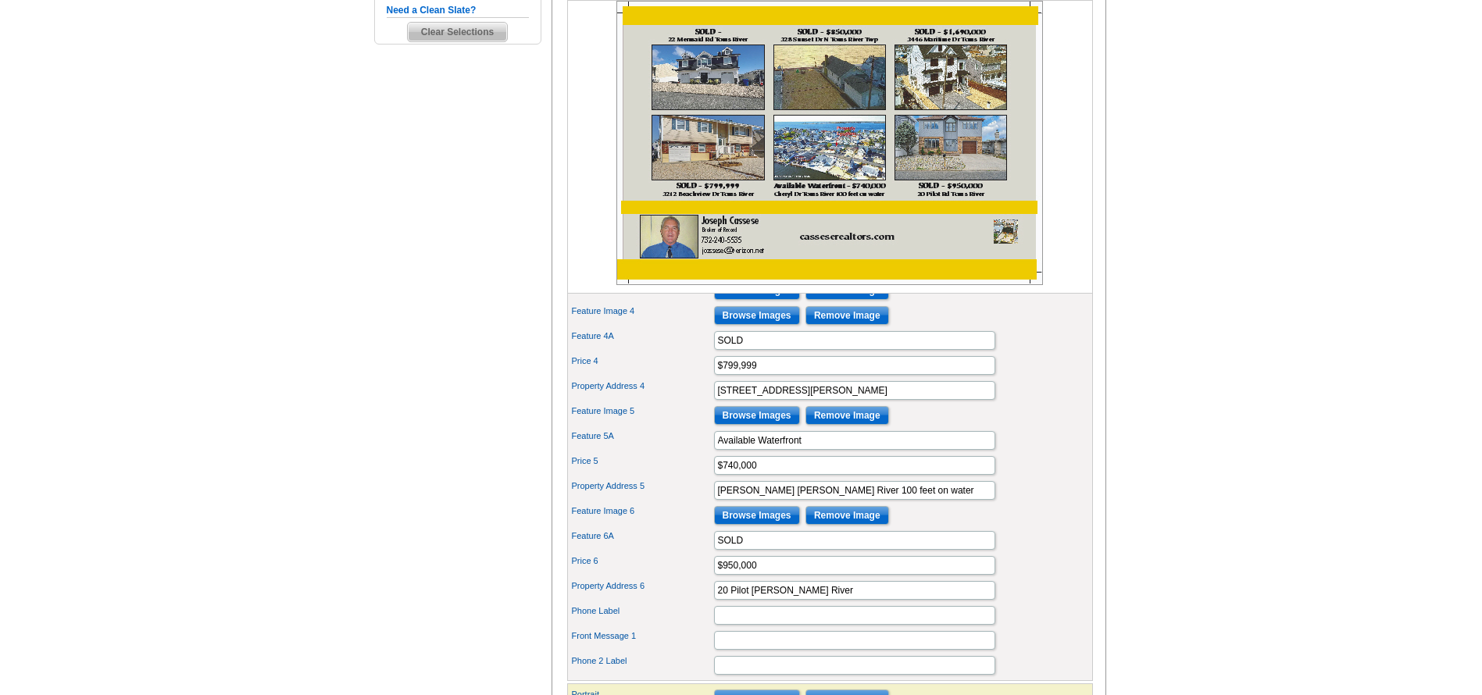
scroll to position [547, 0]
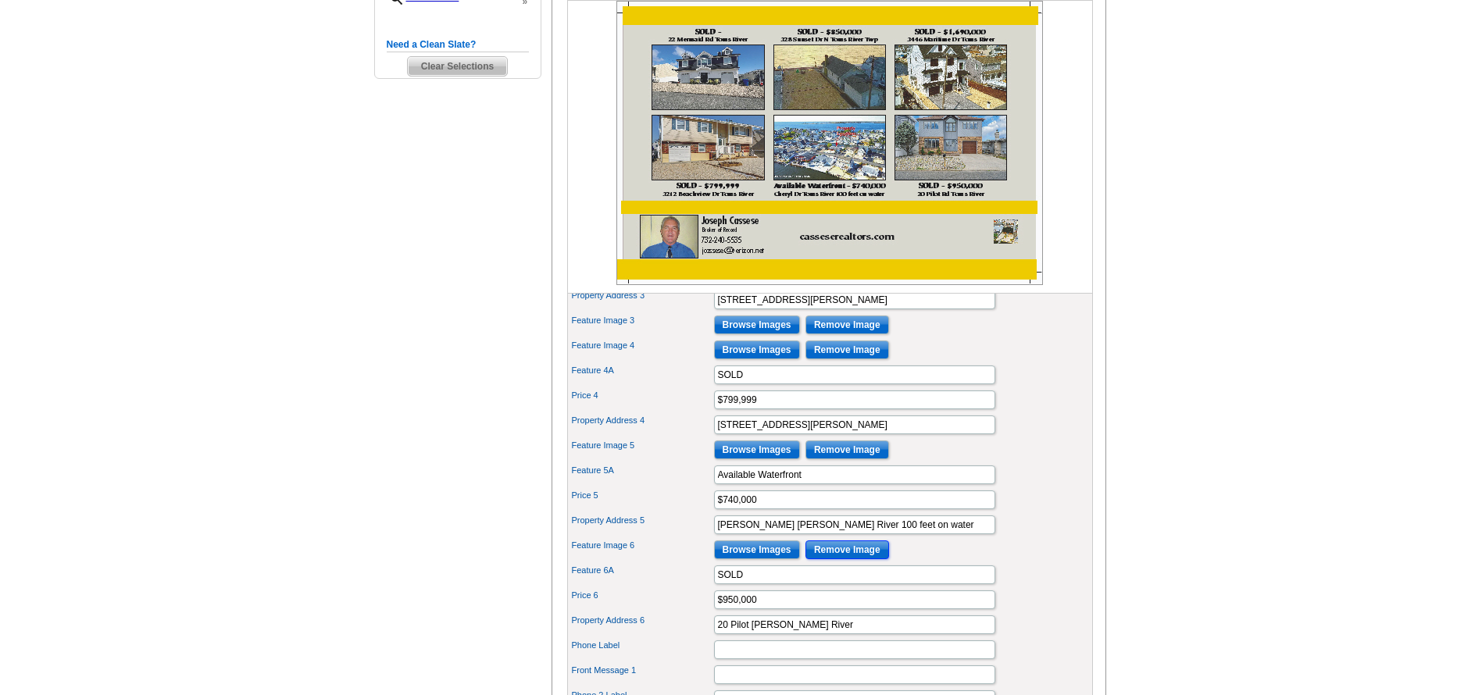
click at [861, 559] on input "Remove Image" at bounding box center [847, 549] width 84 height 19
click at [772, 559] on input "Browse Images" at bounding box center [757, 549] width 86 height 19
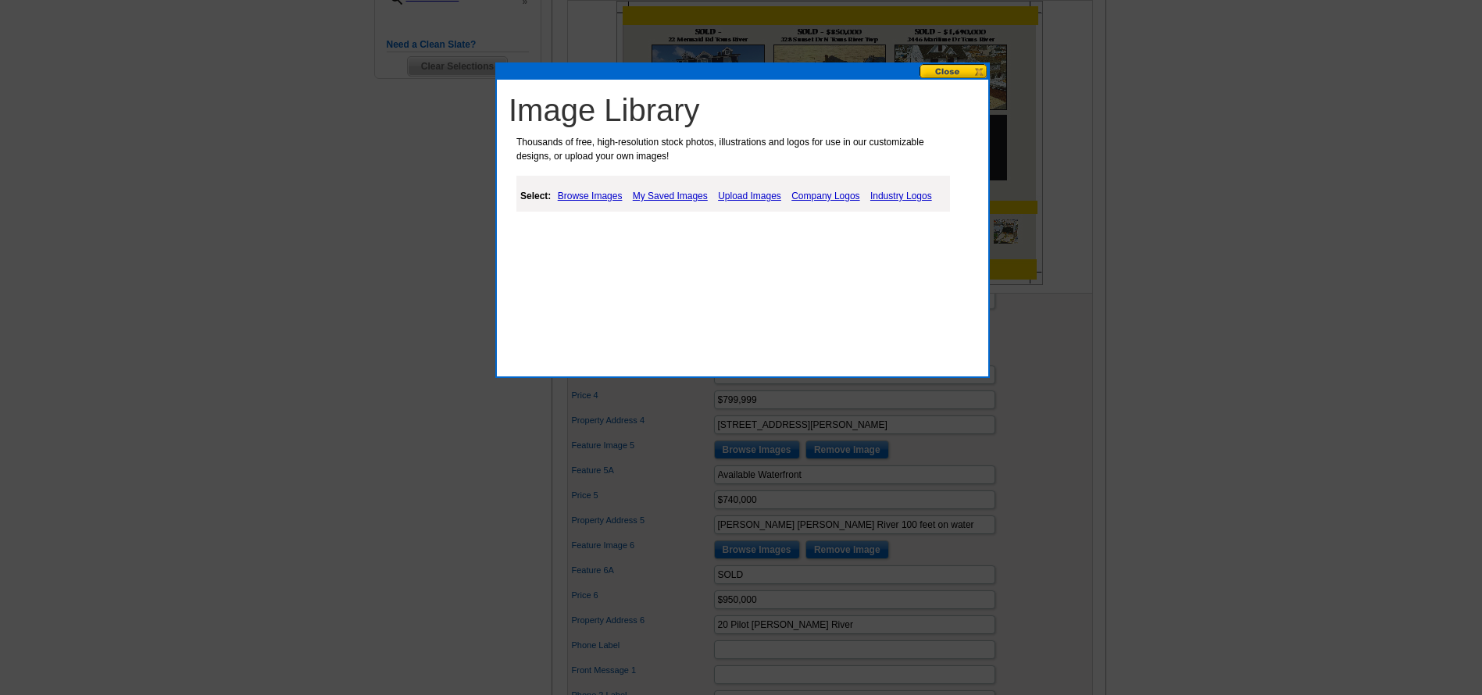
click at [761, 194] on link "Upload Images" at bounding box center [749, 196] width 71 height 19
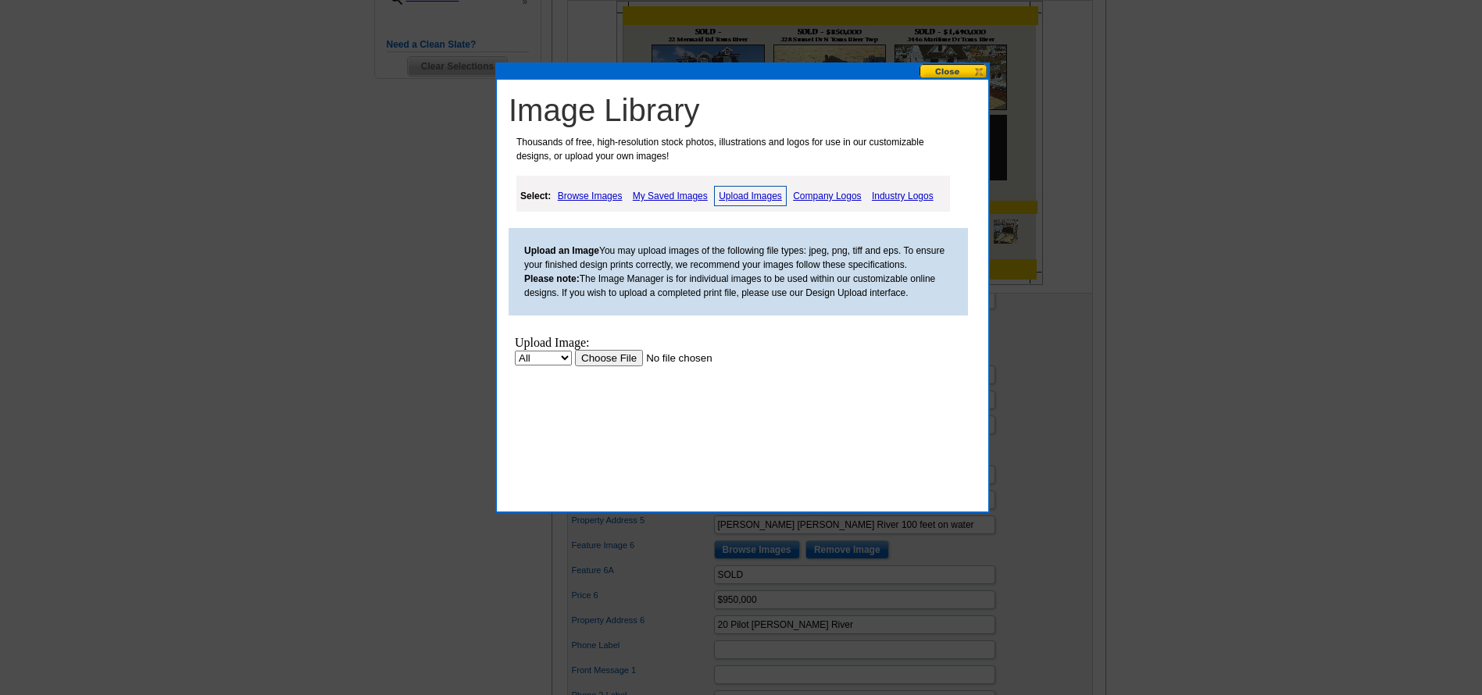
scroll to position [0, 0]
click at [622, 360] on input "file" at bounding box center [674, 358] width 198 height 16
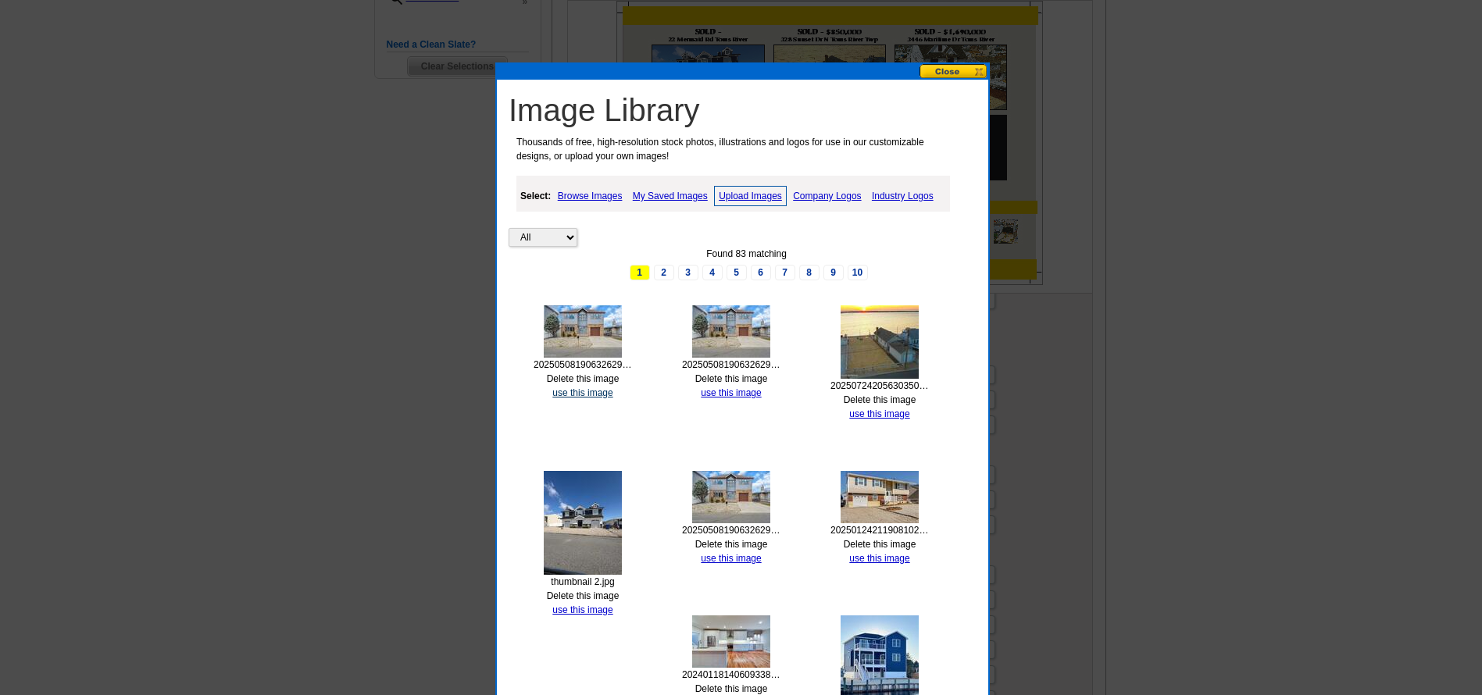
click at [601, 392] on link "use this image" at bounding box center [582, 392] width 60 height 11
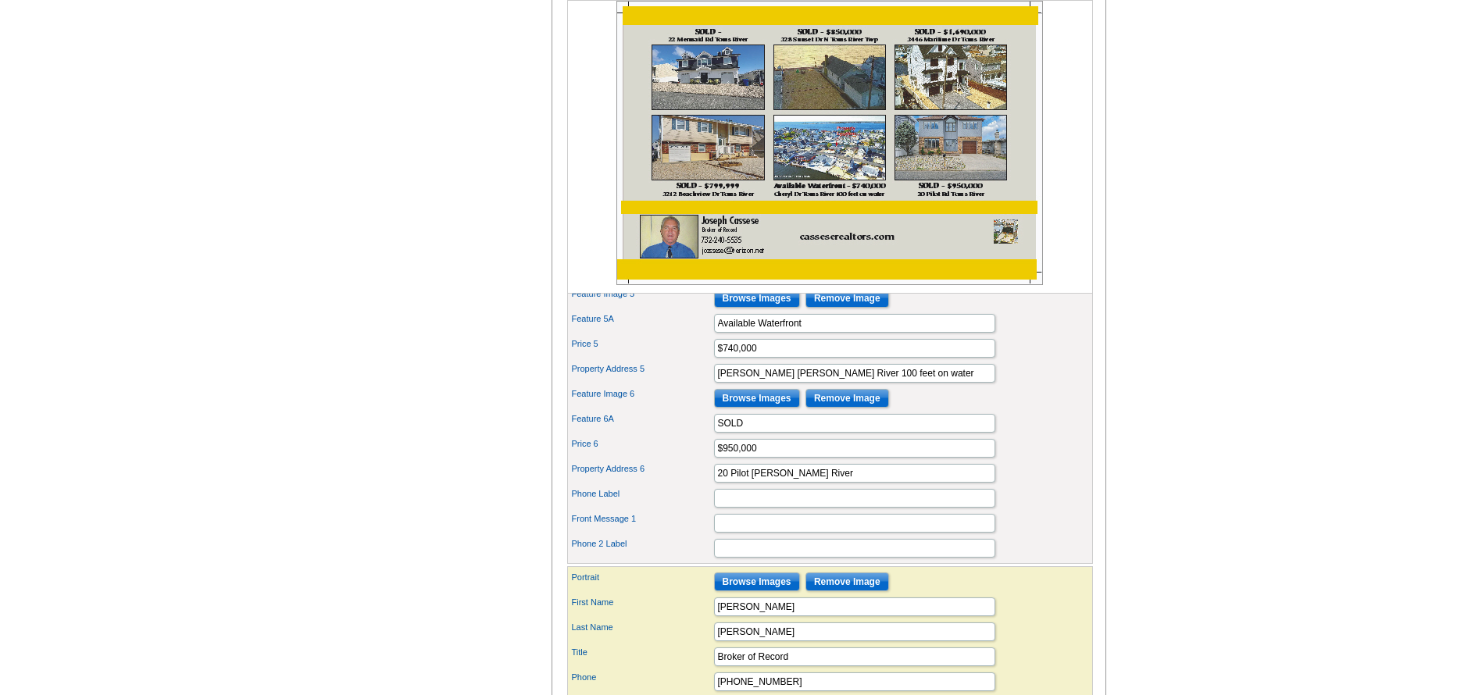
scroll to position [703, 0]
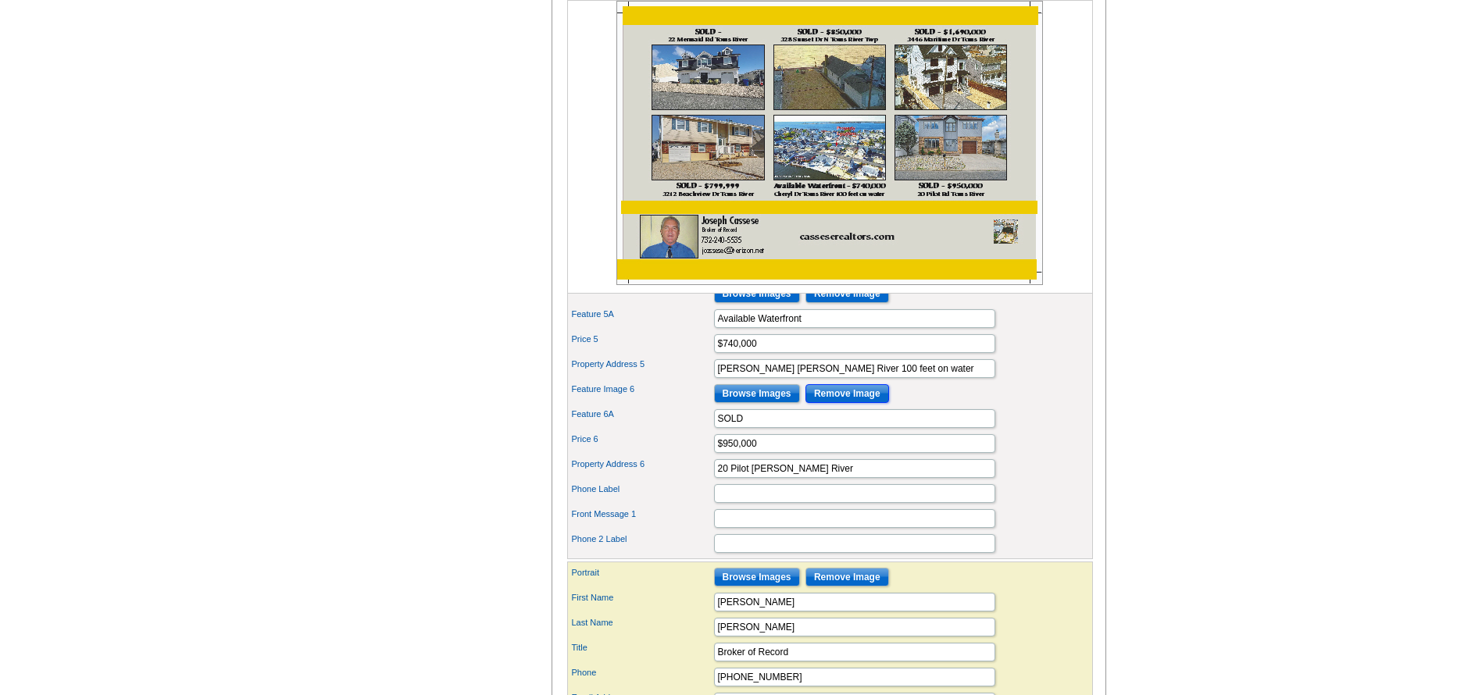
click at [879, 403] on input "Remove Image" at bounding box center [847, 393] width 84 height 19
click at [753, 403] on input "Browse Images" at bounding box center [757, 393] width 86 height 19
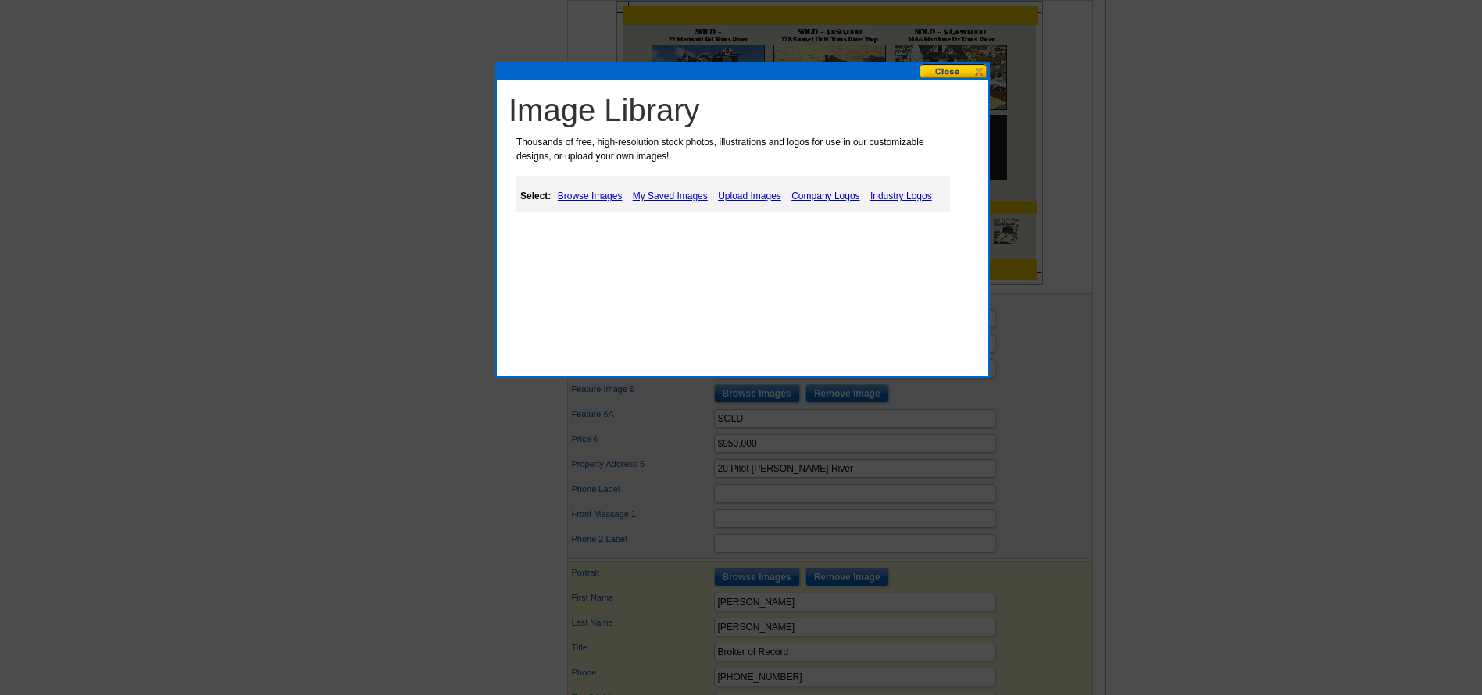
click at [758, 193] on link "Upload Images" at bounding box center [749, 196] width 71 height 19
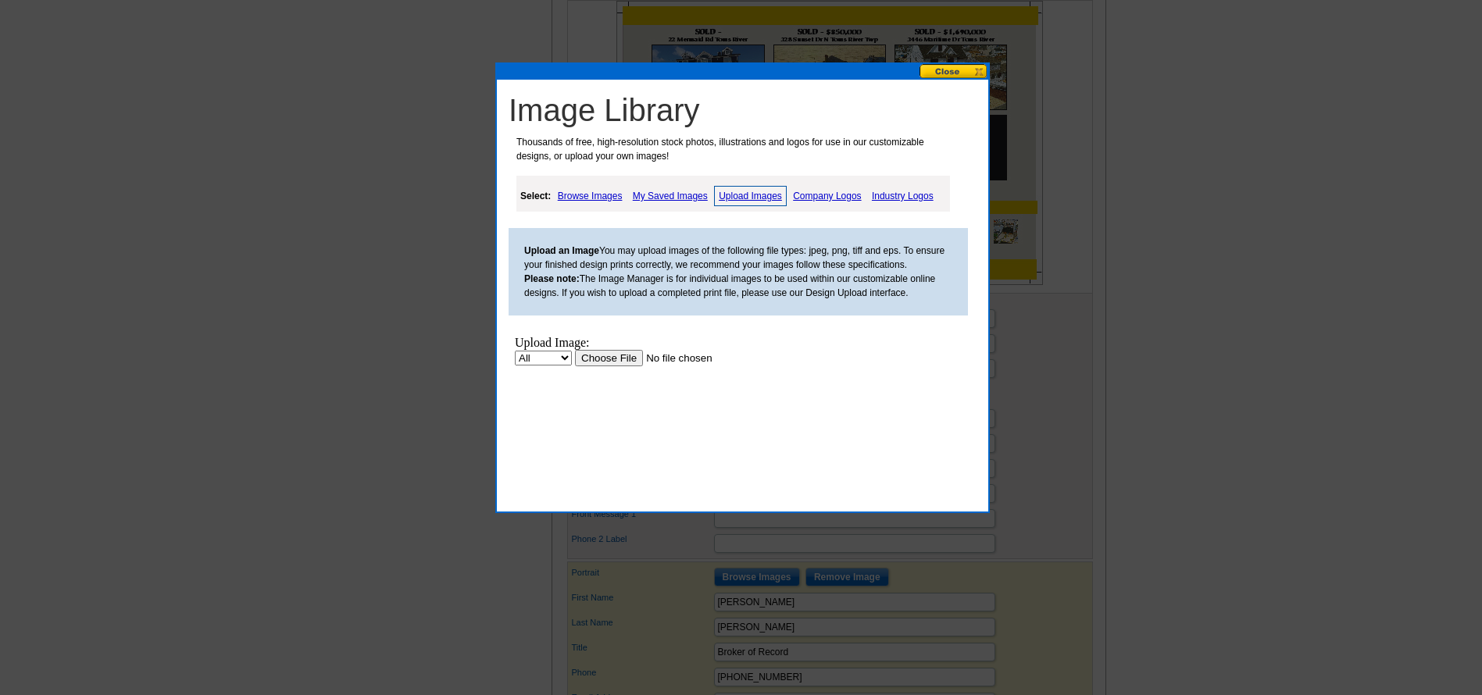
scroll to position [0, 0]
click at [630, 361] on input "file" at bounding box center [674, 358] width 198 height 16
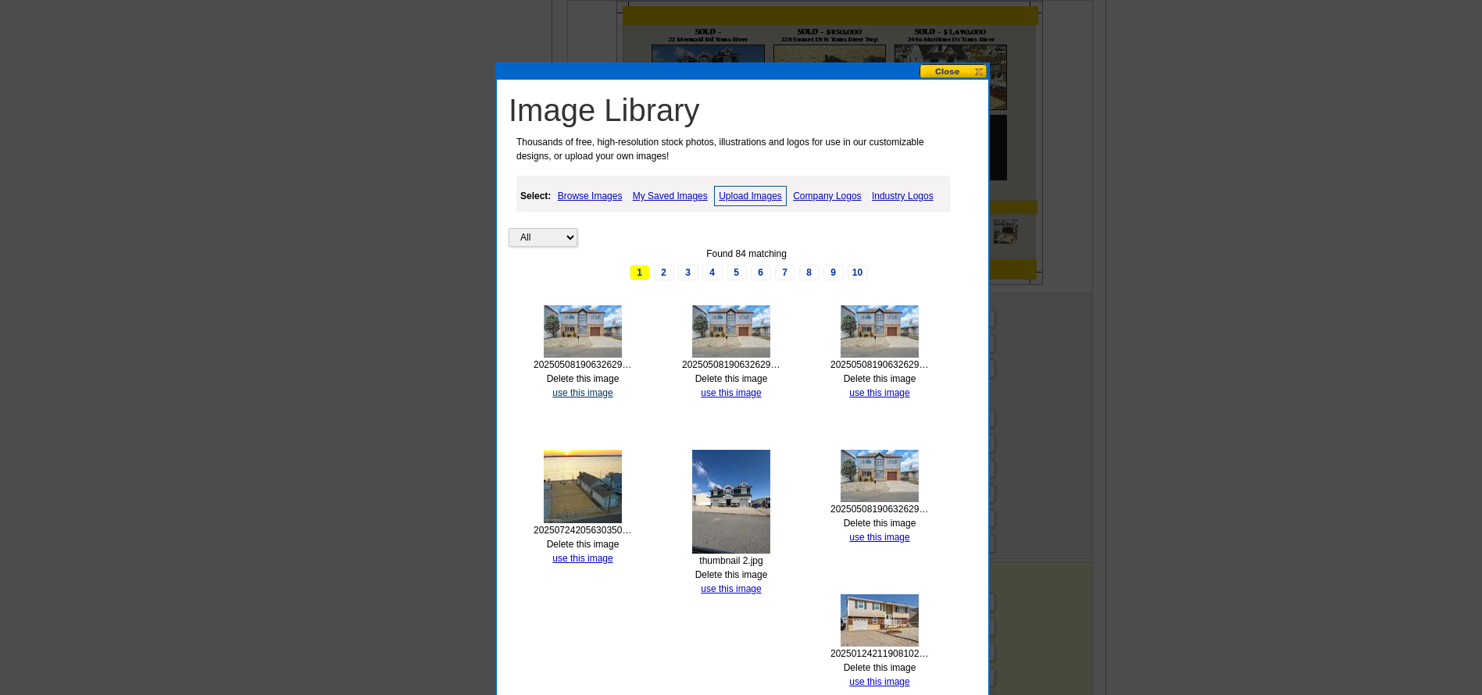
click at [606, 394] on link "use this image" at bounding box center [582, 392] width 60 height 11
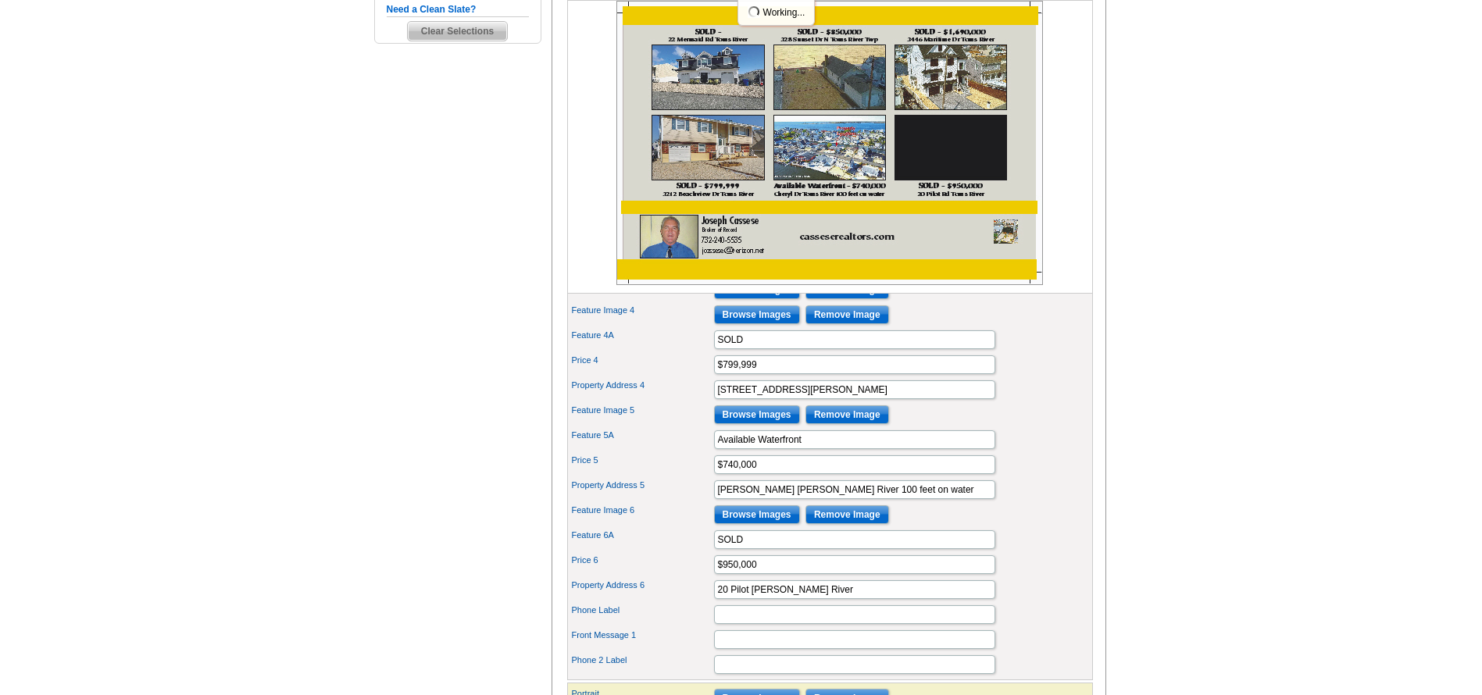
scroll to position [547, 0]
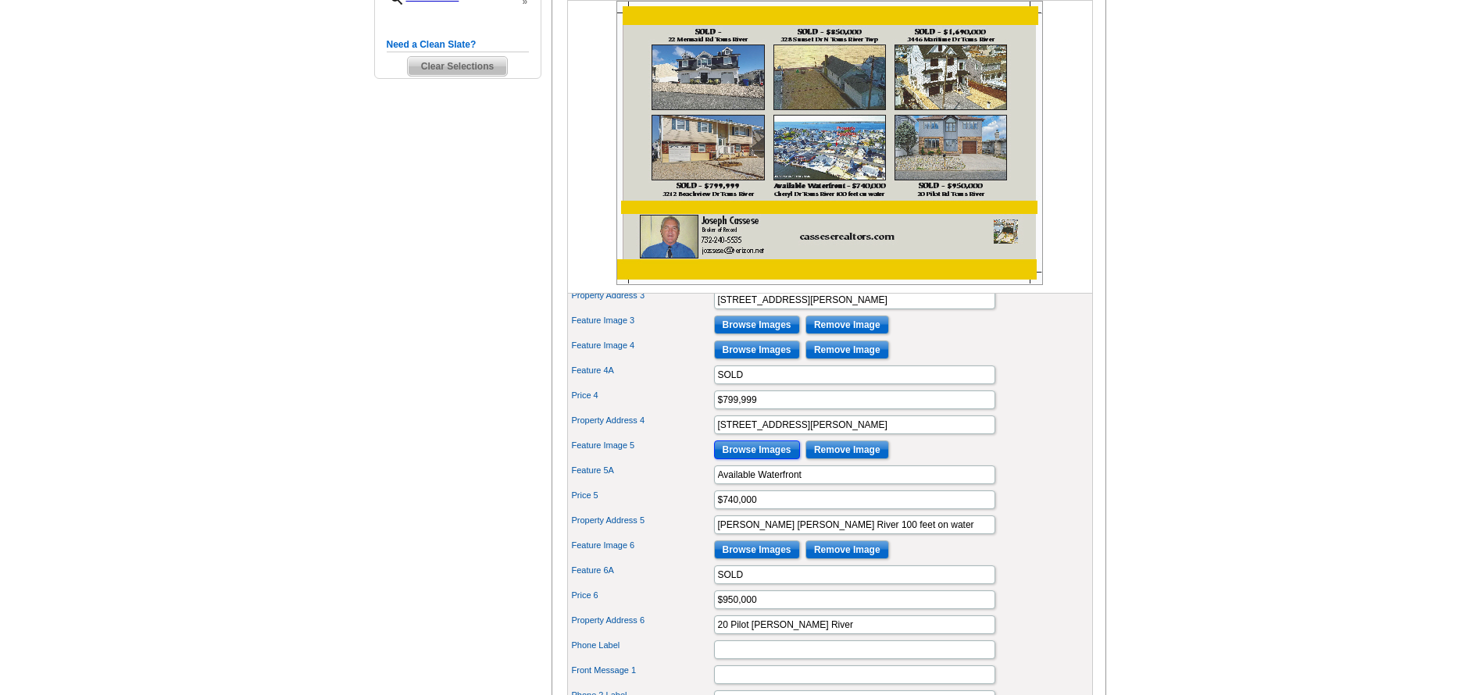
click at [783, 459] on input "Browse Images" at bounding box center [757, 449] width 86 height 19
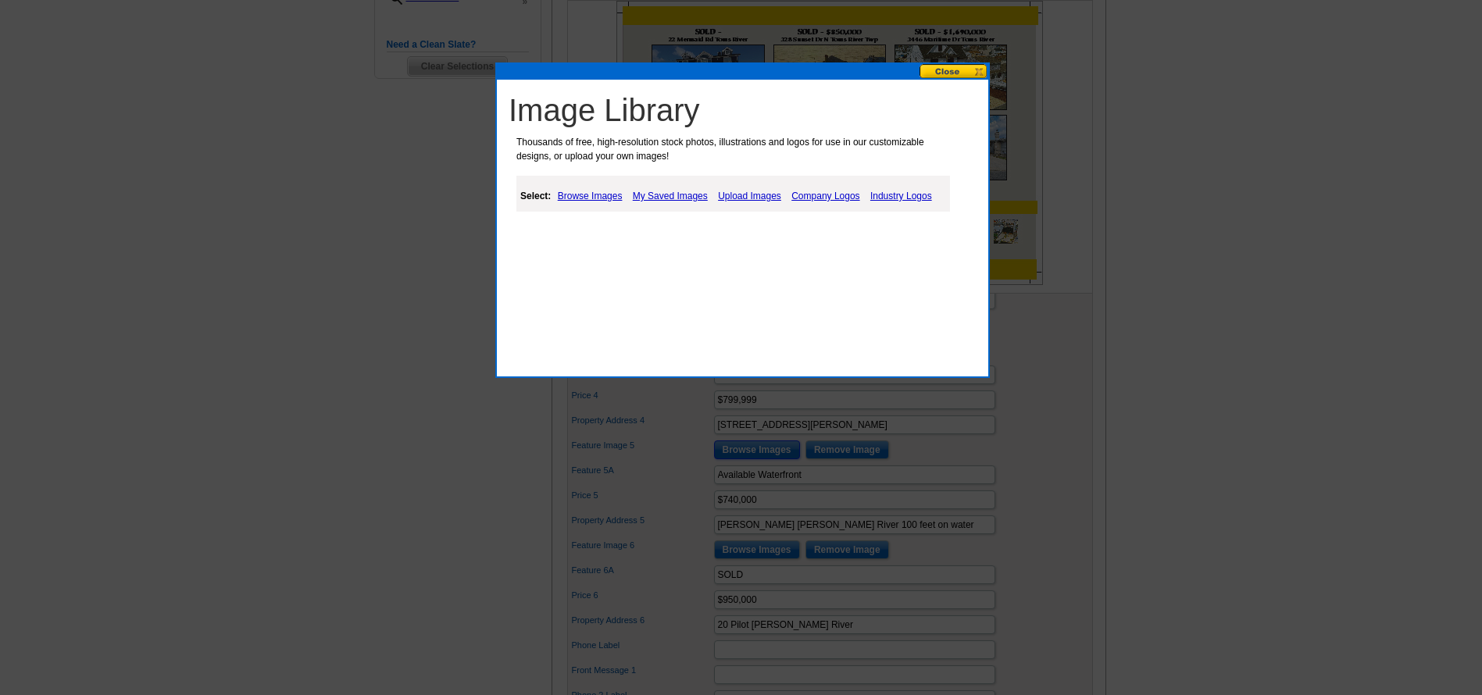
click at [979, 70] on button at bounding box center [953, 71] width 69 height 15
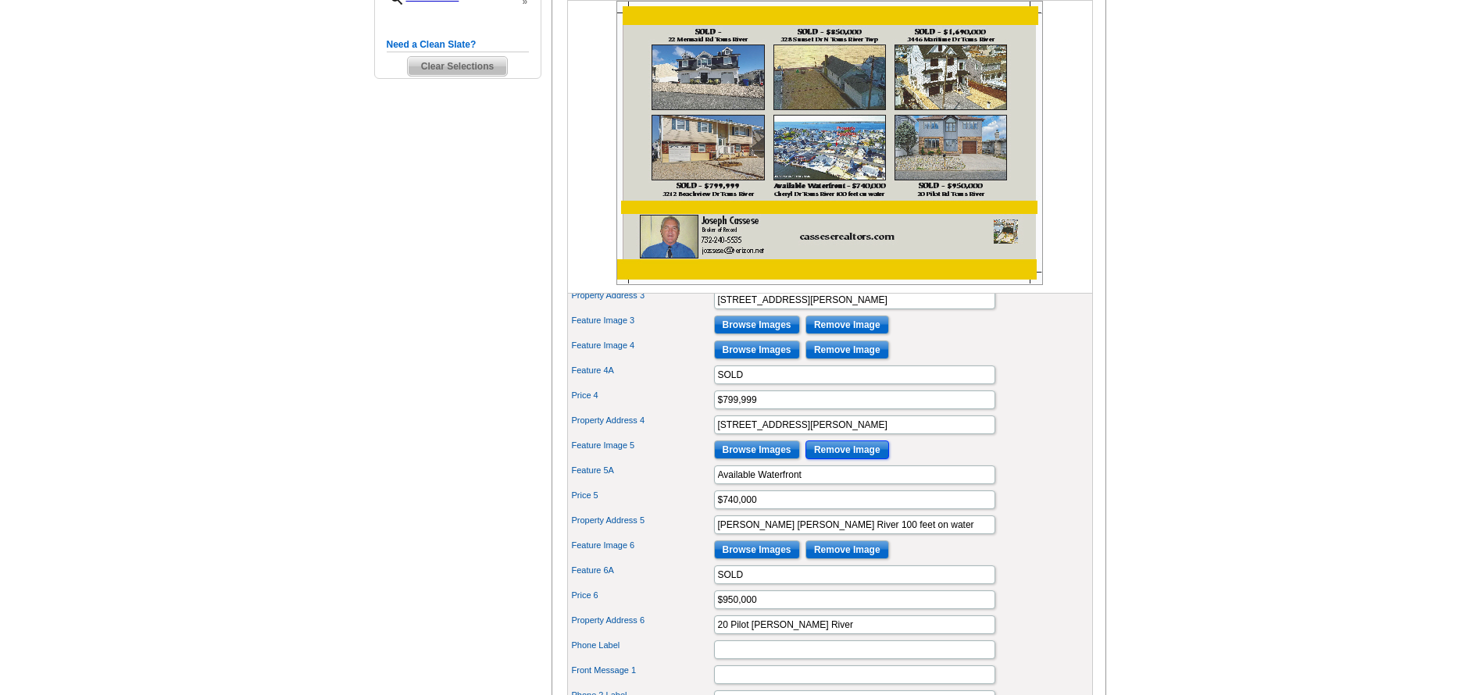
click at [858, 459] on input "Remove Image" at bounding box center [847, 449] width 84 height 19
click at [783, 459] on input "Browse Images" at bounding box center [757, 449] width 86 height 19
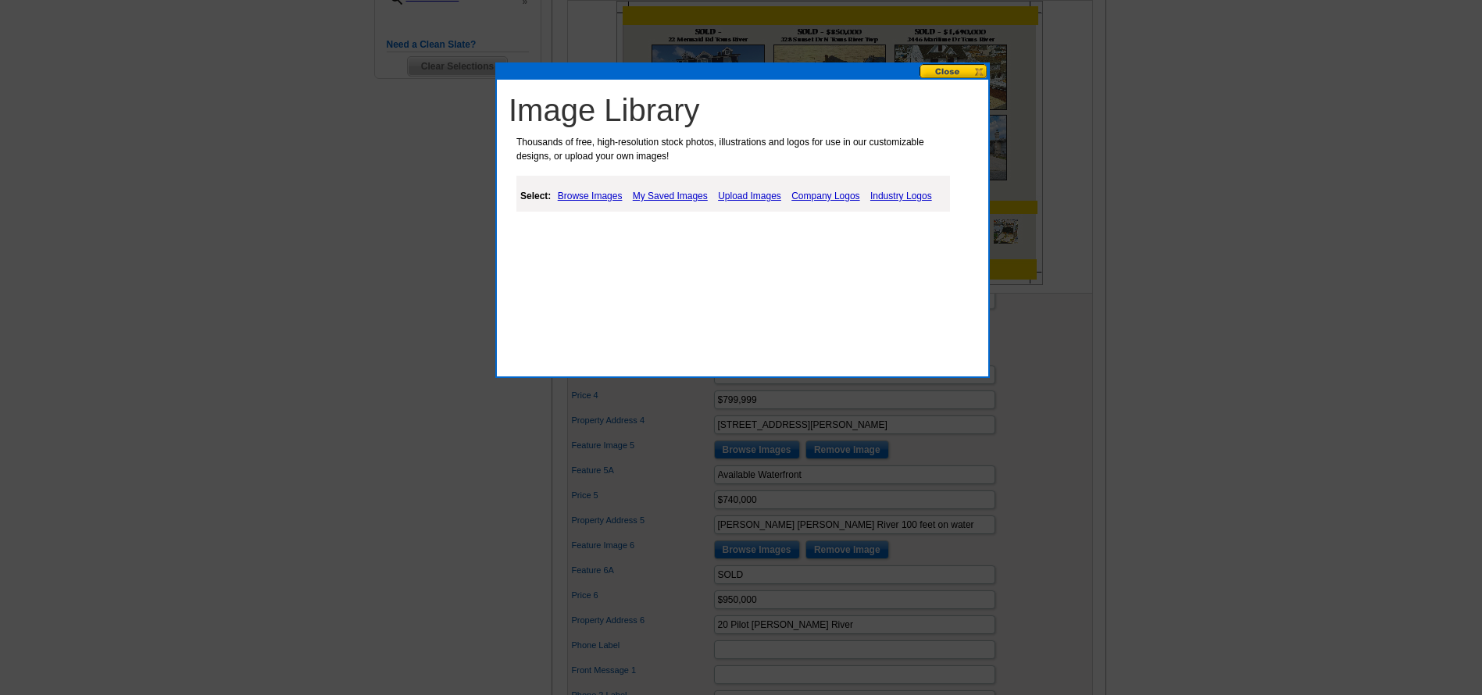
click at [744, 197] on link "Upload Images" at bounding box center [749, 196] width 71 height 19
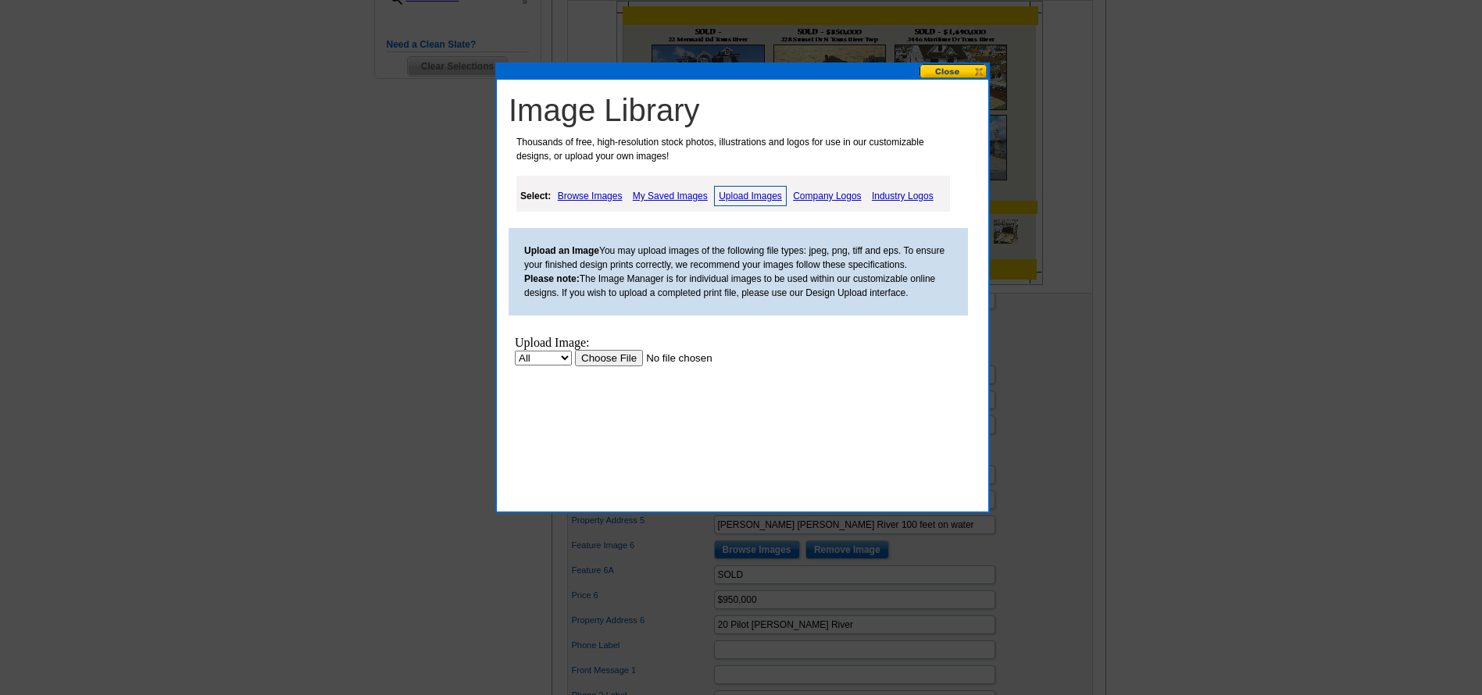
scroll to position [0, 0]
click at [615, 355] on input "file" at bounding box center [674, 358] width 198 height 16
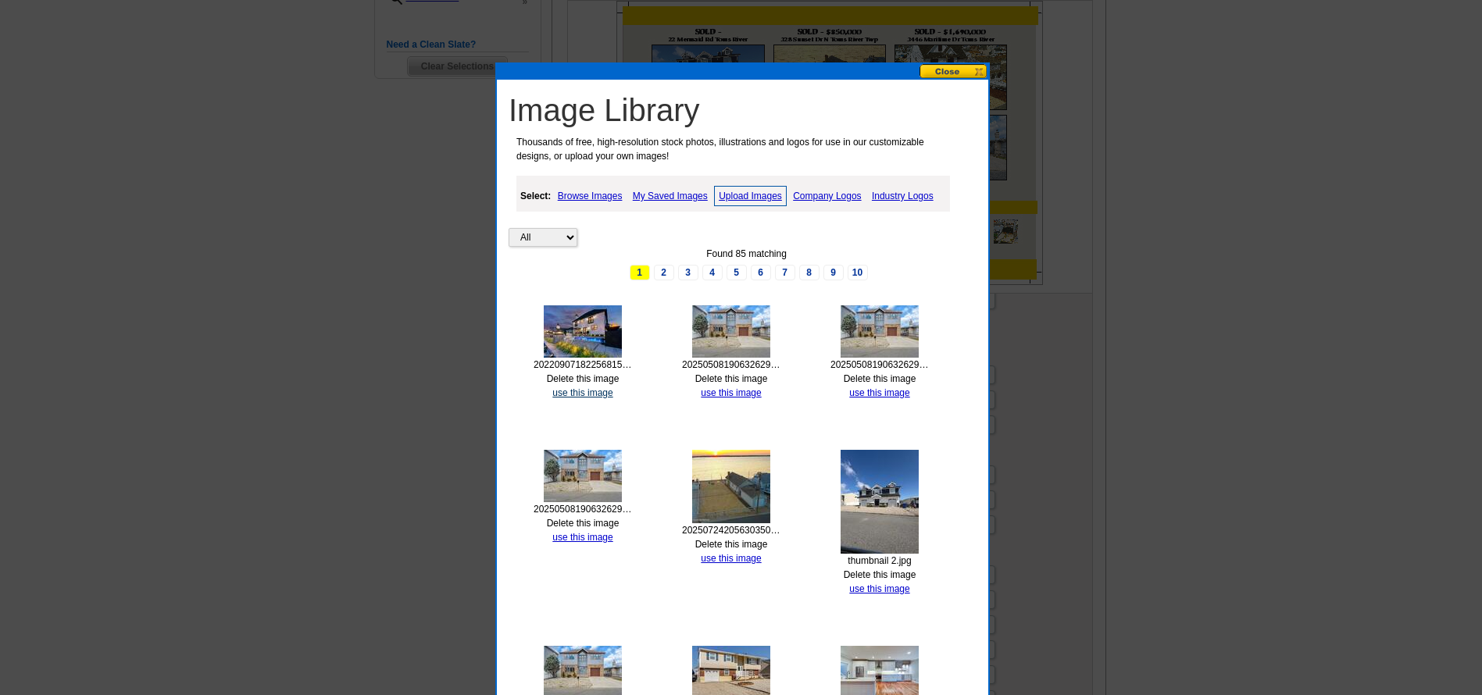
click at [597, 390] on link "use this image" at bounding box center [582, 392] width 60 height 11
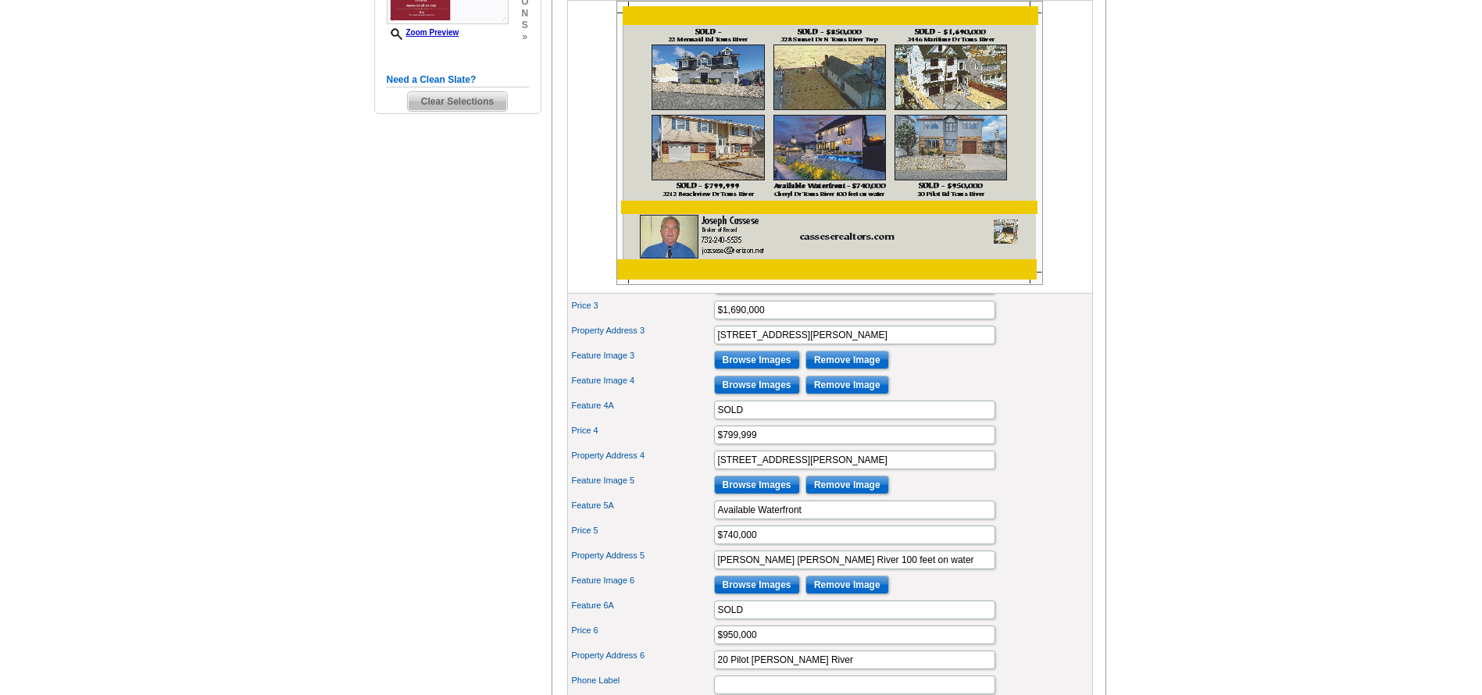
scroll to position [547, 0]
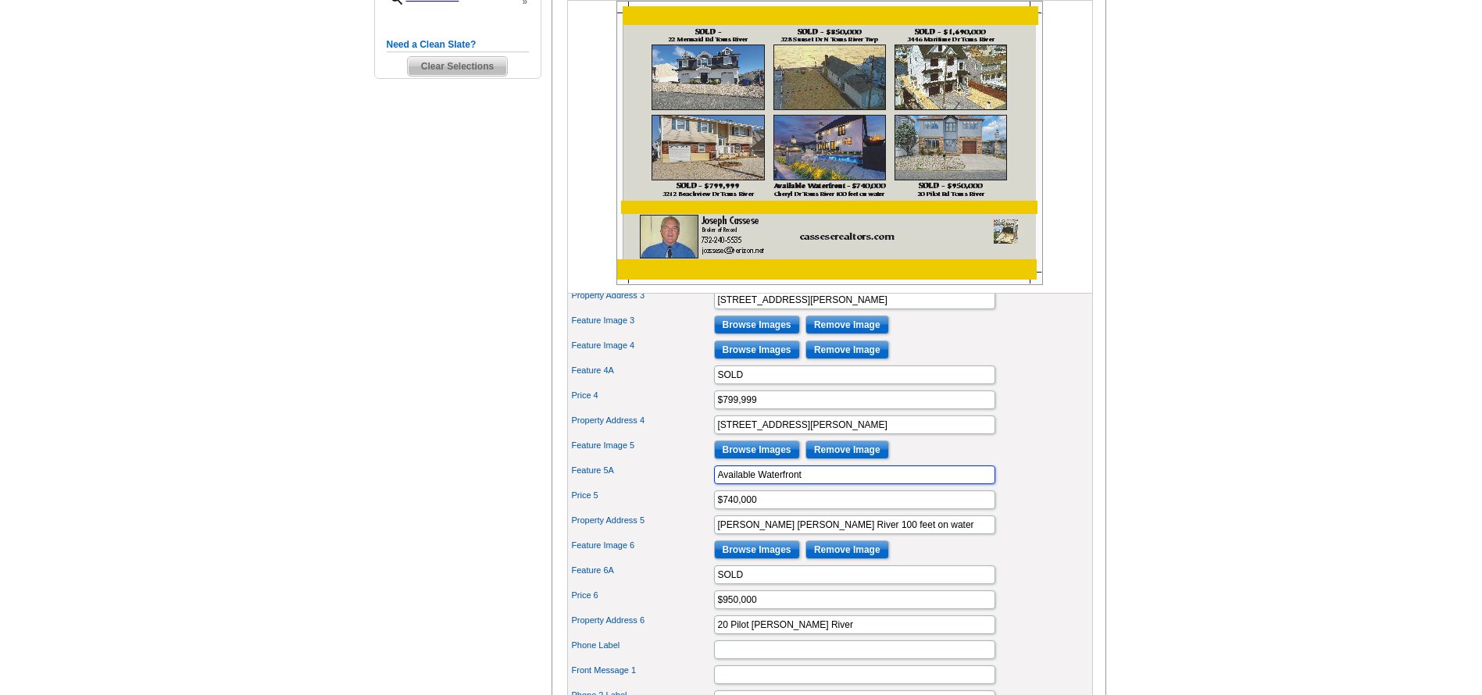
click at [845, 484] on input "Available Waterfront" at bounding box center [854, 474] width 281 height 19
type input "A"
type input "SOLD"
click at [786, 509] on input "$740,000" at bounding box center [854, 499] width 281 height 19
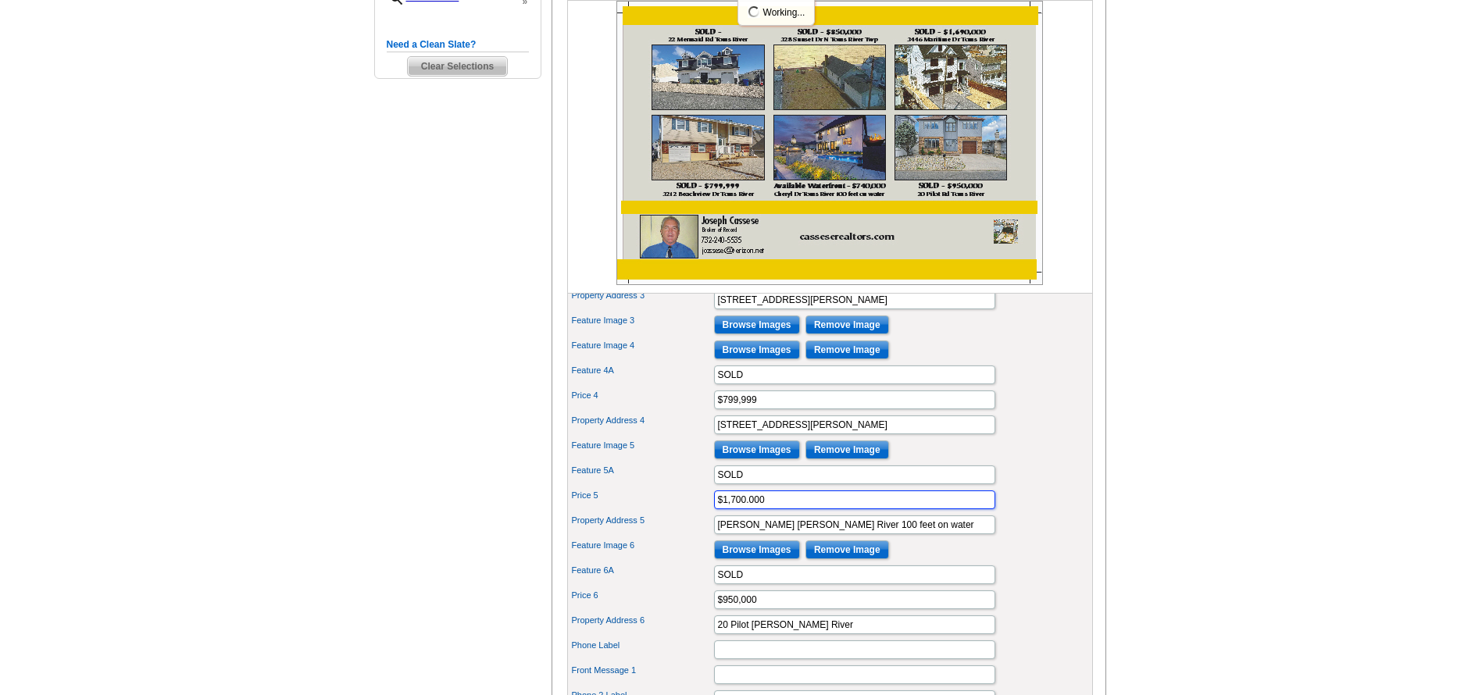
type input "$1,700.000"
click at [887, 534] on input "Cheryl Dr Toms River 100 feet on water" at bounding box center [854, 524] width 281 height 19
type input "C"
type input "1948 Ship Ct toms River"
click at [1047, 462] on div "Feature Image 5 Browse Images Remove Image" at bounding box center [829, 449] width 519 height 25
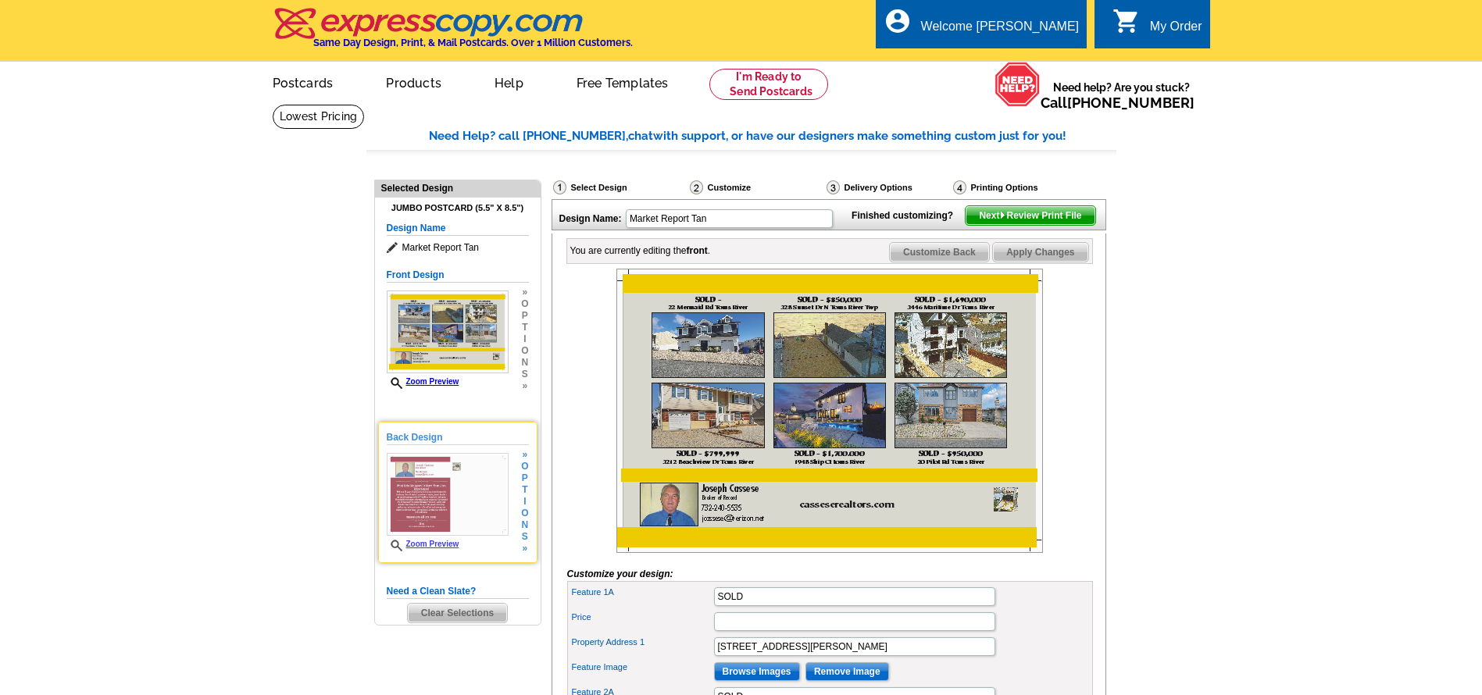
click at [429, 439] on h5 "Back Design" at bounding box center [458, 437] width 142 height 15
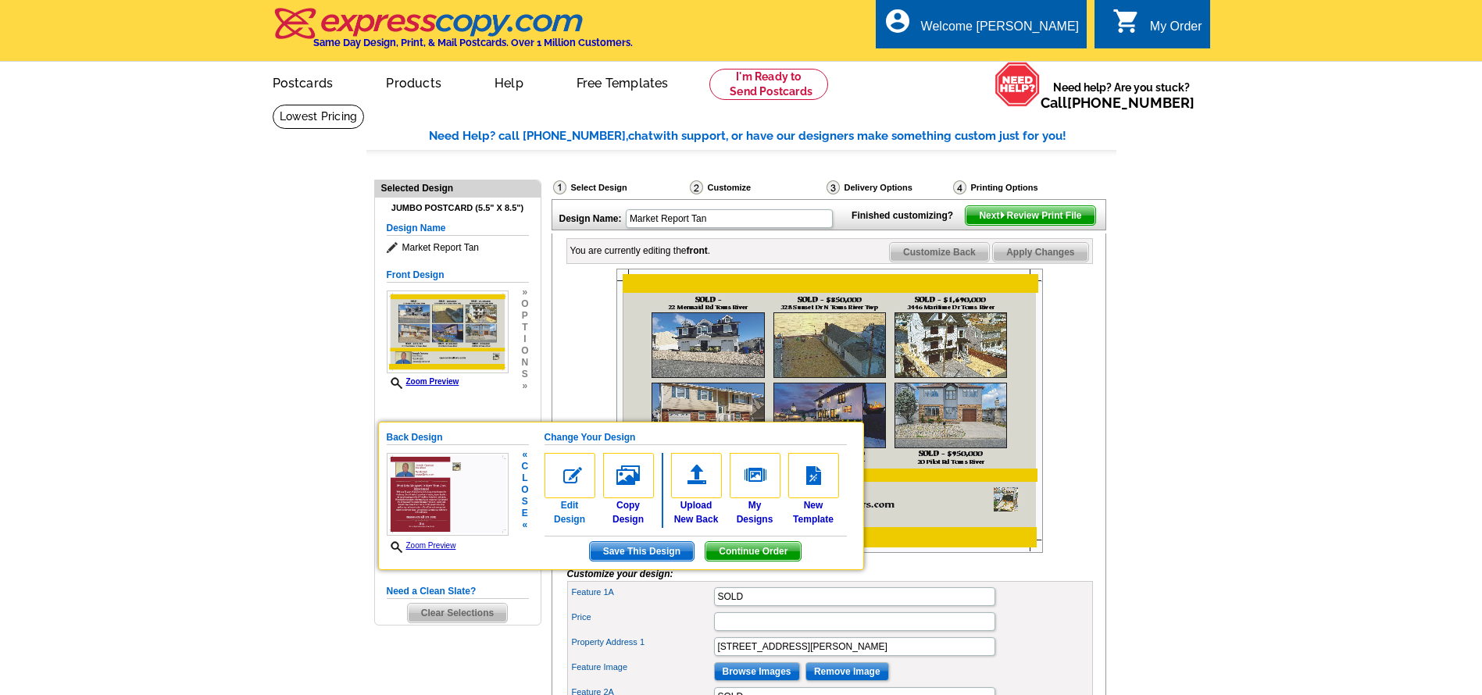
click at [572, 479] on img at bounding box center [569, 475] width 51 height 45
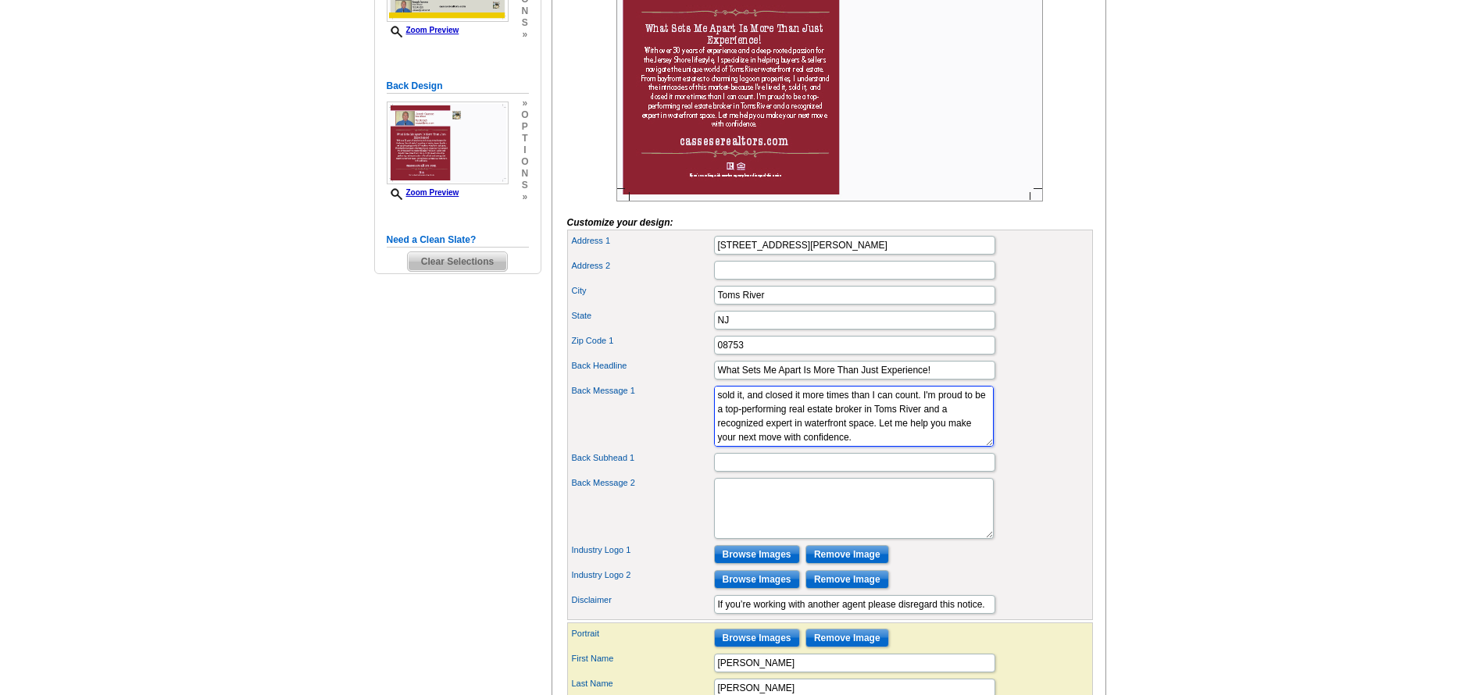
scroll to position [156, 0]
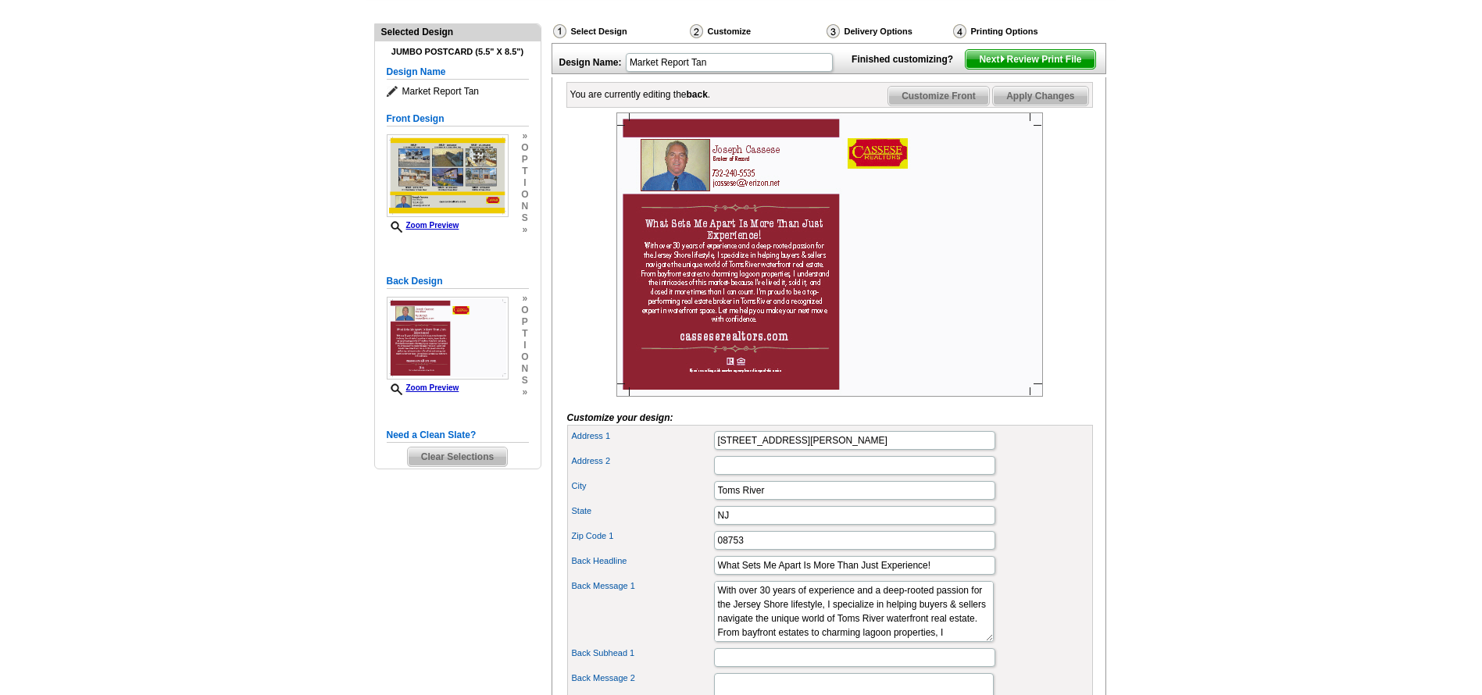
click at [1068, 69] on span "Next Review Print File" at bounding box center [1029, 59] width 129 height 19
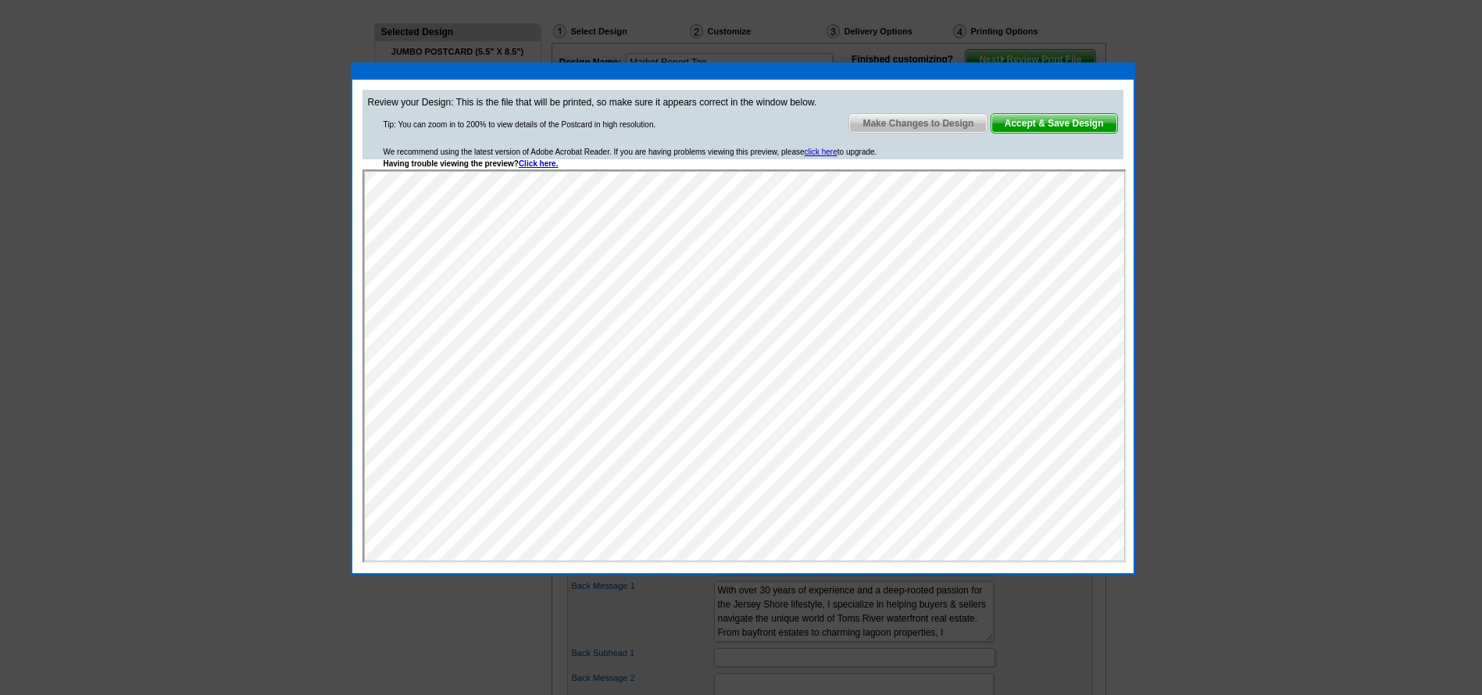
click at [1082, 127] on span "Accept & Save Design" at bounding box center [1054, 123] width 126 height 19
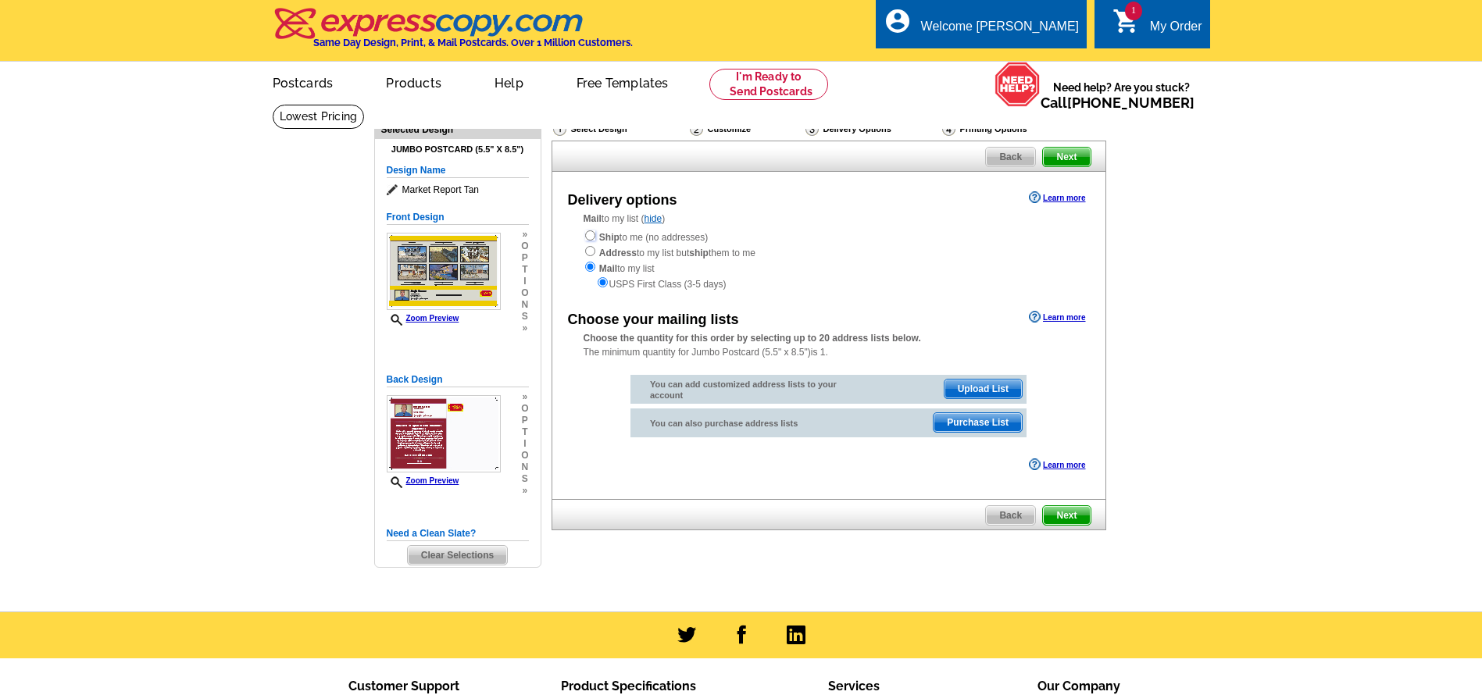
click at [589, 235] on input "radio" at bounding box center [590, 235] width 10 height 10
radio input "true"
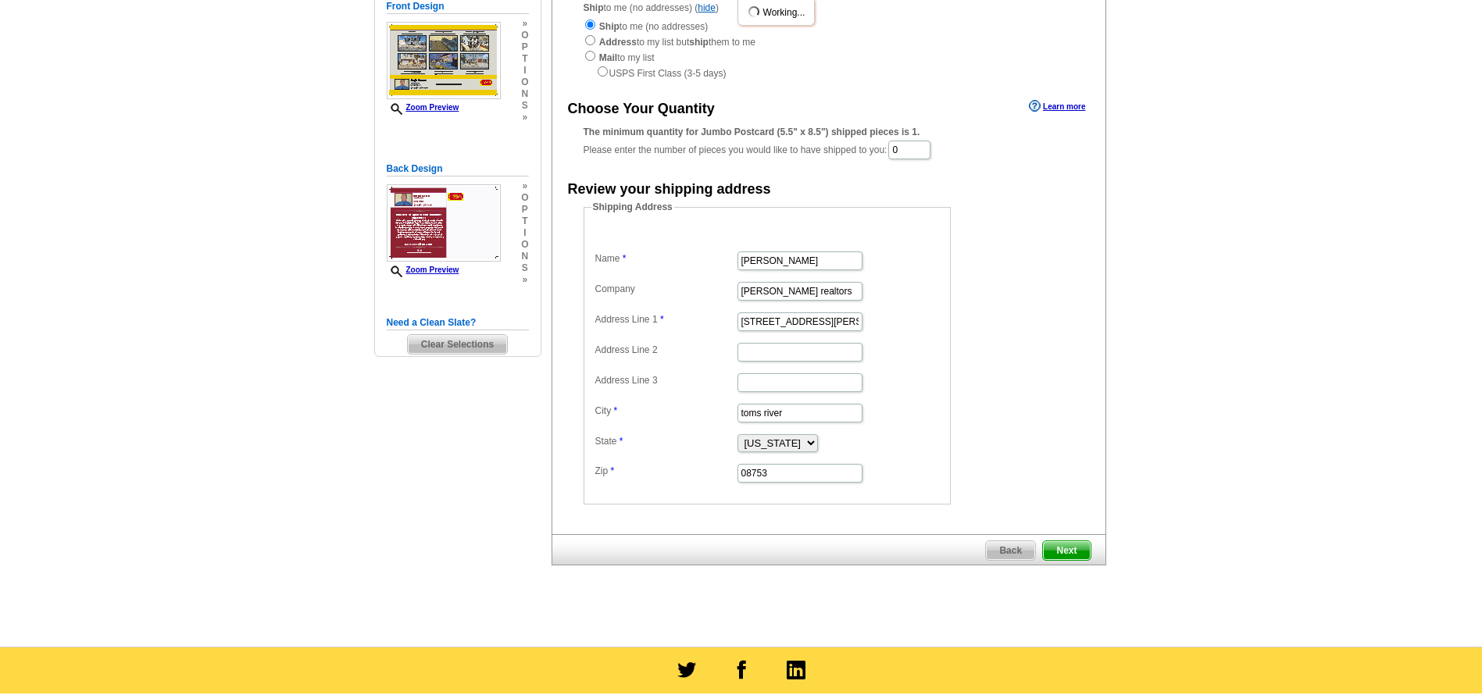
scroll to position [234, 0]
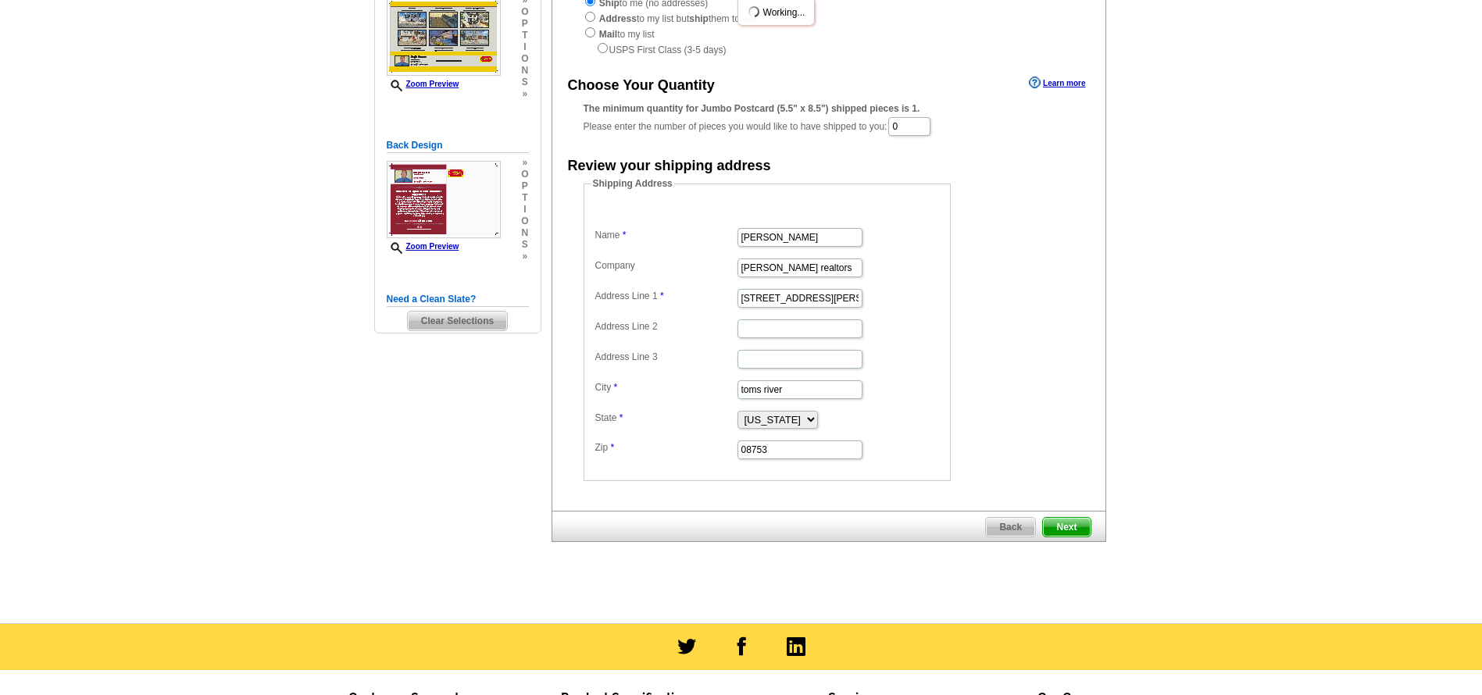
click at [1066, 526] on span "Next" at bounding box center [1066, 527] width 47 height 19
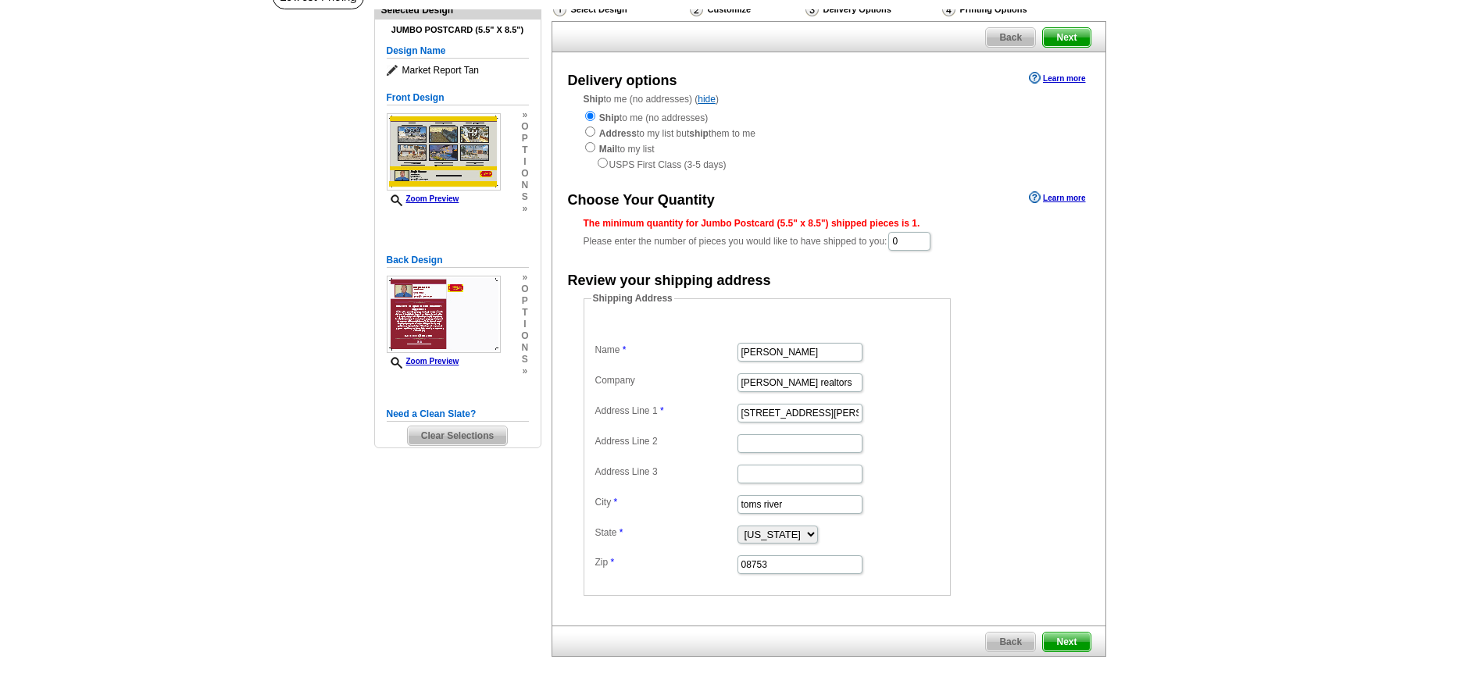
scroll to position [156, 0]
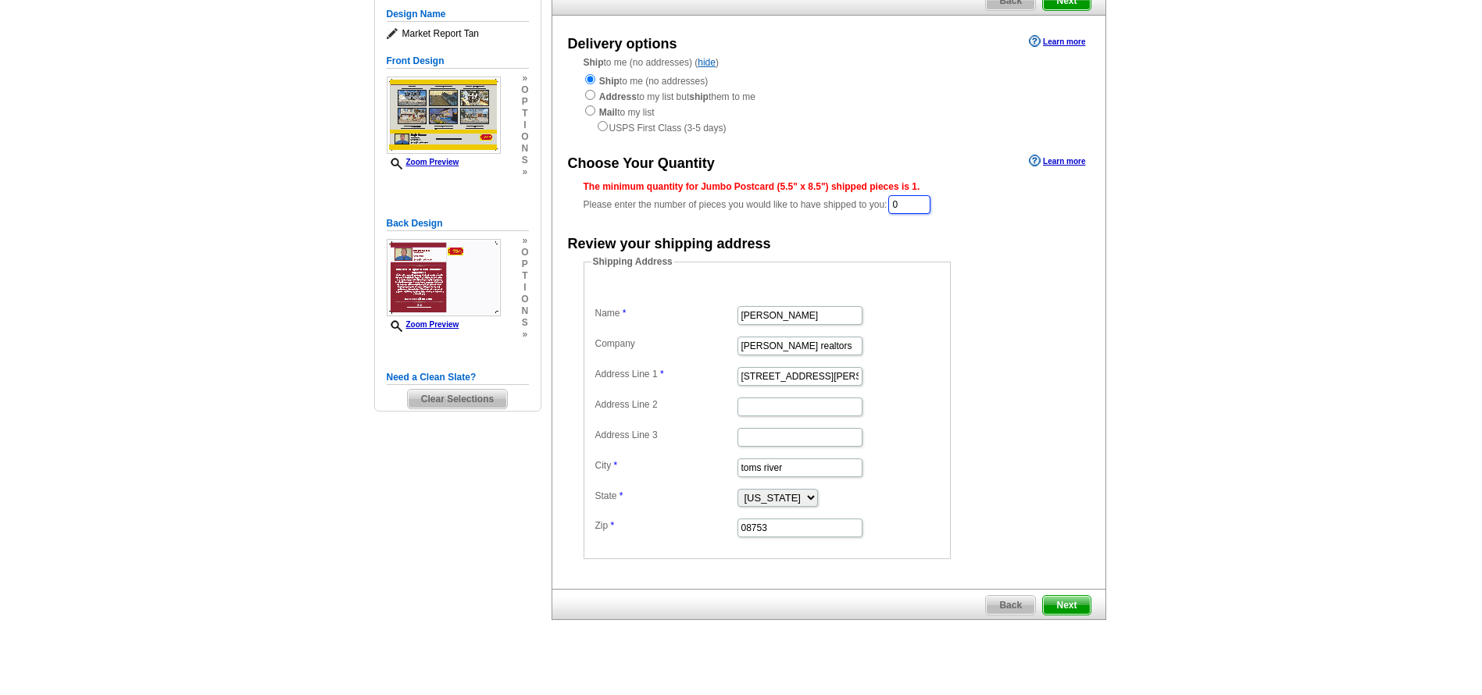
click at [910, 207] on input "0" at bounding box center [909, 204] width 42 height 19
type input "2"
type input "500"
click at [1071, 606] on span "Next" at bounding box center [1066, 606] width 47 height 19
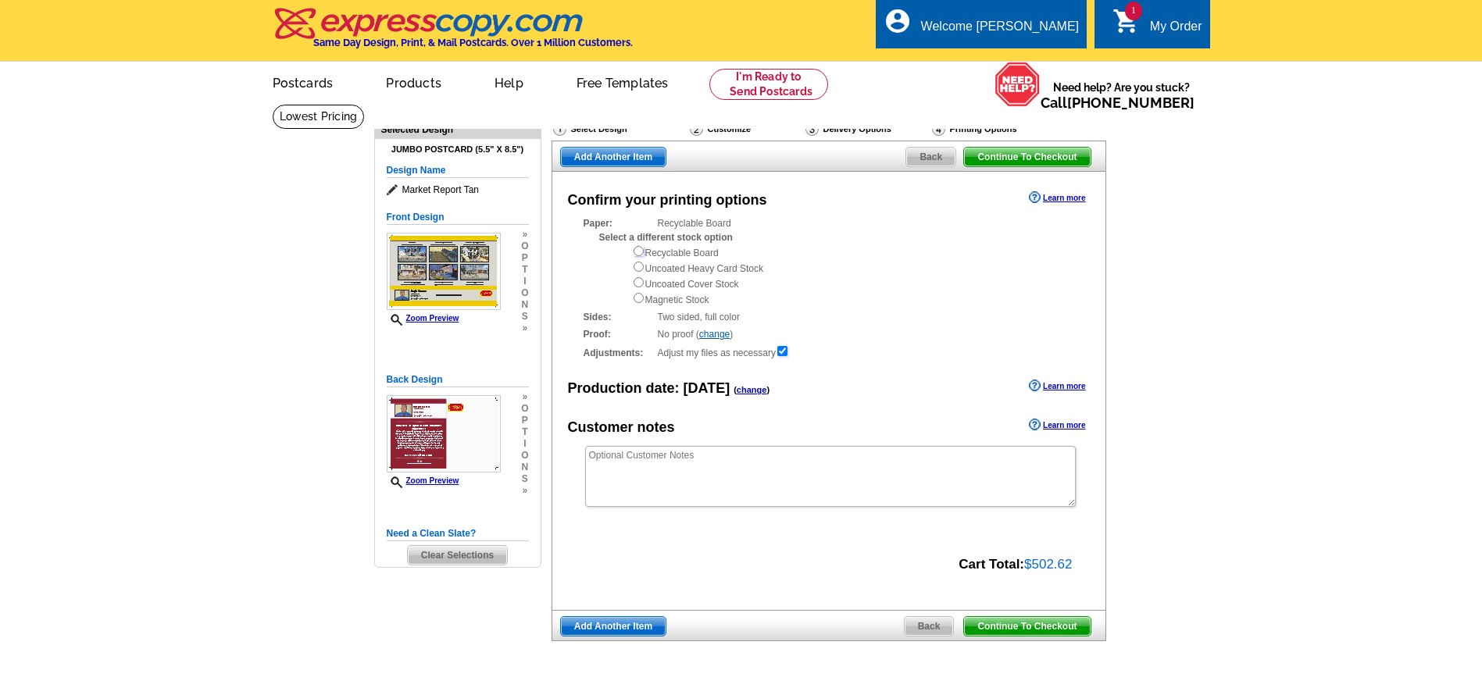
click at [640, 251] on input "radio" at bounding box center [638, 251] width 10 height 10
radio input "true"
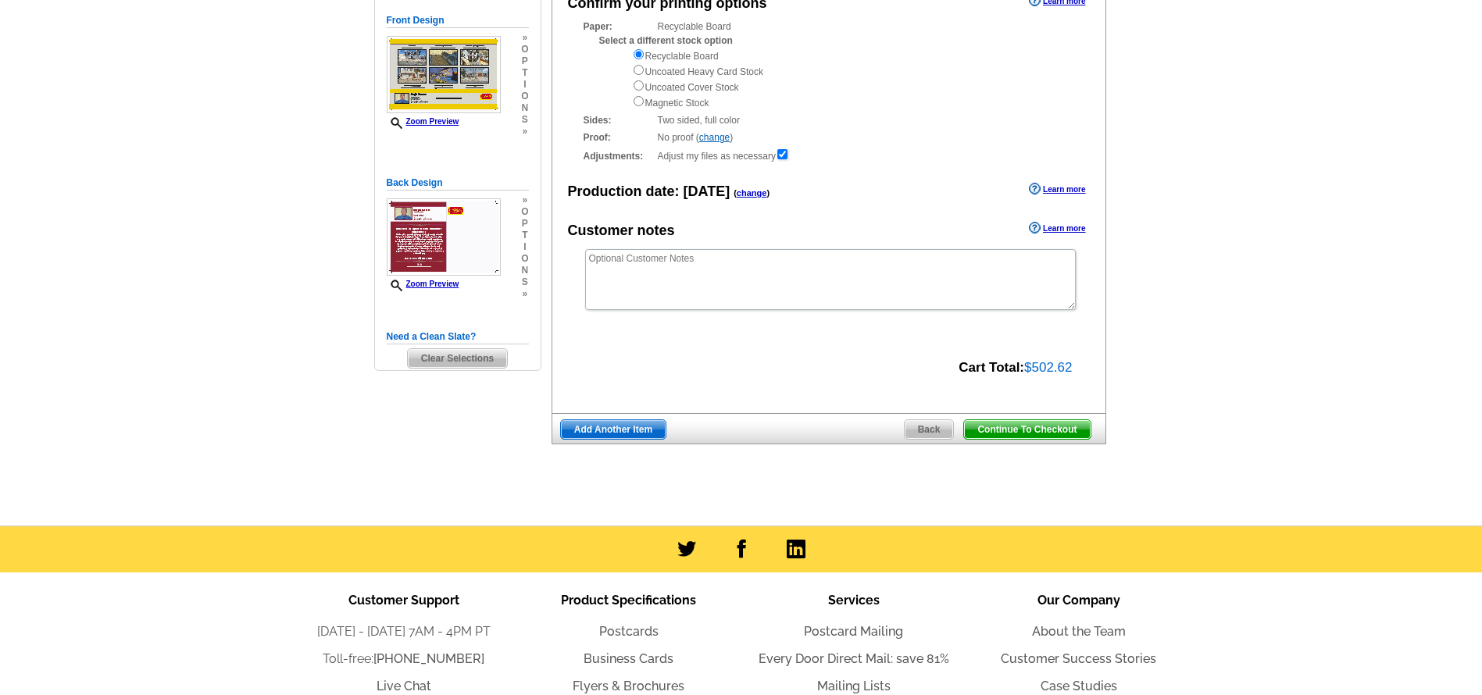
scroll to position [234, 0]
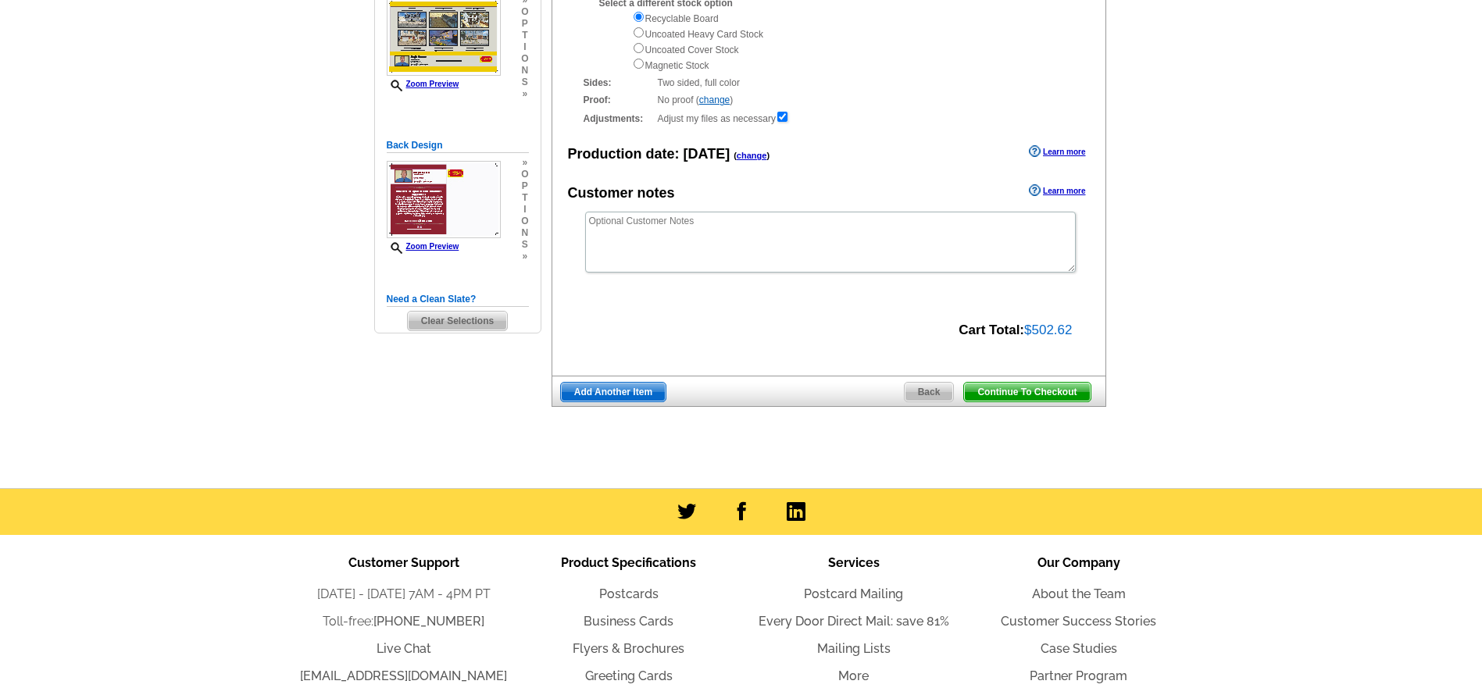
click at [1054, 390] on span "Continue To Checkout" at bounding box center [1027, 392] width 126 height 19
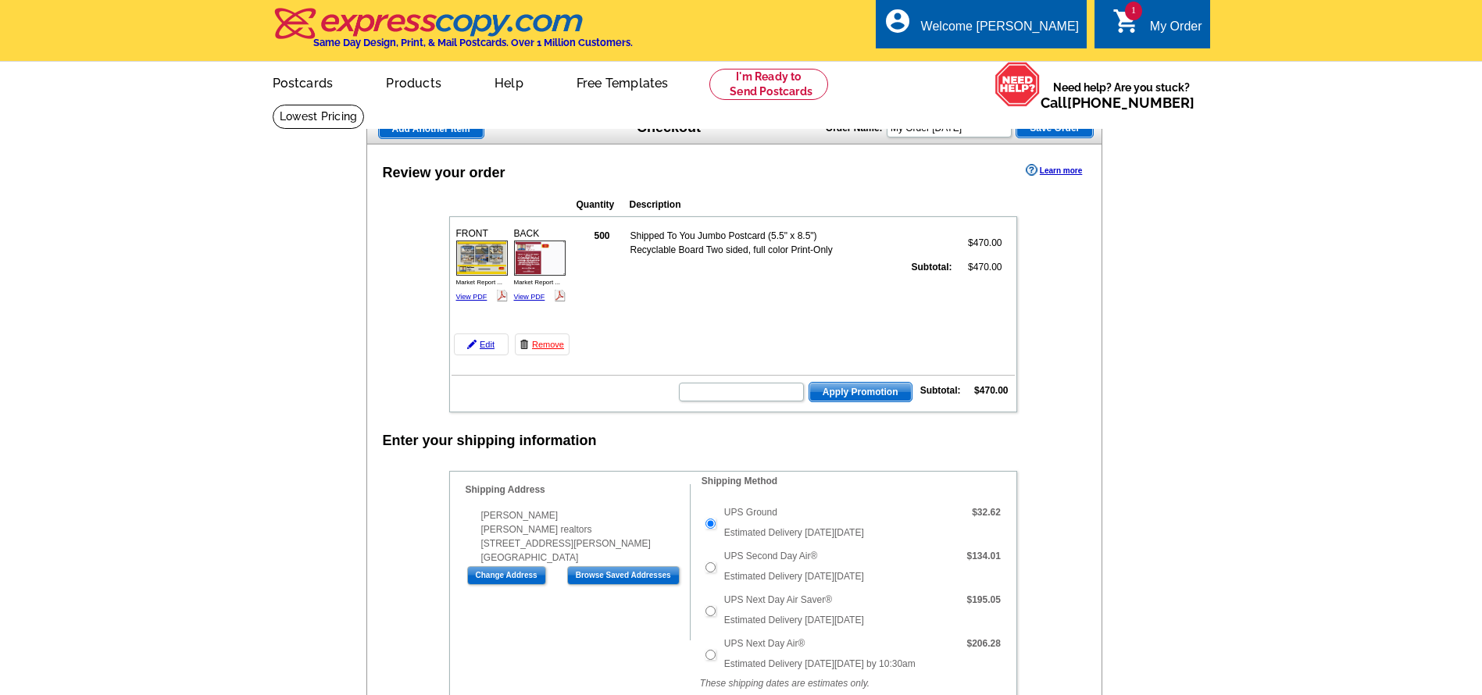
click at [858, 393] on span "Apply Promotion" at bounding box center [860, 392] width 102 height 19
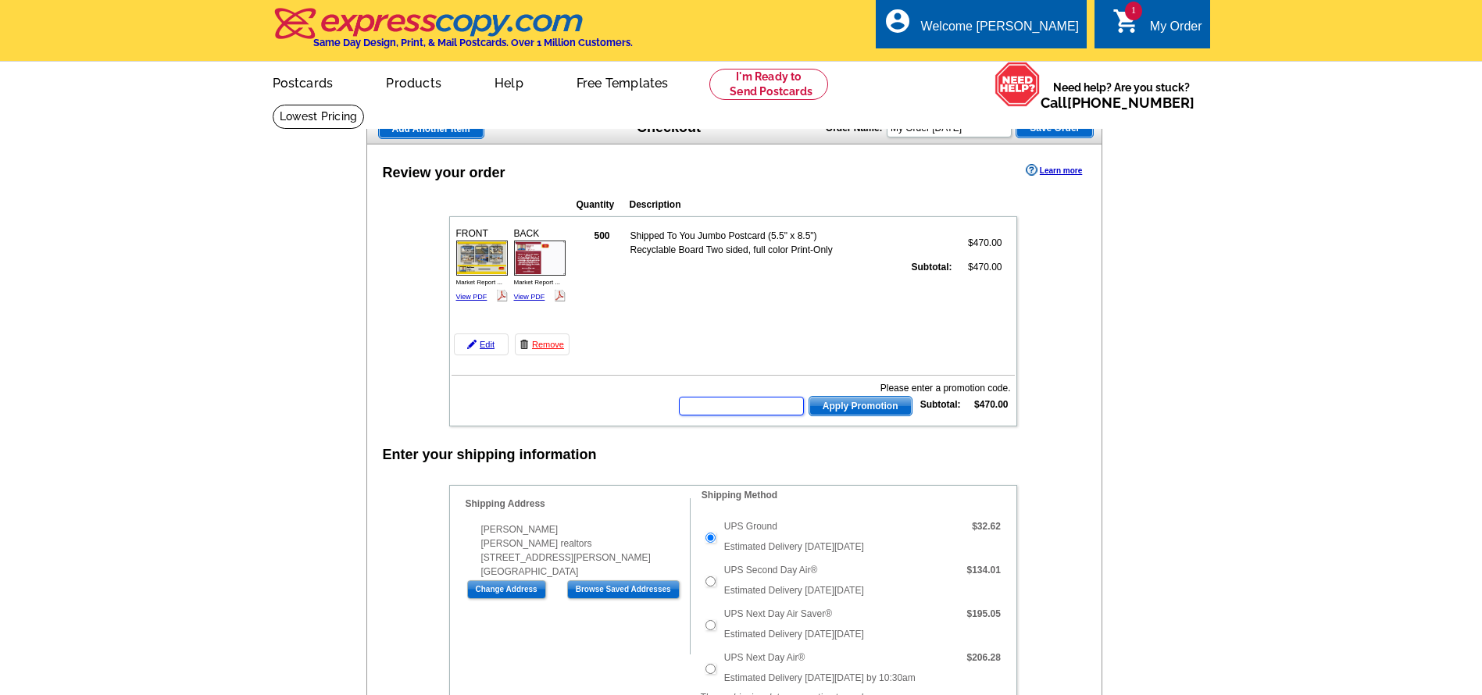
click at [772, 408] on input "text" at bounding box center [741, 406] width 125 height 19
type input "cc2330"
click at [868, 411] on span "Apply Promotion" at bounding box center [860, 406] width 102 height 19
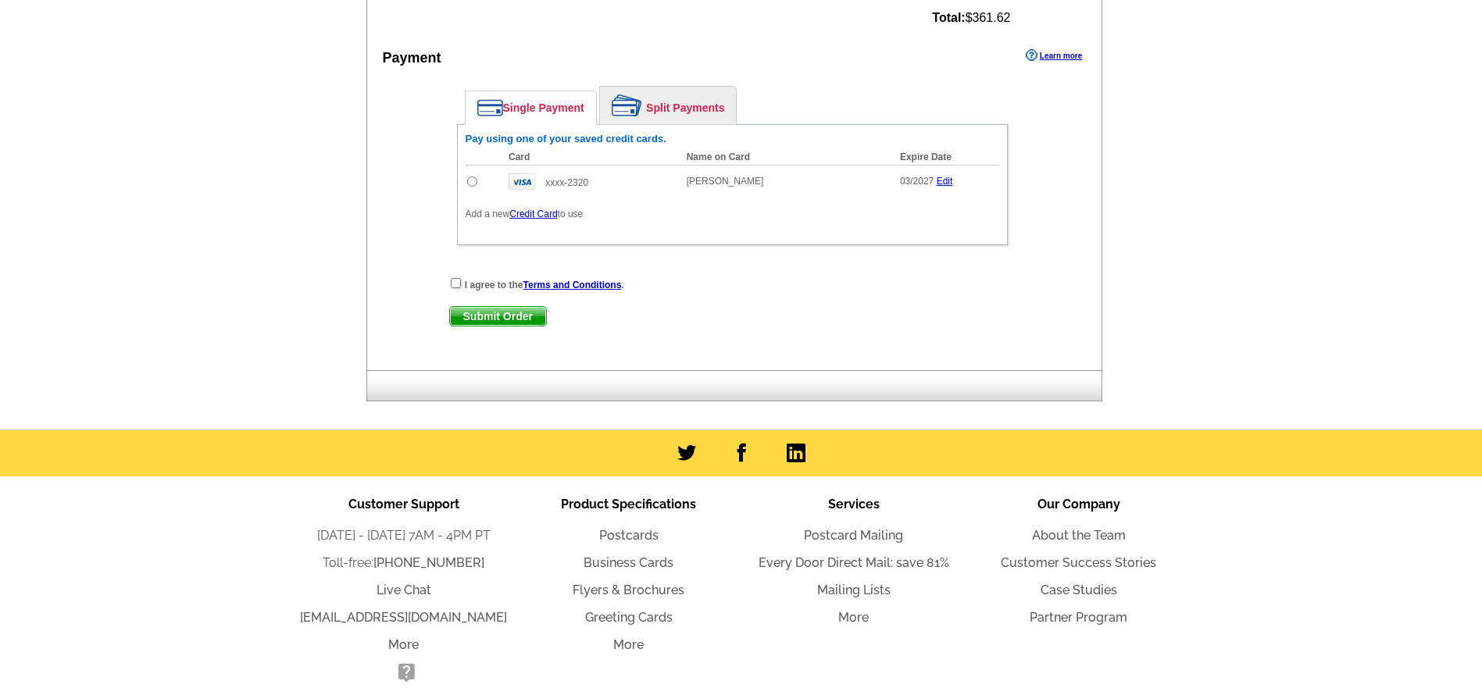
scroll to position [1015, 0]
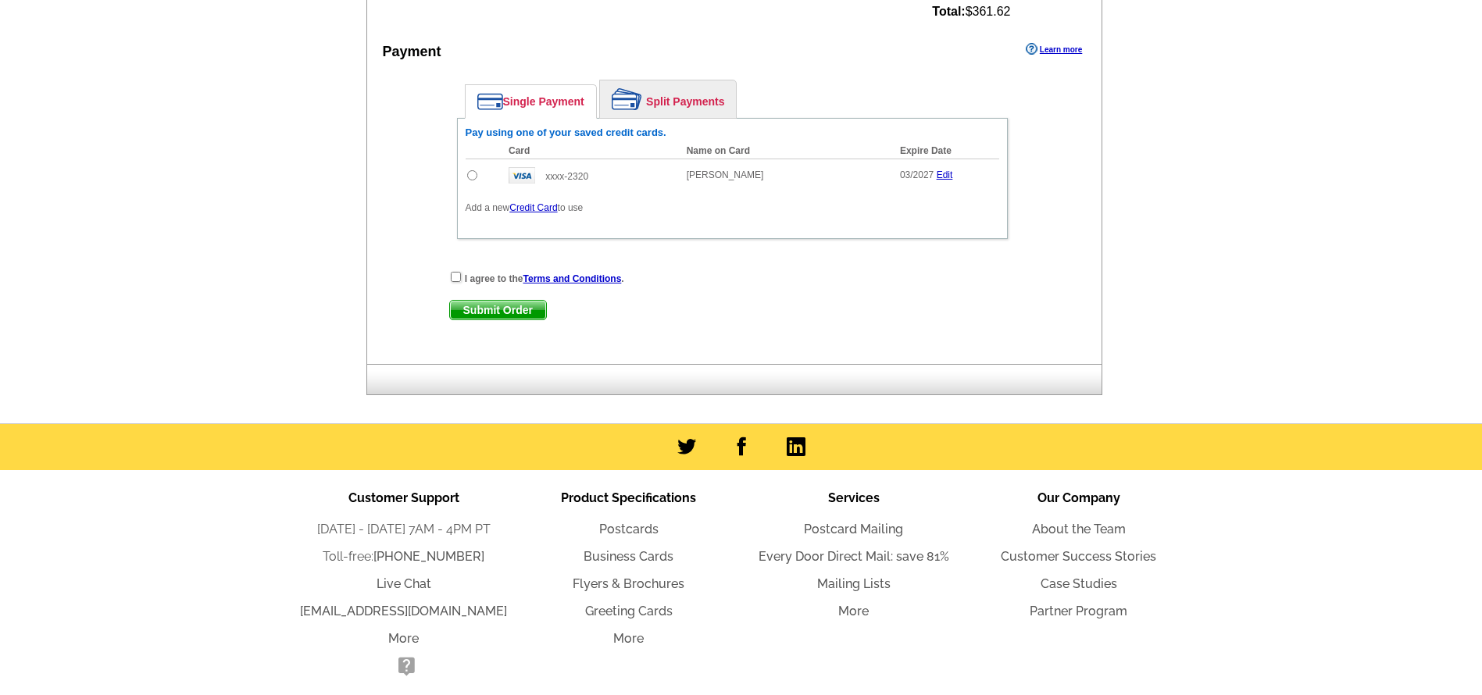
click at [470, 177] on input "radio" at bounding box center [472, 175] width 10 height 10
radio input "true"
click at [455, 278] on input "checkbox" at bounding box center [456, 277] width 10 height 10
checkbox input "true"
click at [492, 308] on span "Submit Order" at bounding box center [498, 310] width 96 height 19
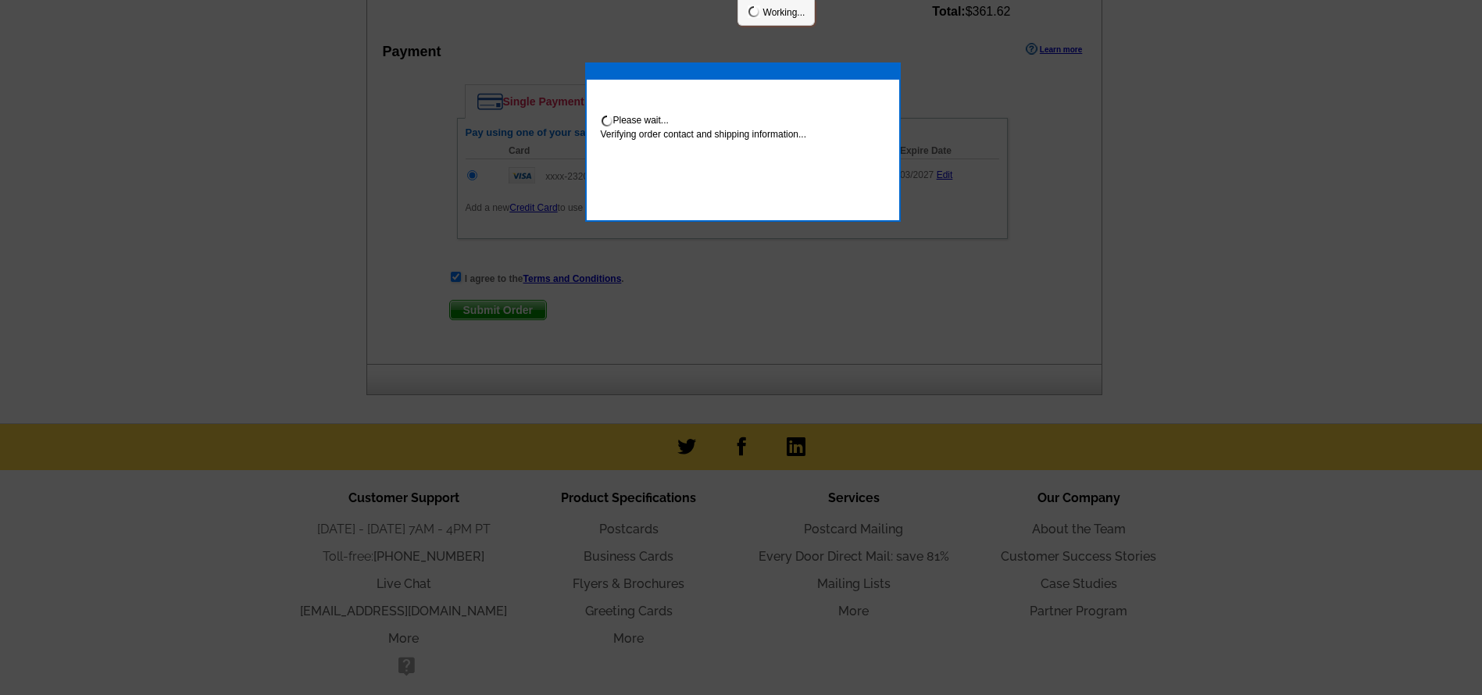
scroll to position [1094, 0]
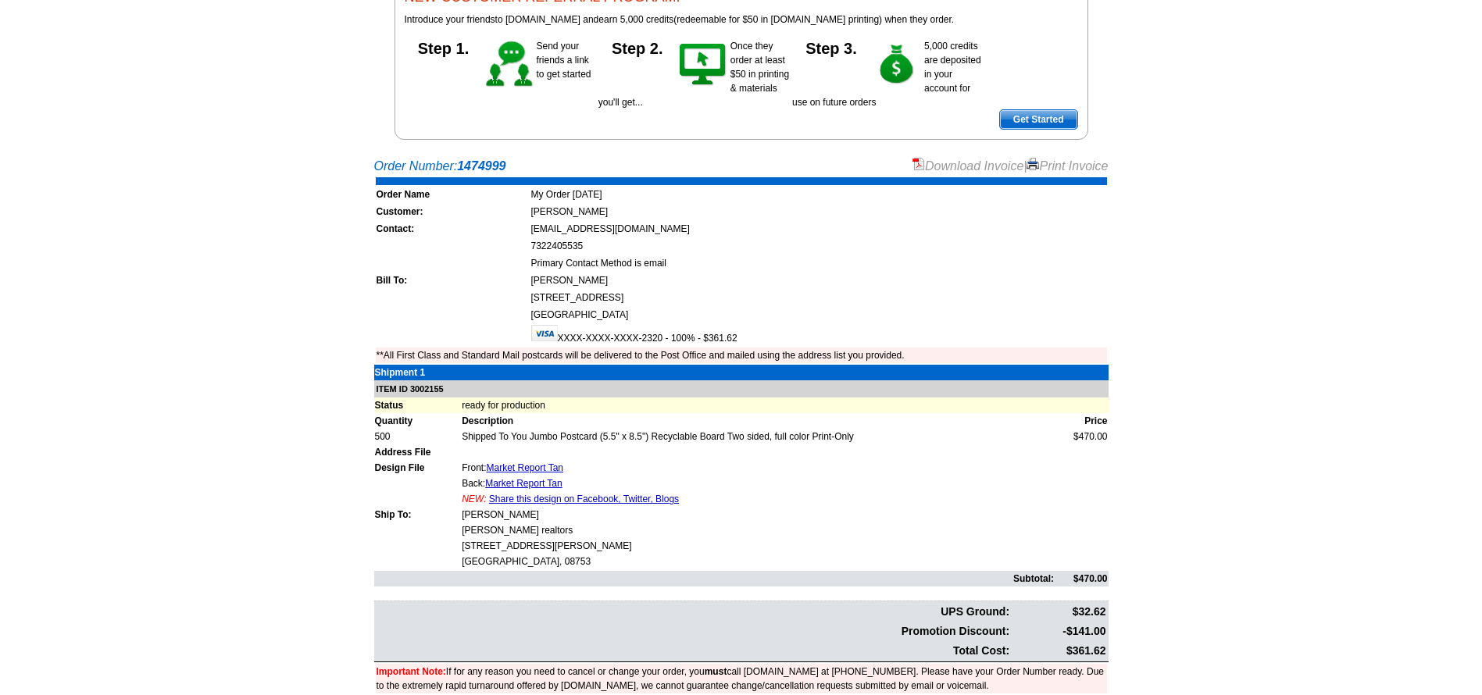
scroll to position [156, 0]
